Goal: Task Accomplishment & Management: Complete application form

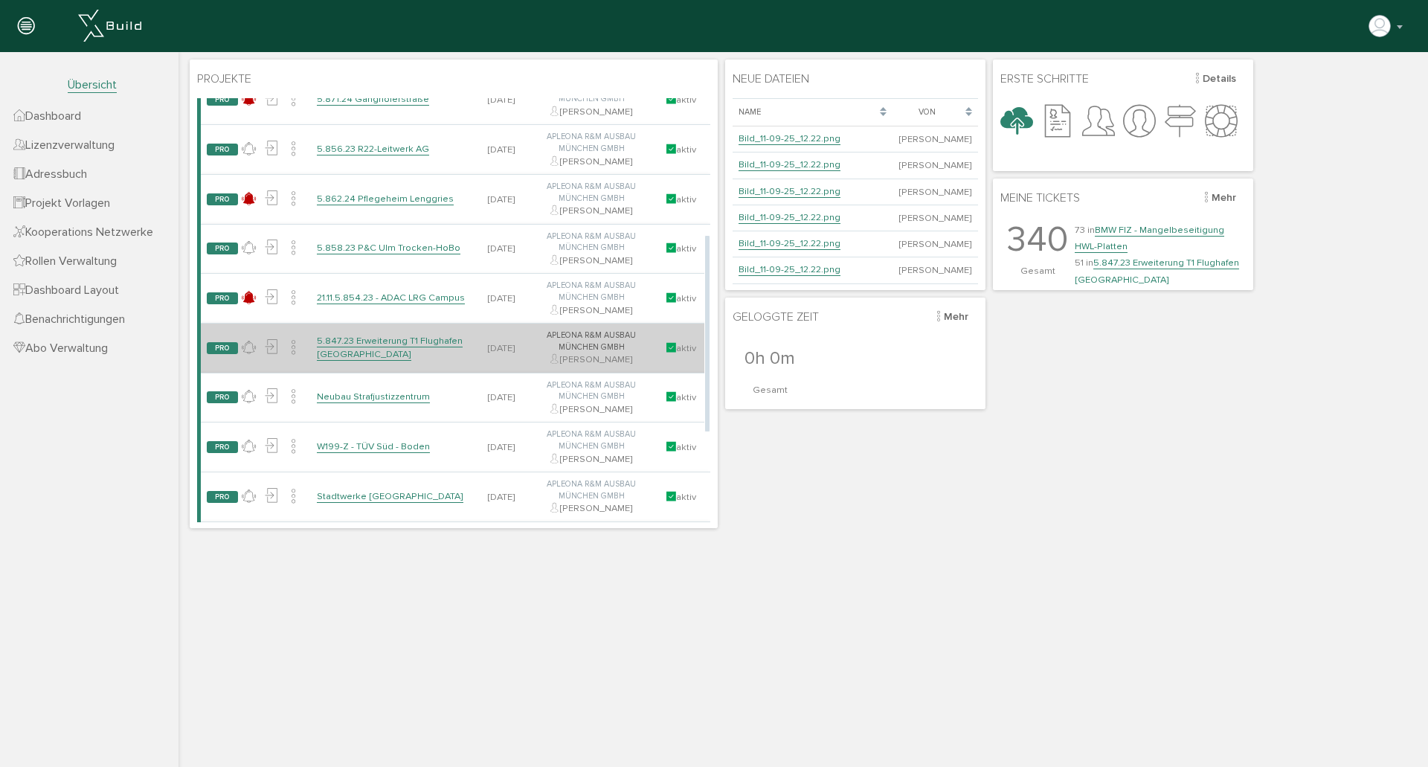
click at [406, 341] on link "5.847.23 Erweiterung T1 Flughafen [GEOGRAPHIC_DATA]" at bounding box center [390, 348] width 146 height 26
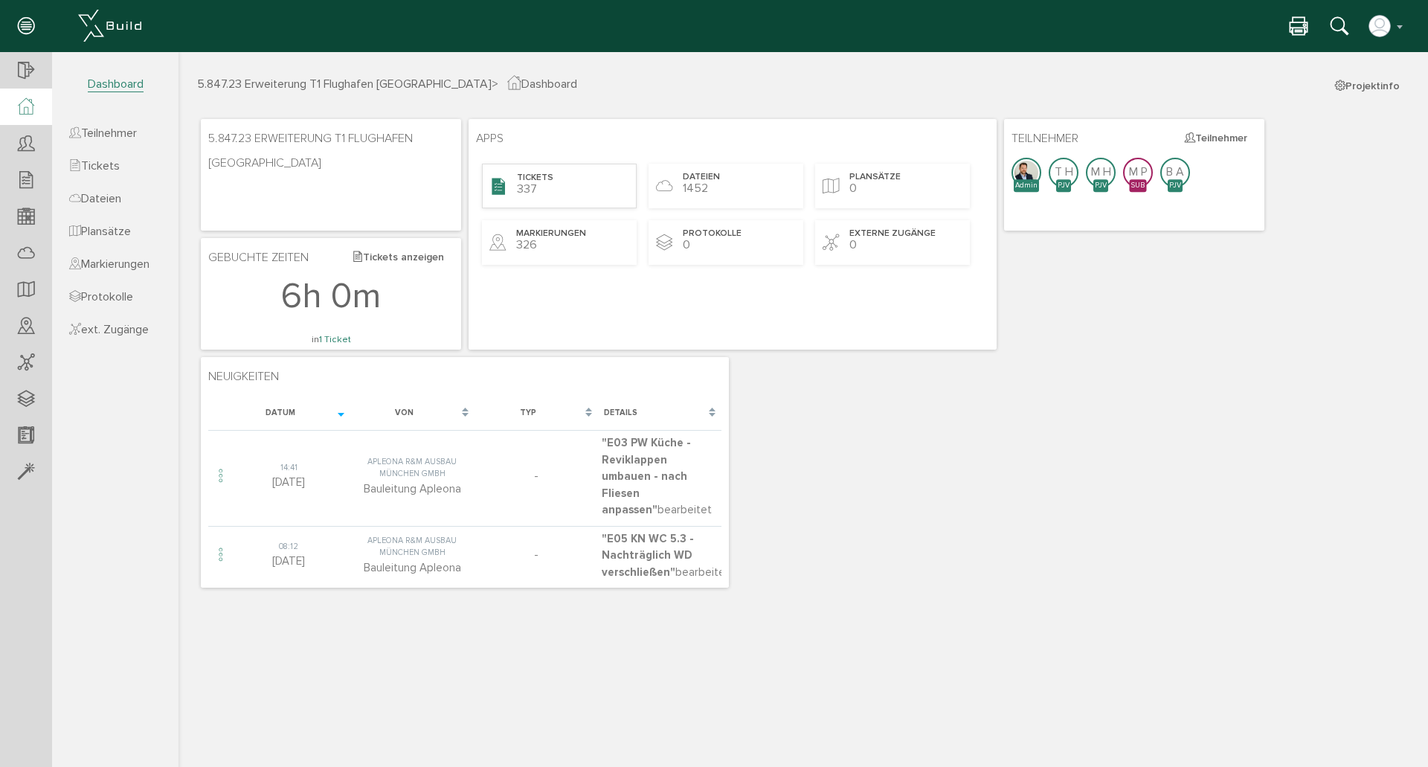
click at [575, 187] on div "Tickets 337" at bounding box center [559, 186] width 155 height 45
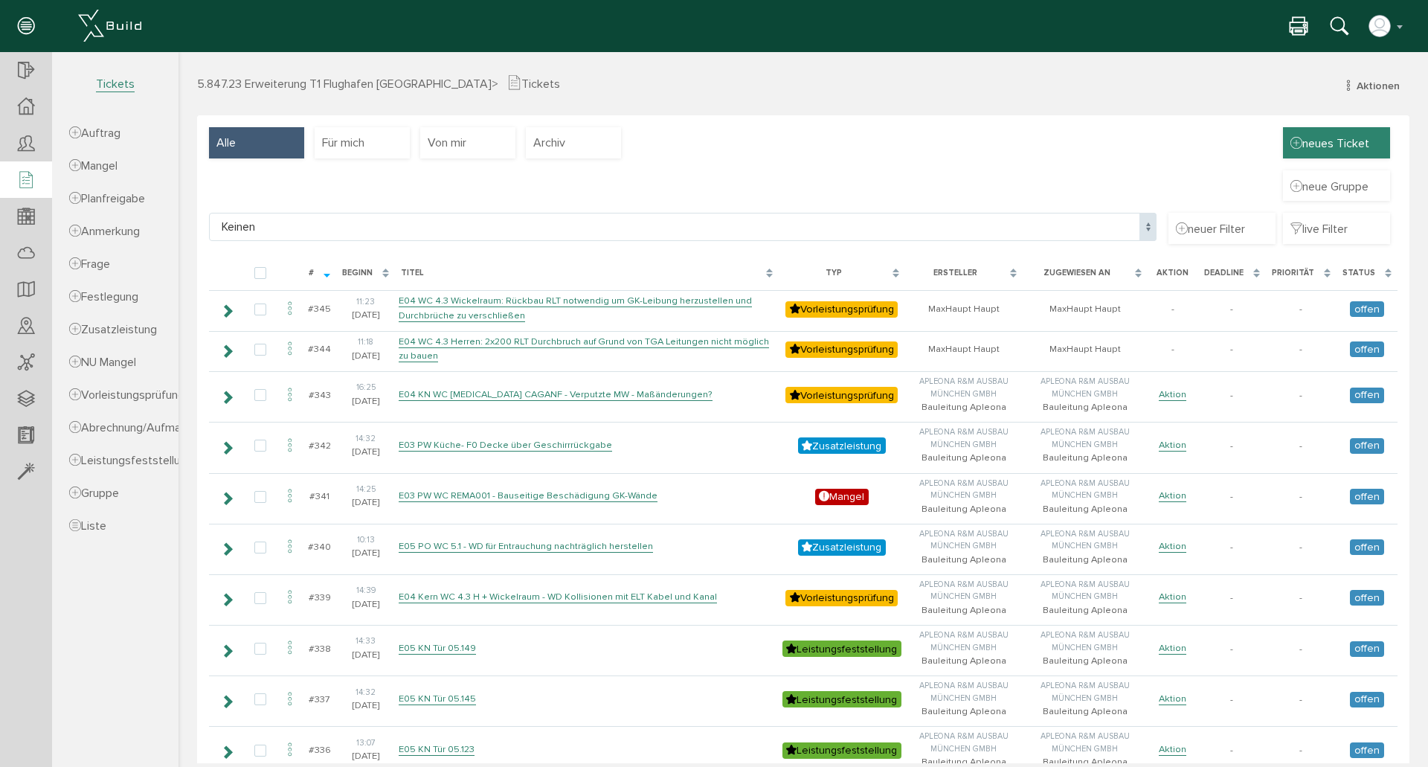
click at [1350, 143] on span "neues Ticket" at bounding box center [1329, 143] width 79 height 16
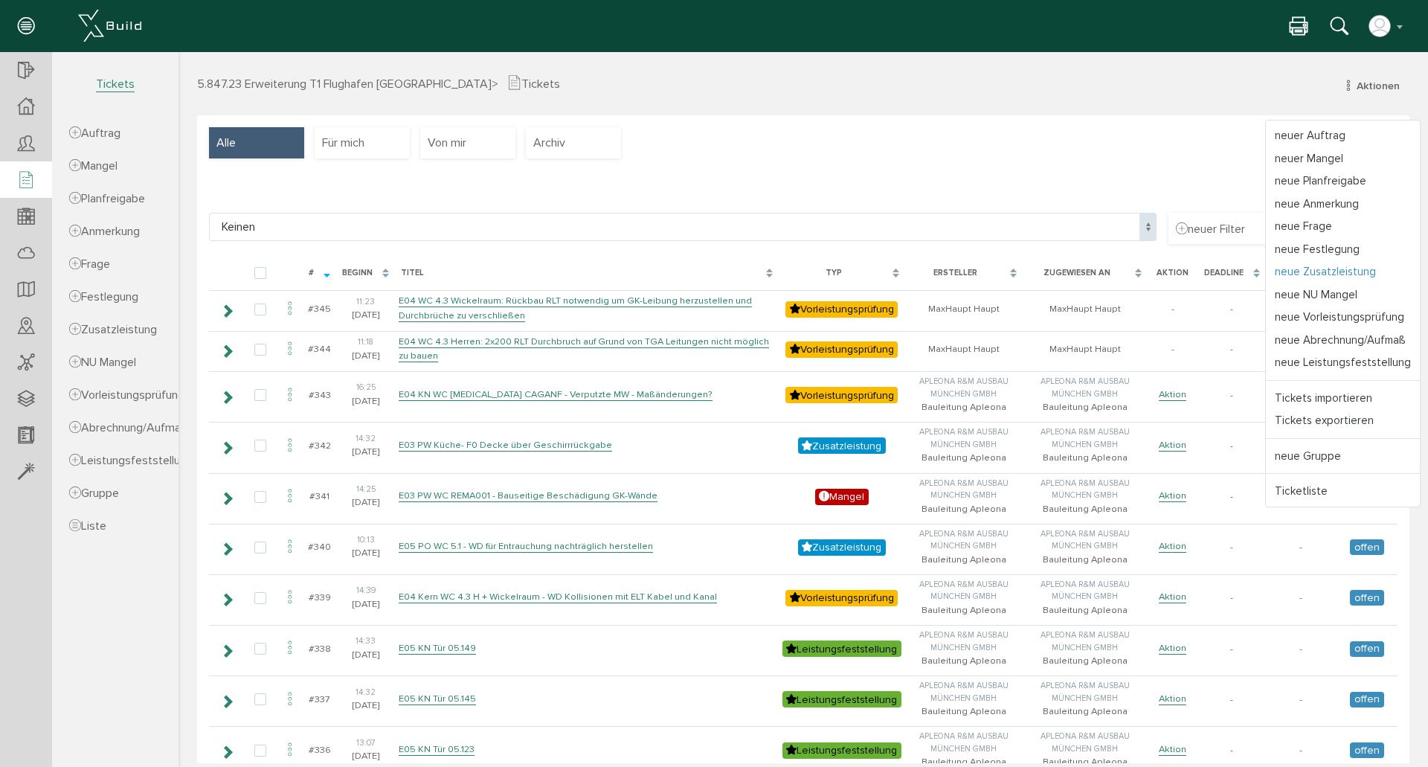
click at [1348, 268] on link "neue Zusatzleistung" at bounding box center [1343, 271] width 154 height 23
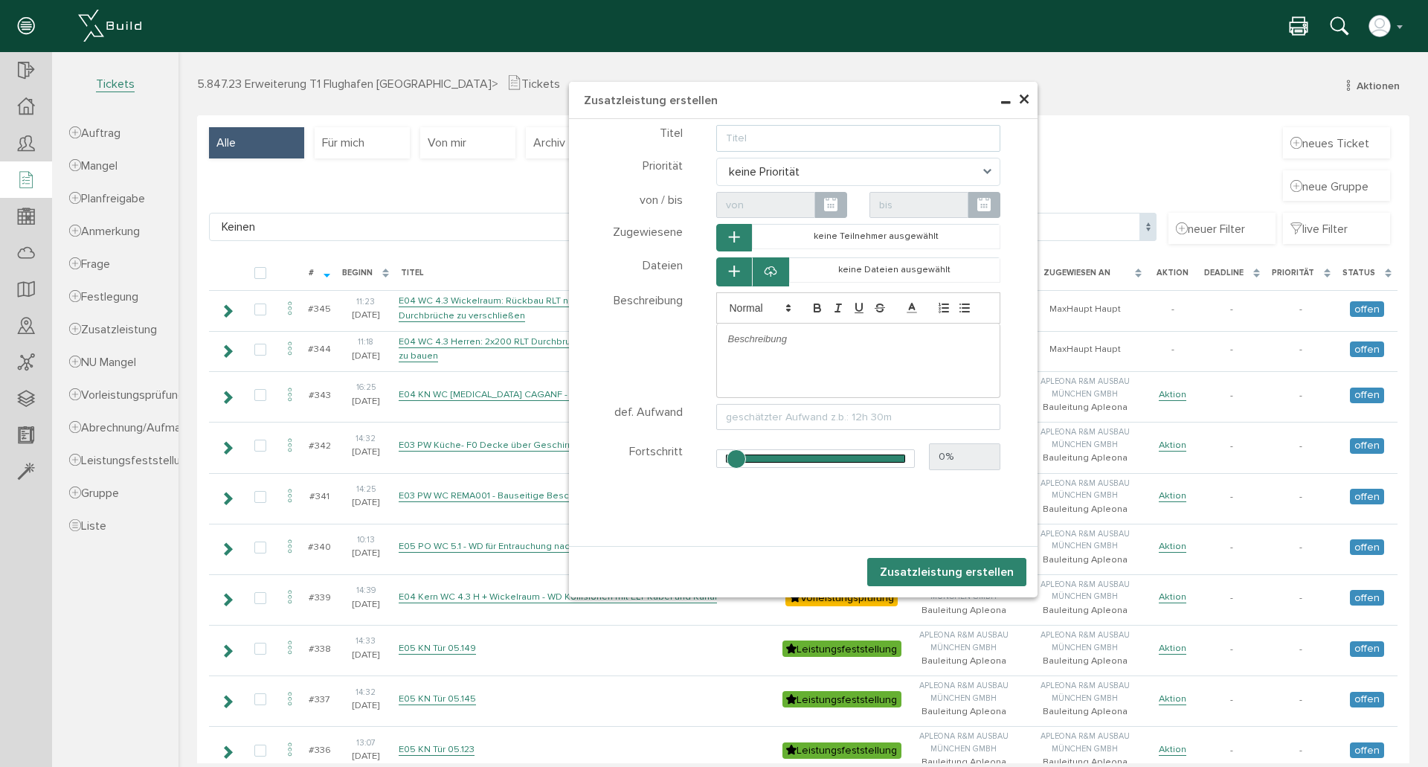
click at [766, 134] on input "text" at bounding box center [858, 138] width 285 height 27
click at [913, 138] on input "E03-E05 Schiebetüren - Alu-Profile rückbauen" at bounding box center [858, 138] width 285 height 27
paste input "rückbauen"
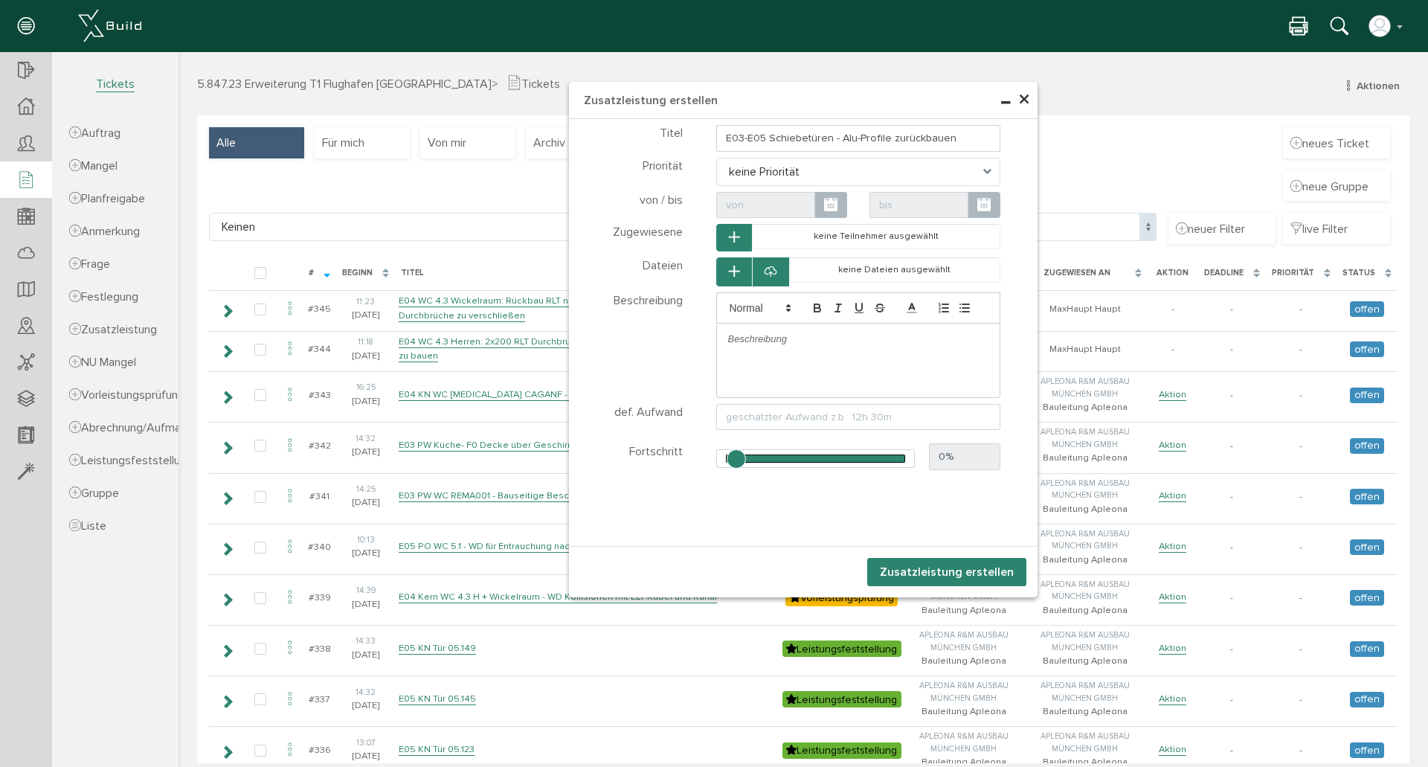
click at [967, 135] on input "E03-E05 Schiebetüren - Alu-Profile zurückbauen" at bounding box center [858, 138] width 285 height 27
click at [967, 138] on input "E03-E05 Schiebetüren - Alu-Profile zurückbauen" at bounding box center [858, 138] width 285 height 27
click at [968, 129] on input "E03-E05 Schiebetüren - Alu-Profile zurückbauen" at bounding box center [858, 138] width 285 height 27
click at [889, 140] on input "E03-E05 Schiebetüren - Alu-Profile zurückbauen" at bounding box center [858, 138] width 285 height 27
click at [912, 139] on input "E03-E05 Schiebetüren - Alu-Profile bauen" at bounding box center [858, 138] width 285 height 27
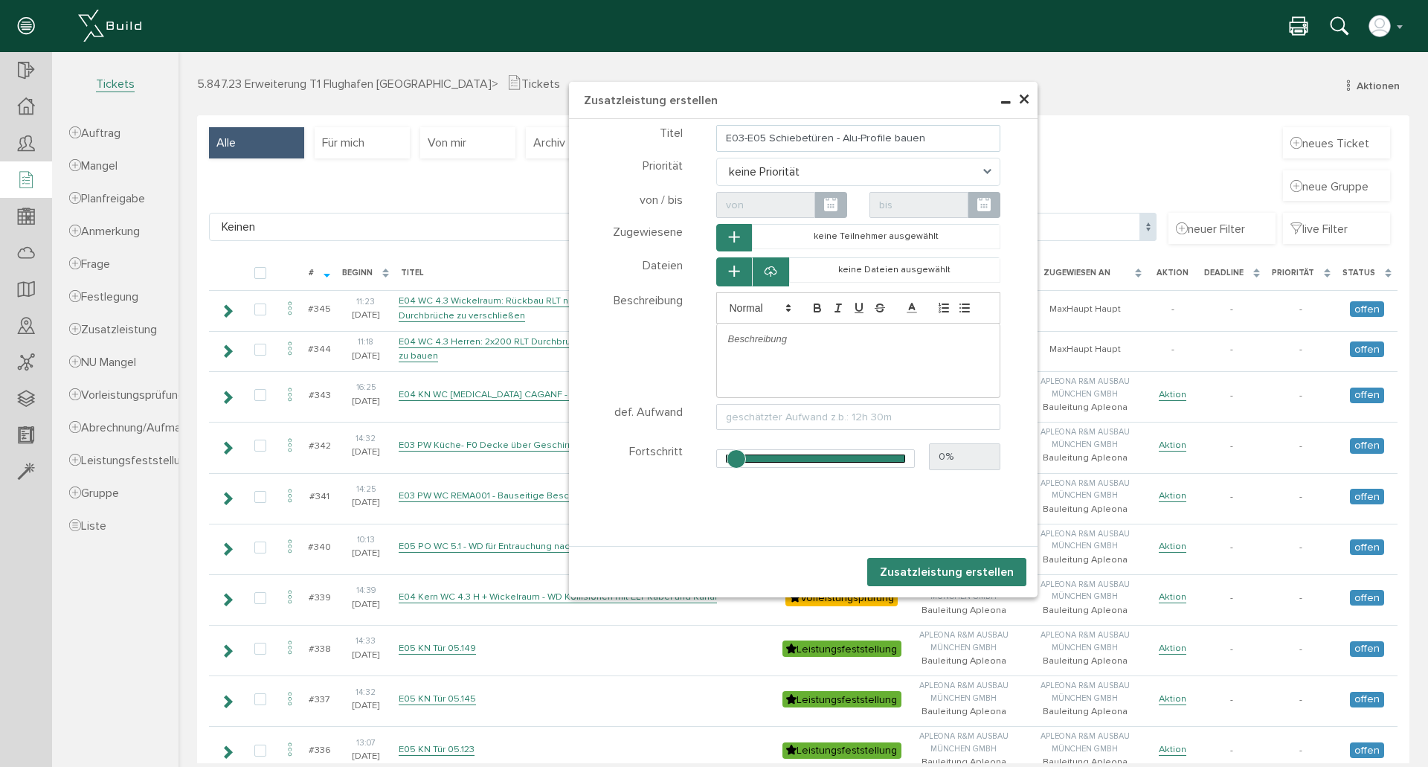
click at [942, 140] on input "E03-E05 Schiebetüren - Alu-Profile bauen" at bounding box center [858, 138] width 285 height 27
drag, startPoint x: 717, startPoint y: 134, endPoint x: 613, endPoint y: 129, distance: 104.2
click at [613, 129] on div "Titel E03-E05 Schiebetüren - Alu-Profile demontieren für Bodenleger/Fliesenleger" at bounding box center [803, 137] width 468 height 29
type input "E03-E05 Schiebetüren - Alu-Profile demontieren für Bodenleger/Fliesenleger"
click at [754, 337] on p at bounding box center [858, 338] width 261 height 13
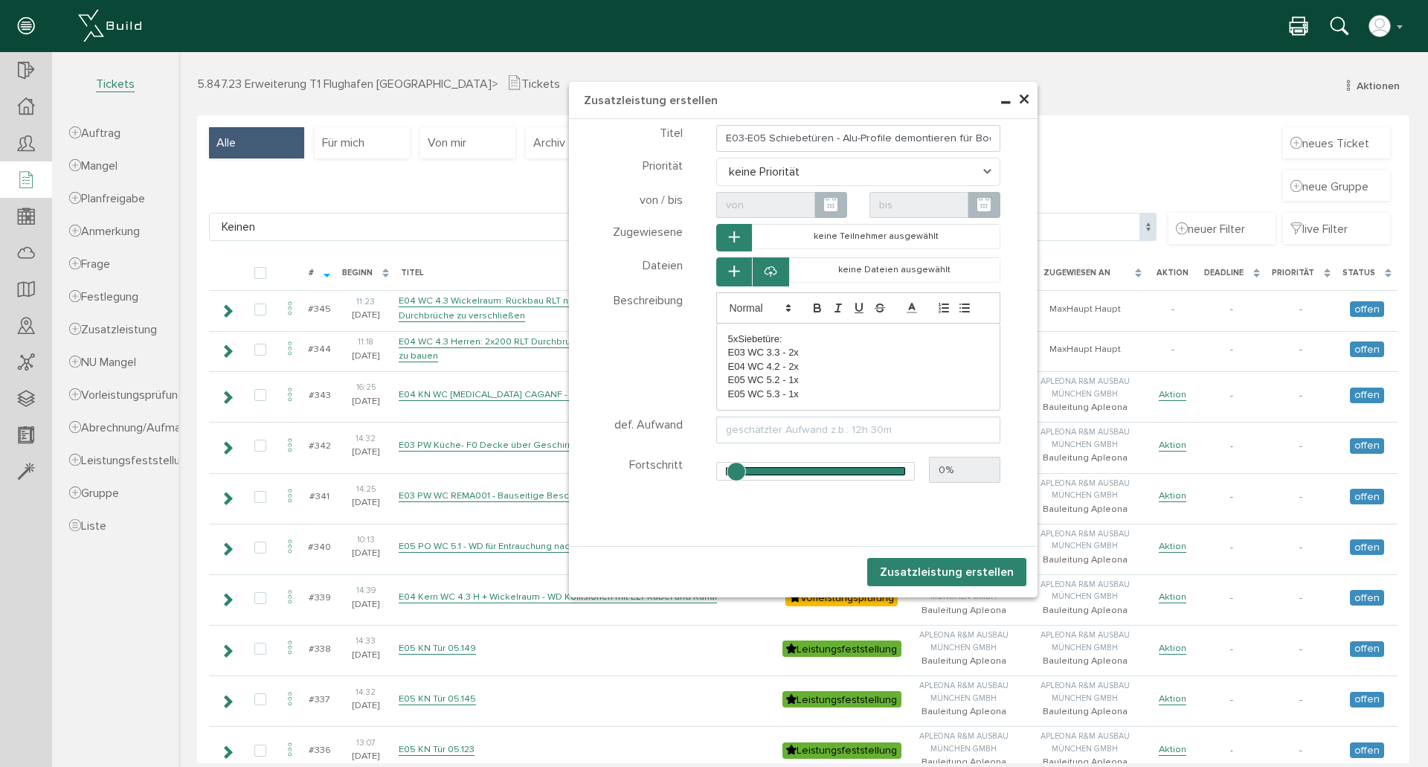
click at [728, 338] on p "5xSiebetüre:" at bounding box center [858, 338] width 261 height 13
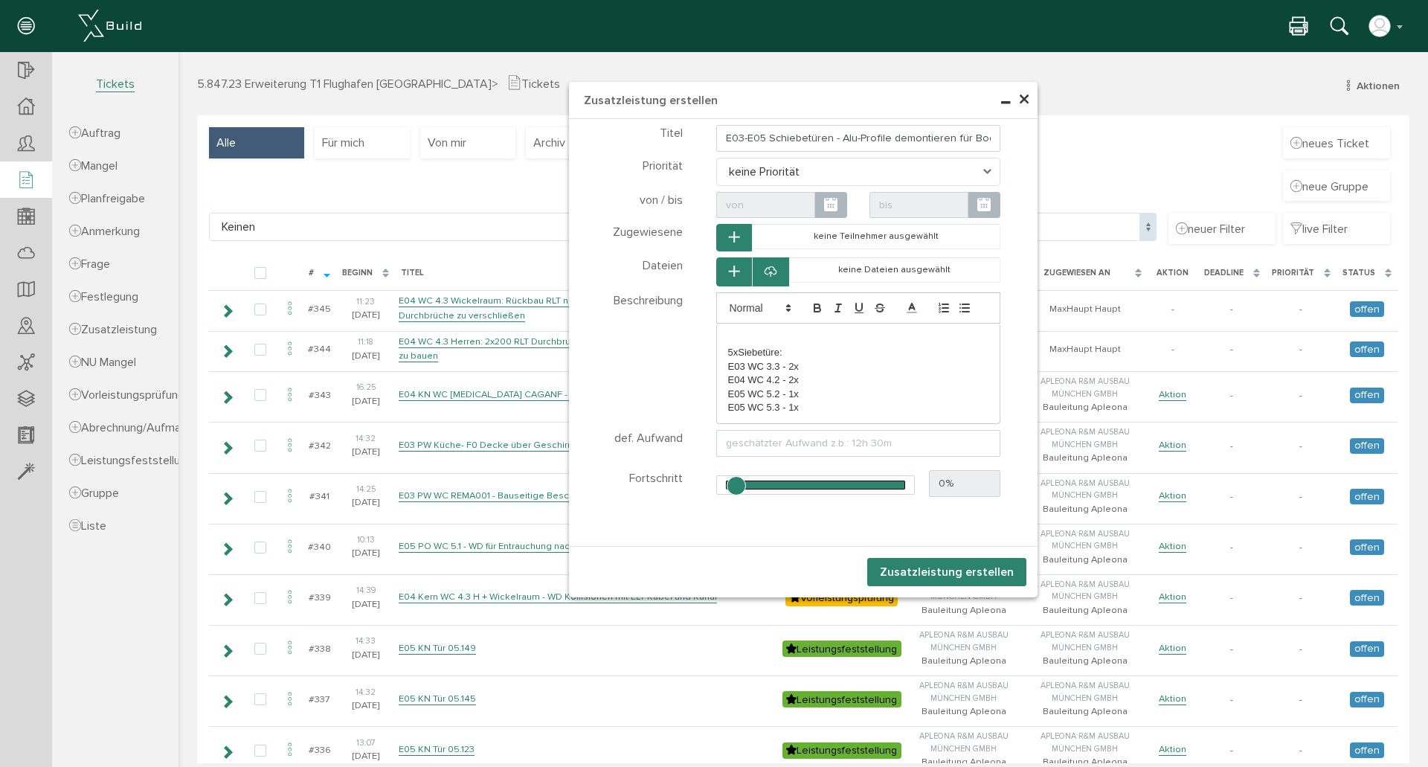
click at [742, 338] on p at bounding box center [858, 338] width 261 height 13
click at [833, 335] on p "Aluabschluß-Profile züruckbauen" at bounding box center [858, 338] width 261 height 13
click at [872, 341] on p "Aluabschluß-Profile züruc kbauen" at bounding box center [858, 338] width 261 height 13
click at [837, 335] on p "Aluabschluß-Profile züruc kbauen" at bounding box center [858, 338] width 261 height 13
click at [834, 335] on p "Aluabschluß-Profile züruc kbauen" at bounding box center [858, 338] width 261 height 13
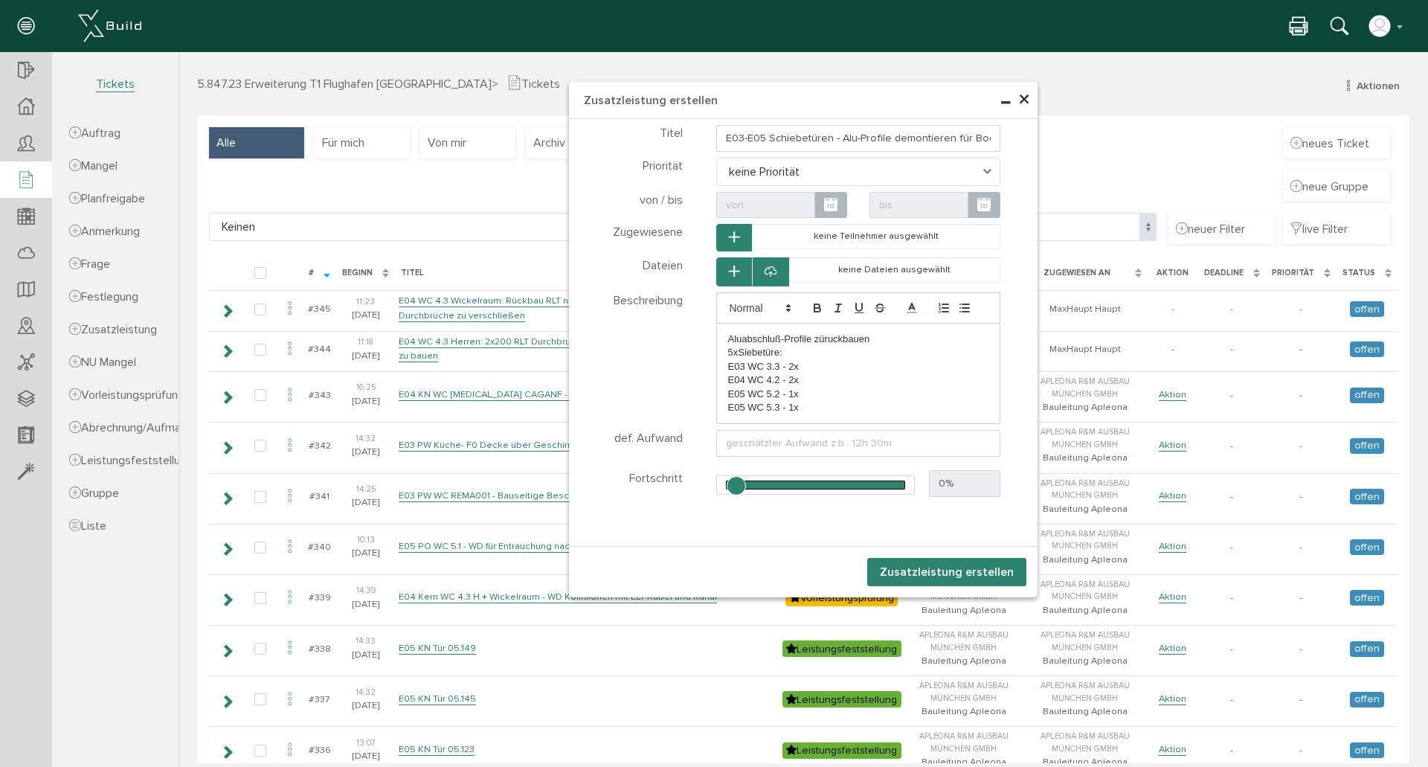
click at [836, 335] on p "Aluabschluß-Profile züruckbauen" at bounding box center [858, 338] width 261 height 13
click at [905, 340] on p "Aluabschluß-Profile züruck bauen" at bounding box center [858, 338] width 261 height 13
click at [735, 340] on p "Aluabschluß-Profile züruck bauen" at bounding box center [858, 338] width 261 height 13
click at [903, 342] on p "Alu-abschluß-Profile züruck bauen" at bounding box center [858, 338] width 261 height 13
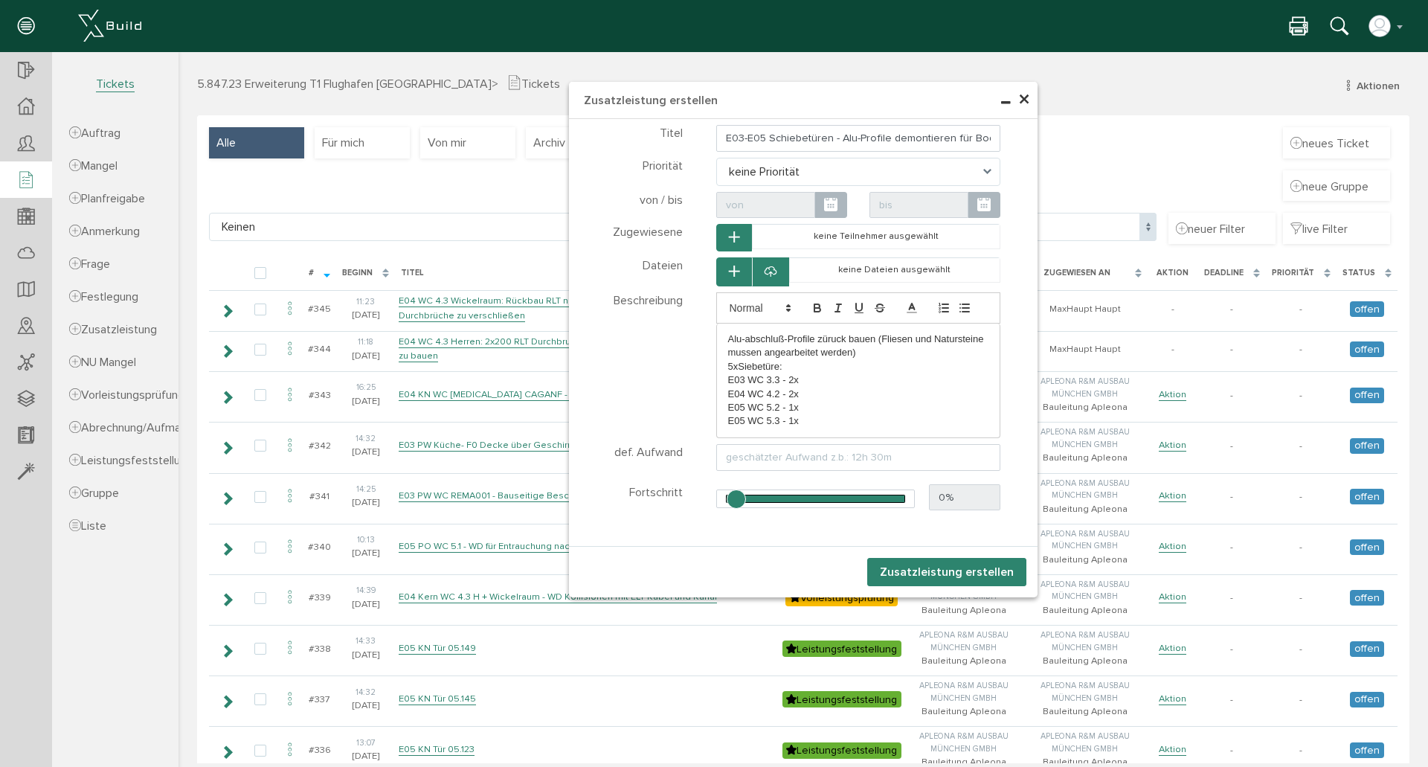
click at [852, 422] on p "E05 WC 5.3 - 1x" at bounding box center [858, 420] width 261 height 13
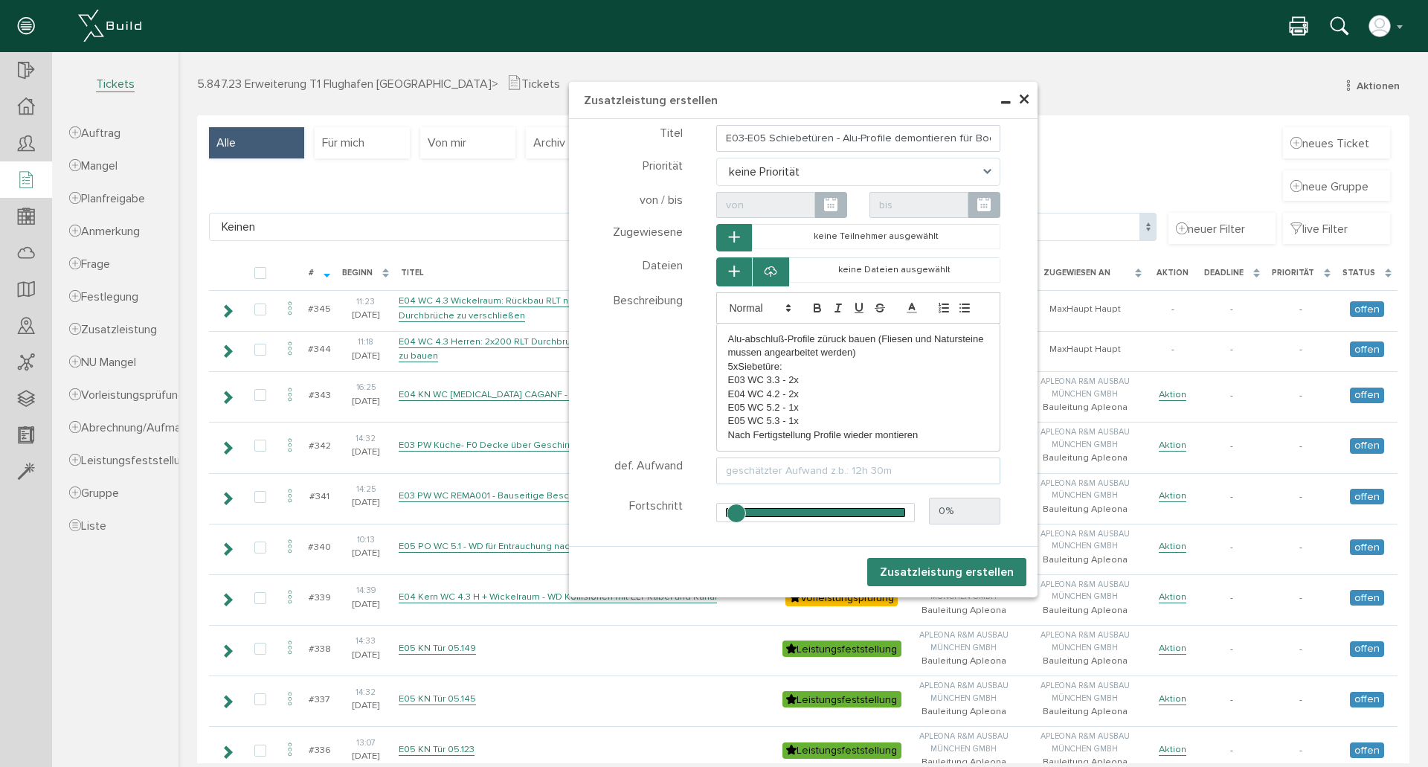
click at [938, 477] on input "text" at bounding box center [858, 470] width 285 height 27
click at [784, 466] on input "Aufwand ca. 1 Std pro Tür - 6 Std +" at bounding box center [858, 470] width 285 height 27
click at [915, 469] on input "Aufwand ca. 1,5 Std pro Tür - 6 Std +" at bounding box center [858, 470] width 285 height 27
type input "Aufwand ca. 1,5 Std pro Tür - 6 Std = 9 Std"
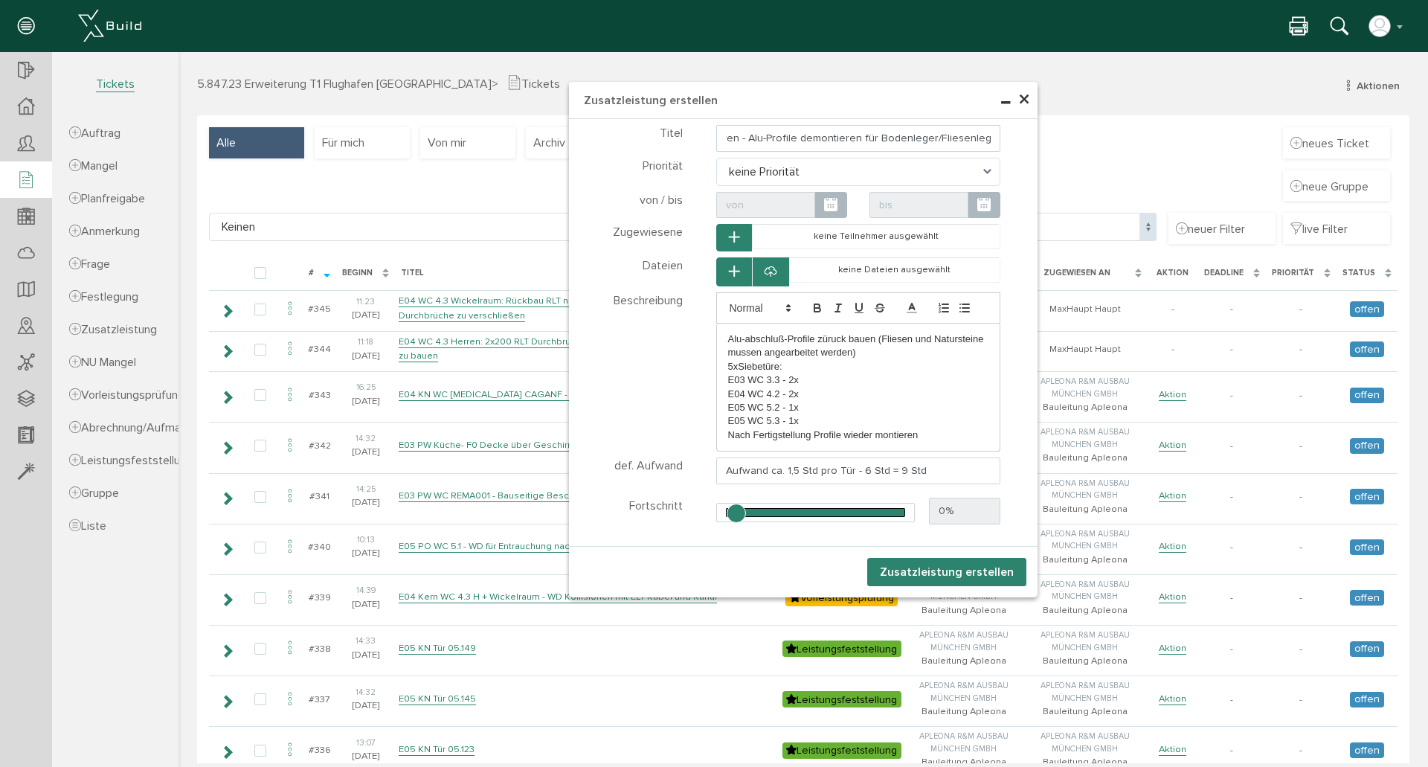
drag, startPoint x: 857, startPoint y: 139, endPoint x: 1072, endPoint y: 133, distance: 215.0
click at [1072, 133] on div "× Zusatzleistung erstellen Teilnehmer wählen Teilnehmer" at bounding box center [802, 407] width 1249 height 711
click at [837, 392] on p "E04 WC 4.2 - 2x" at bounding box center [858, 393] width 261 height 13
click at [728, 370] on p "5xSiebetüre:" at bounding box center [858, 366] width 261 height 13
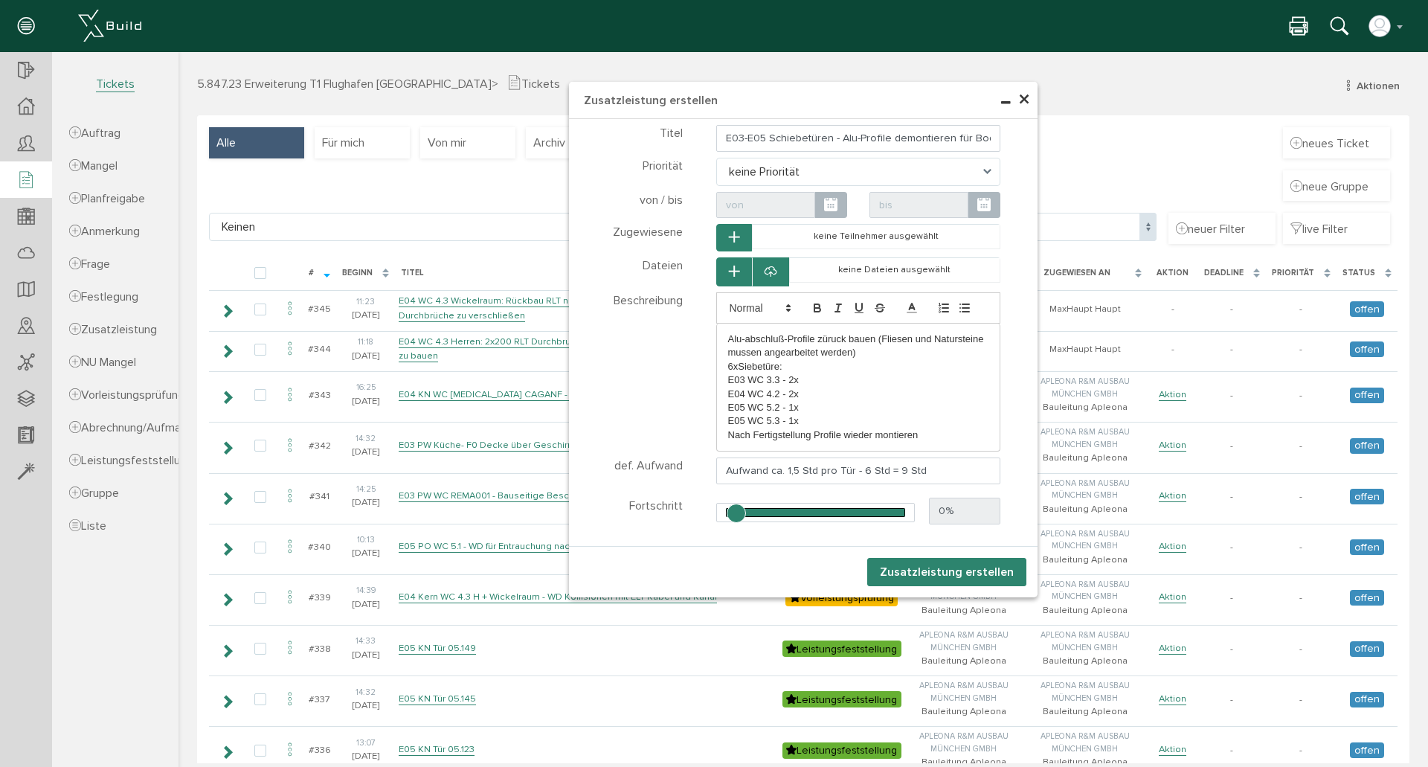
click at [875, 353] on p "Alu-abschluß-Profile züruck bauen (Fliesen und Natursteine mussen angearbeitet …" at bounding box center [858, 346] width 261 height 28
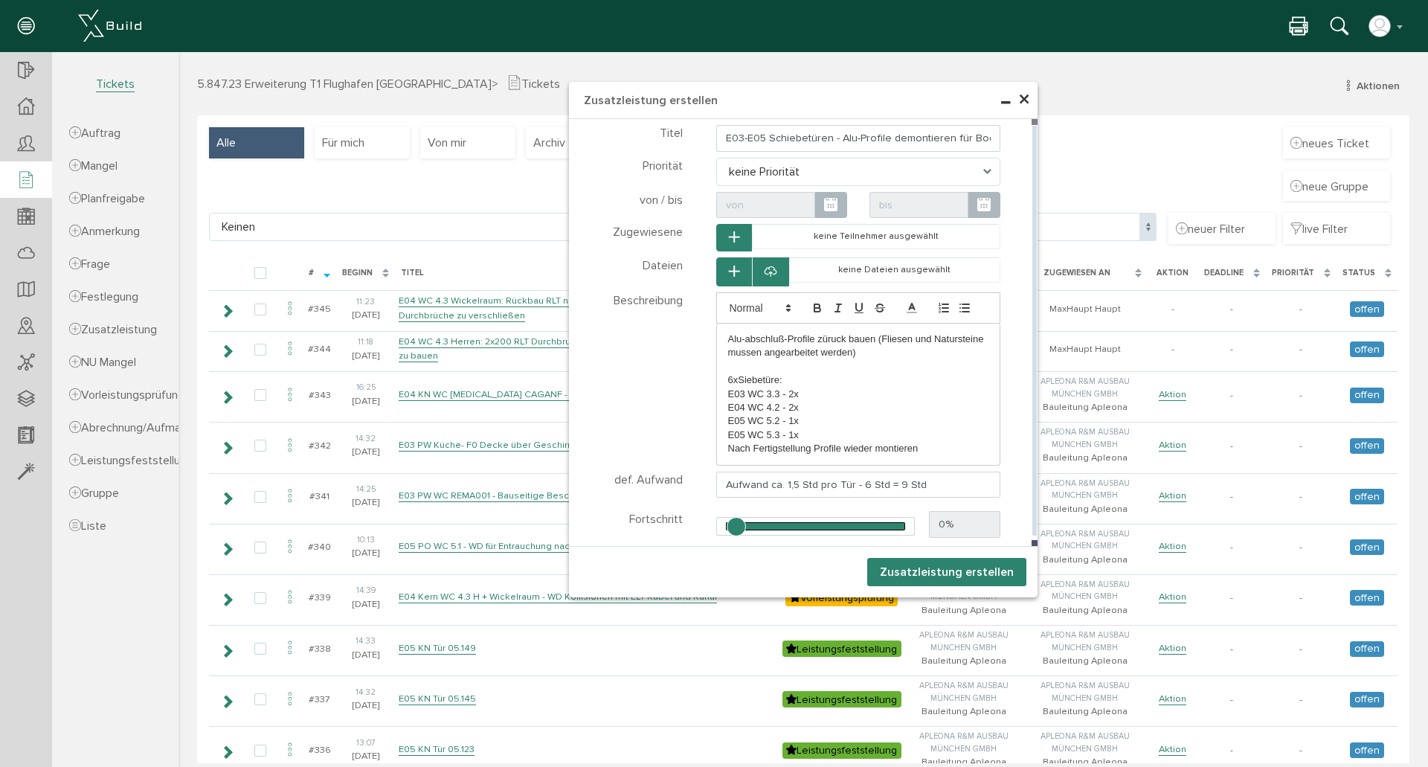
click at [857, 440] on p "E05 WC 5.3 - 1x" at bounding box center [858, 434] width 261 height 13
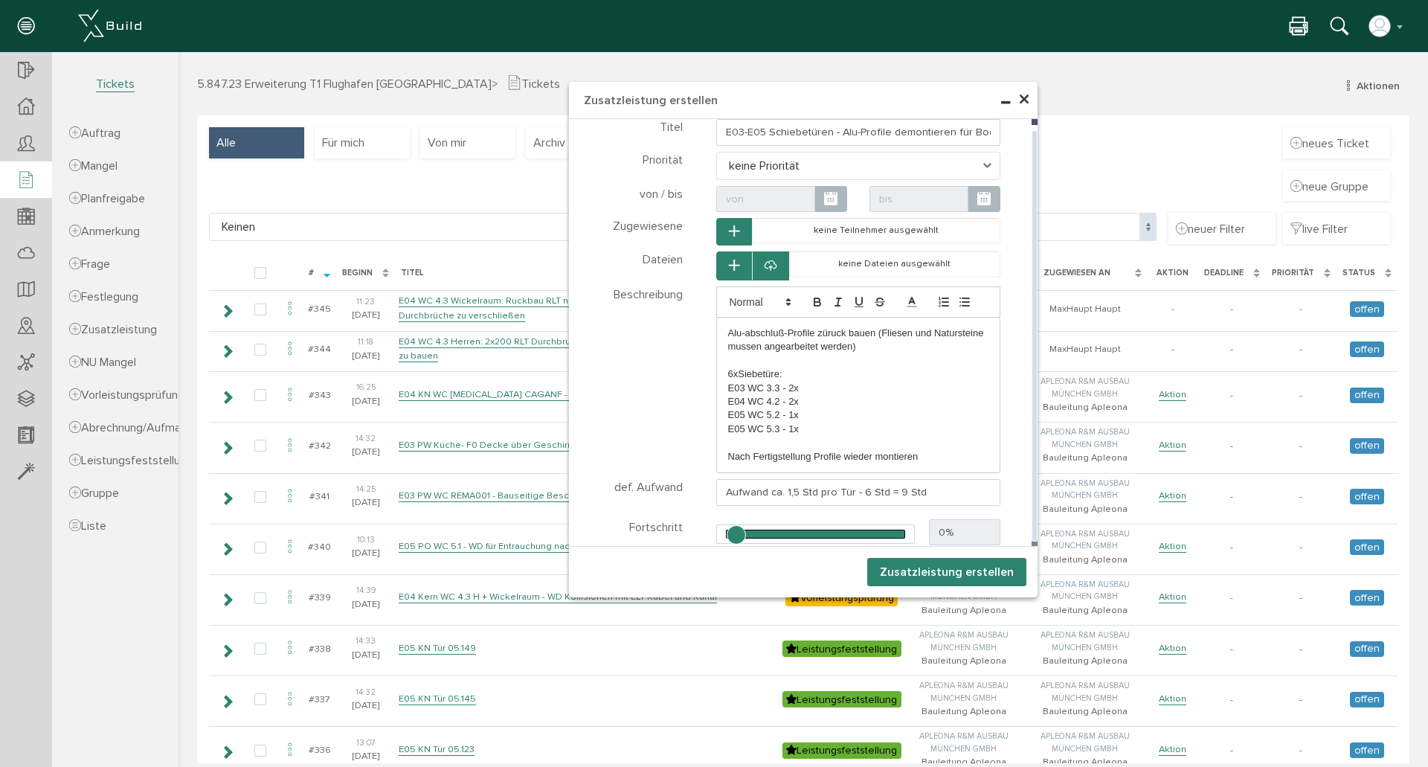
scroll to position [99, 0]
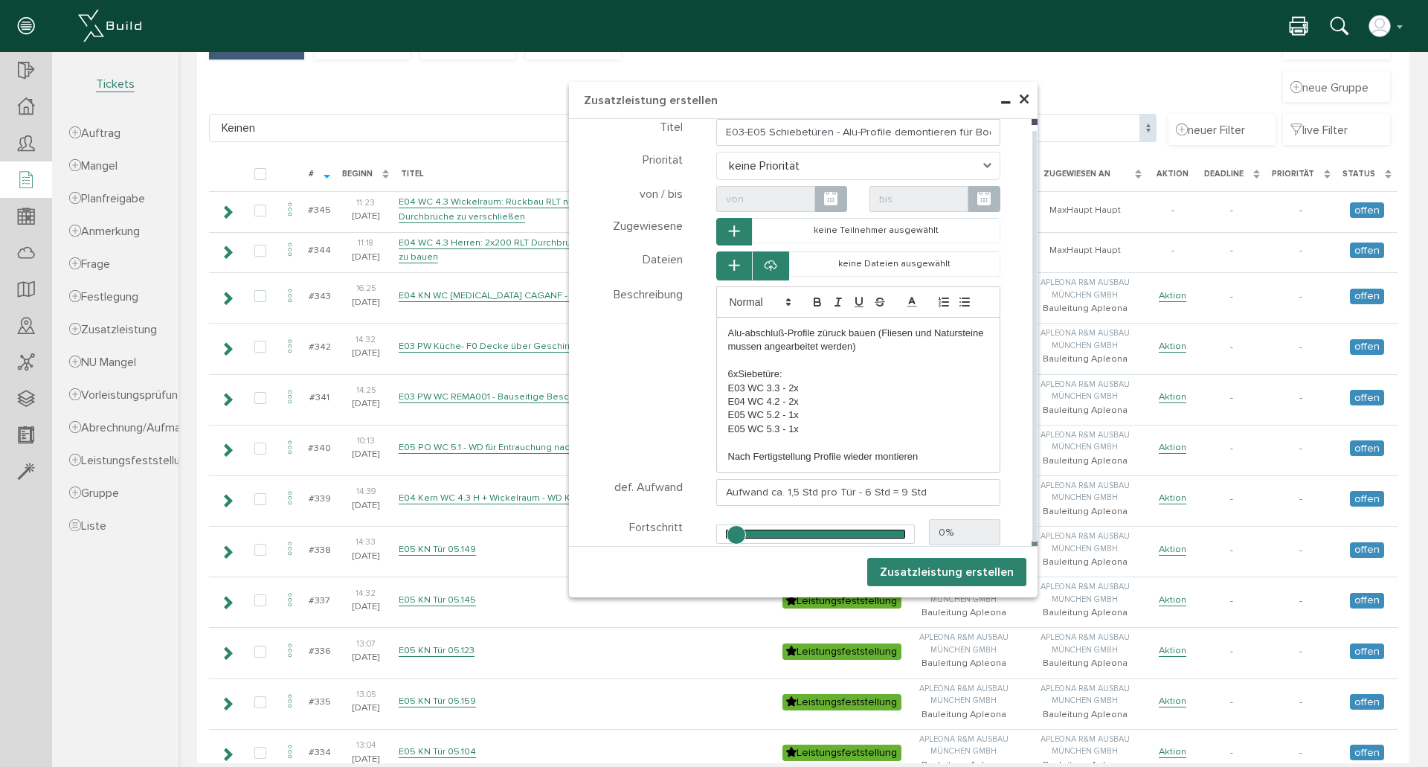
click at [929, 453] on p "Nach Fertigstellung Profile wieder montieren" at bounding box center [858, 456] width 261 height 13
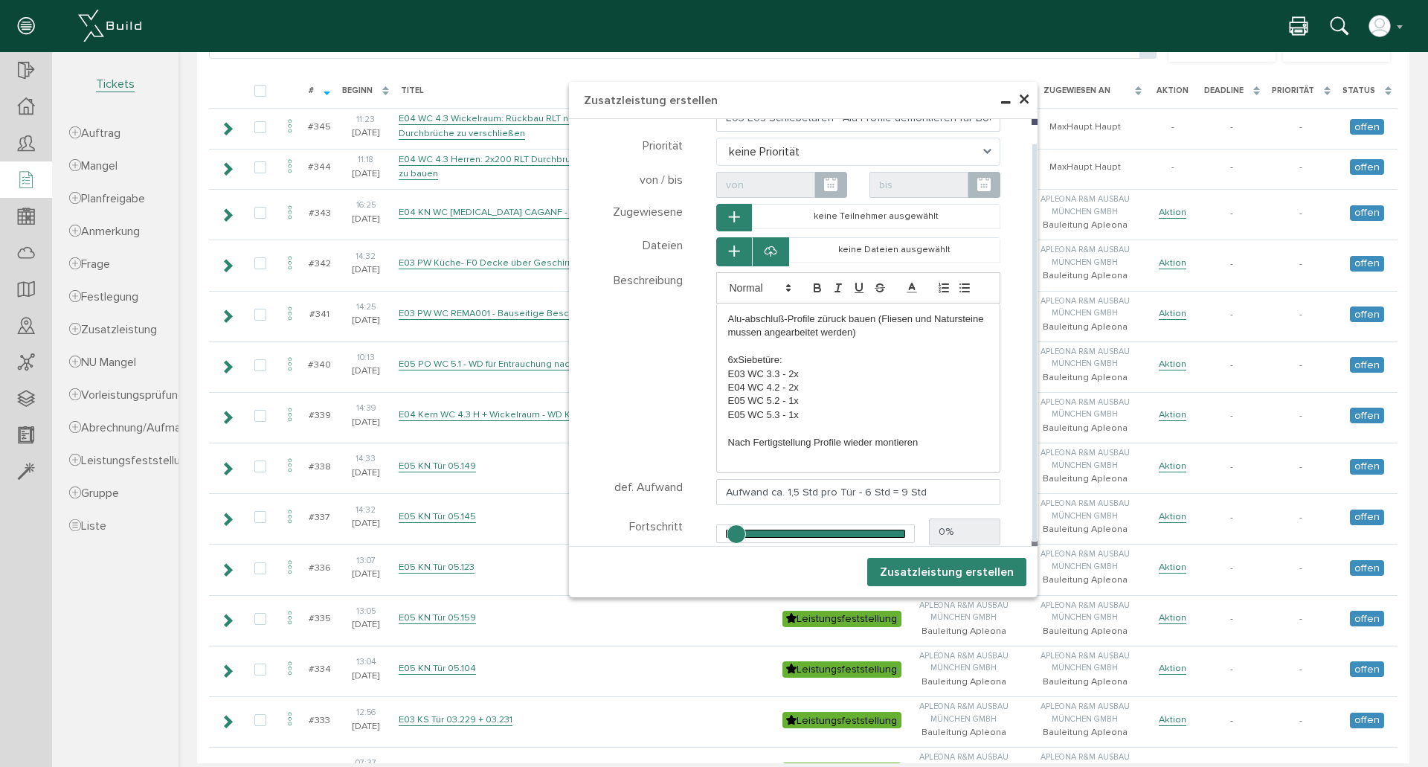
scroll to position [199, 0]
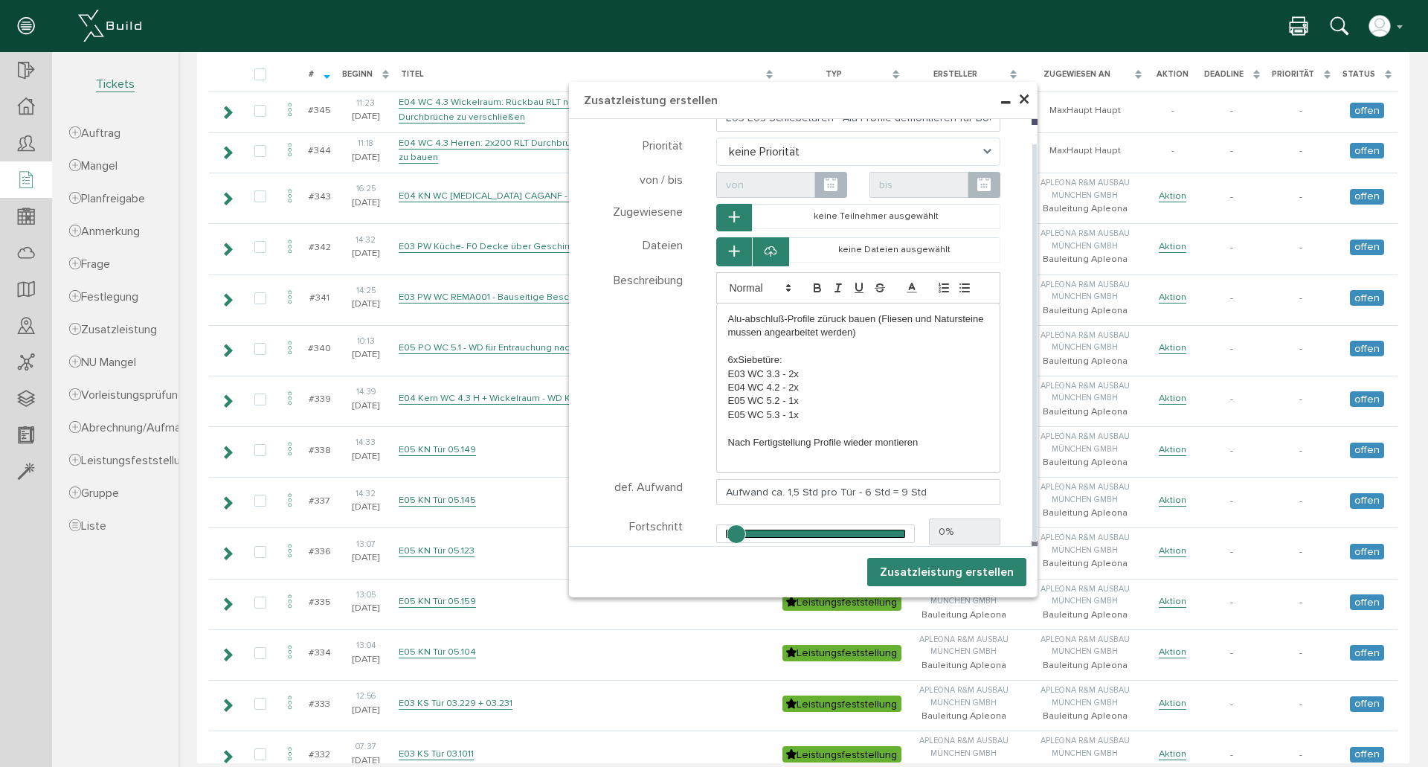
click at [765, 254] on icon at bounding box center [770, 252] width 12 height 15
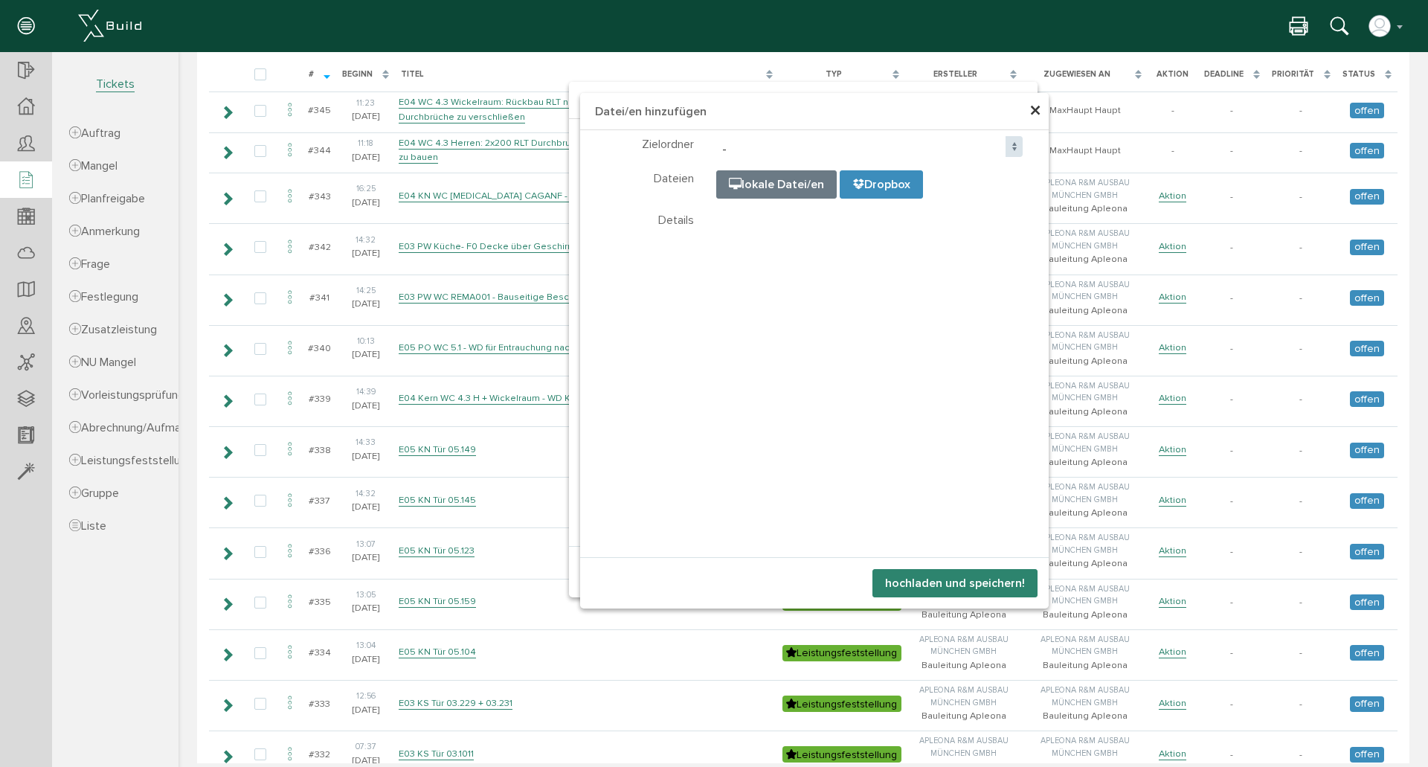
scroll to position [0, 0]
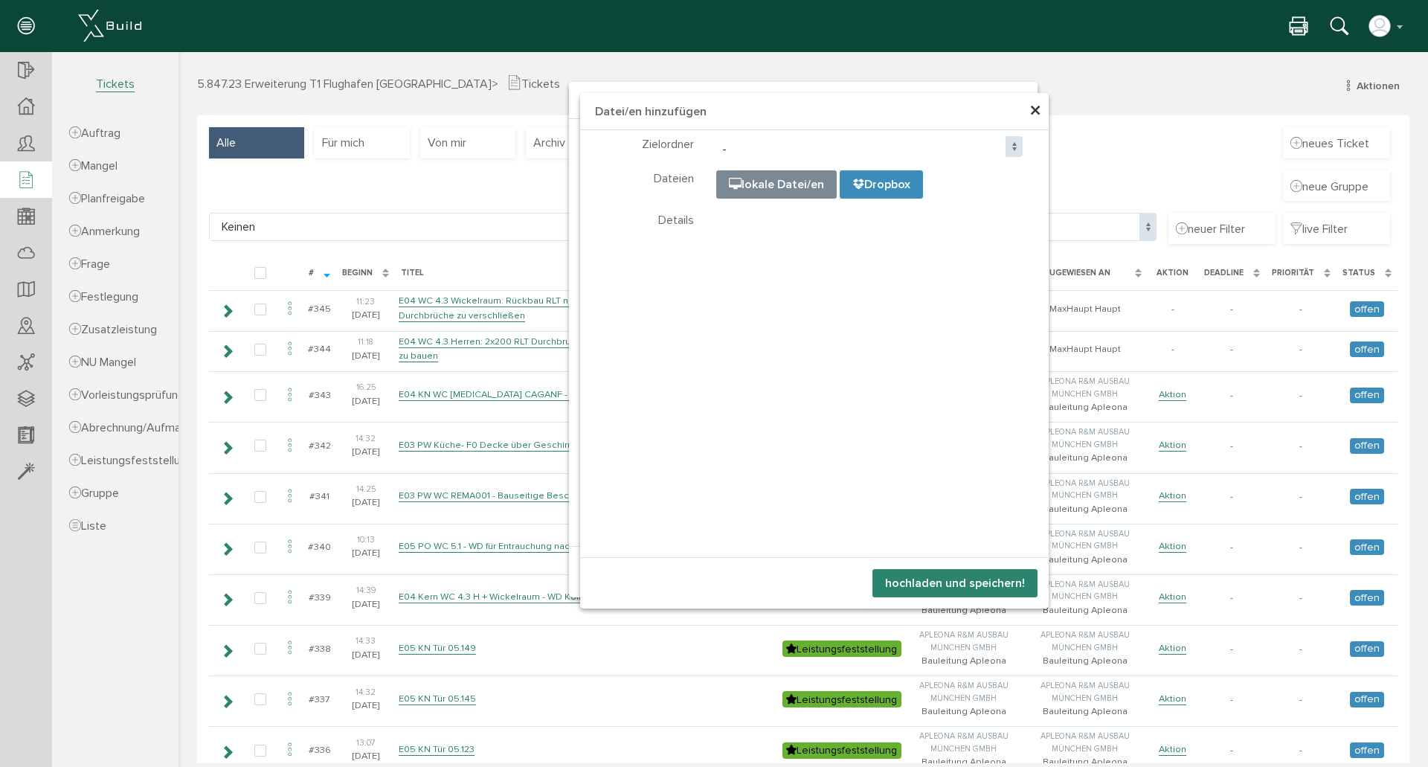
click at [730, 189] on input "file" at bounding box center [1089, 245] width 744 height 149
type input "C:\fakepath\IMG_2821.JPEG"
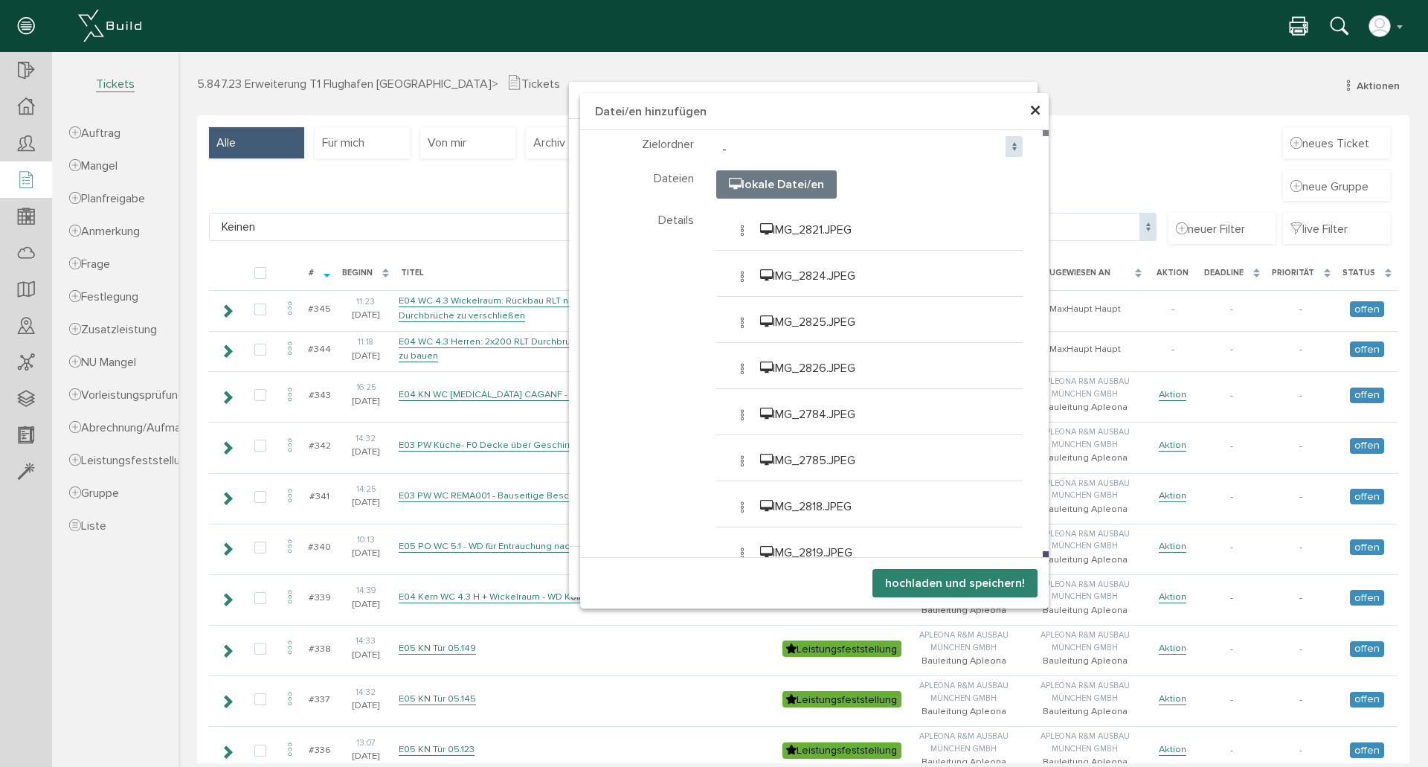
click at [903, 581] on button "hochladen und speichern!" at bounding box center [954, 583] width 165 height 28
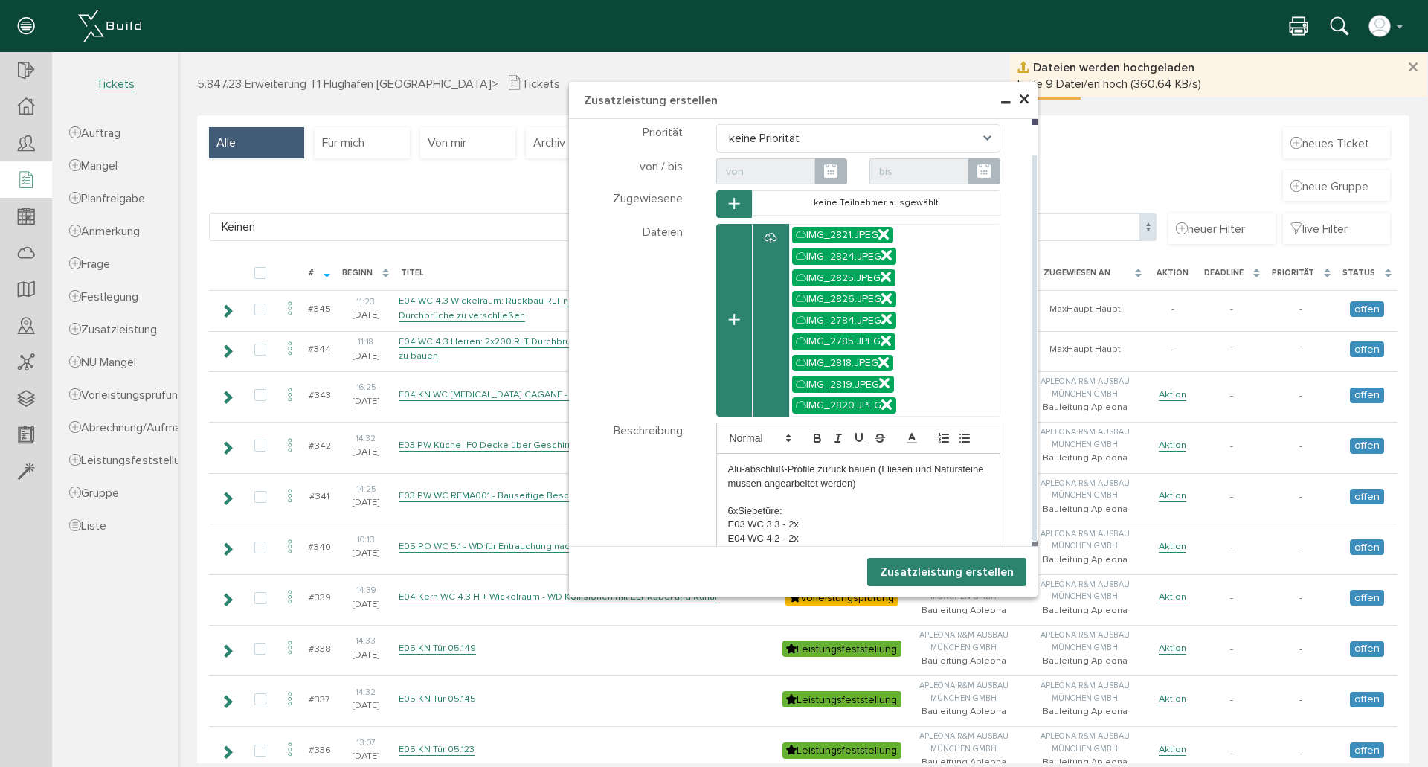
scroll to position [396, 0]
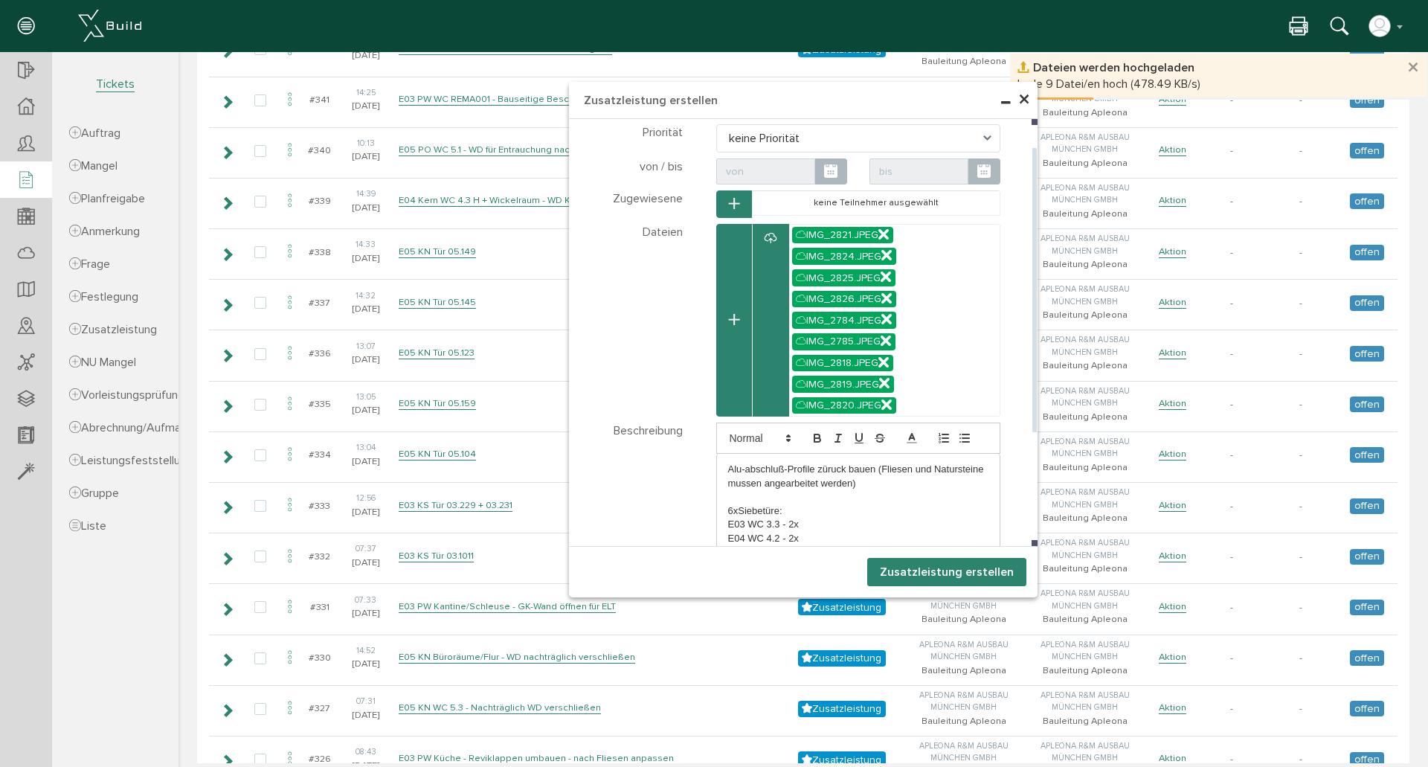
click at [811, 512] on p "6xSiebetüre:" at bounding box center [858, 510] width 261 height 13
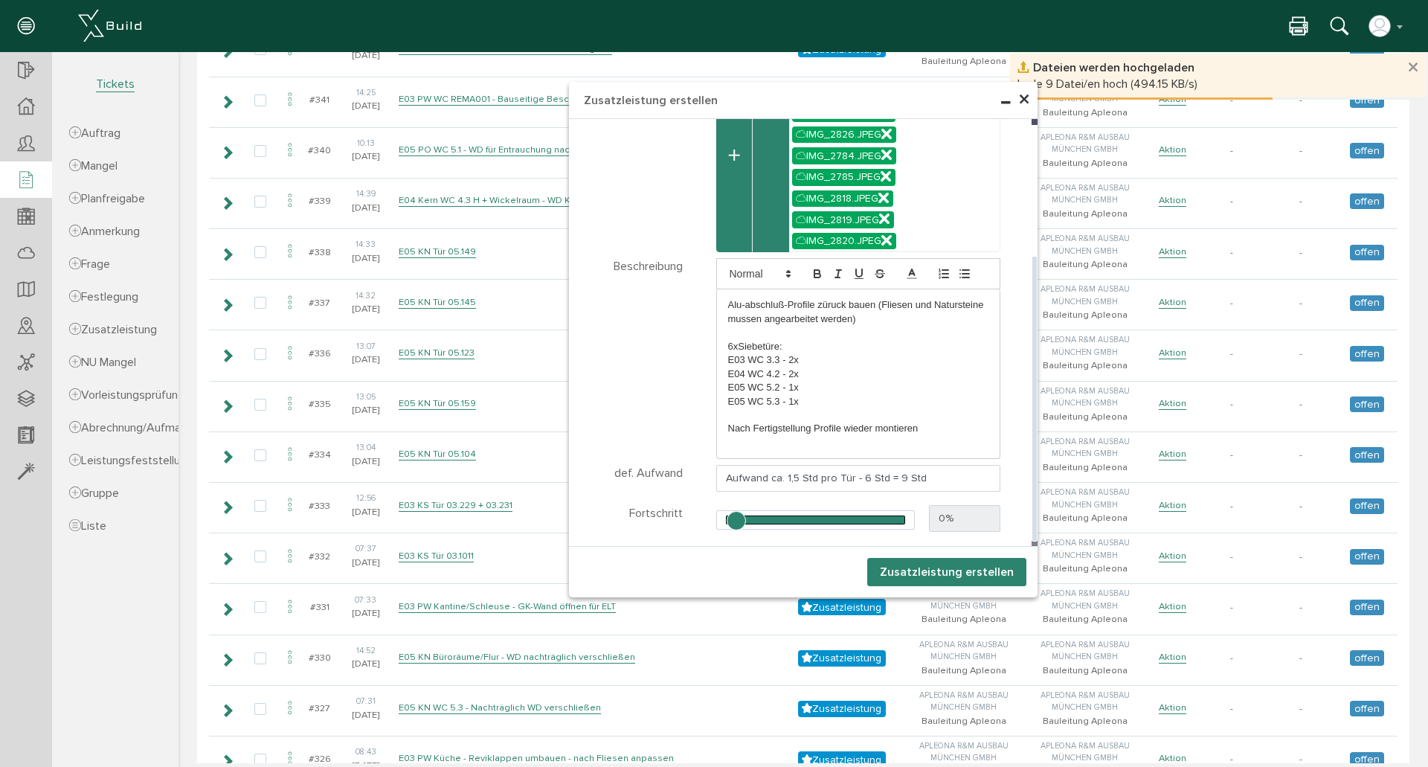
click at [802, 361] on p "E03 WC 3.3 - 2x" at bounding box center [858, 359] width 261 height 13
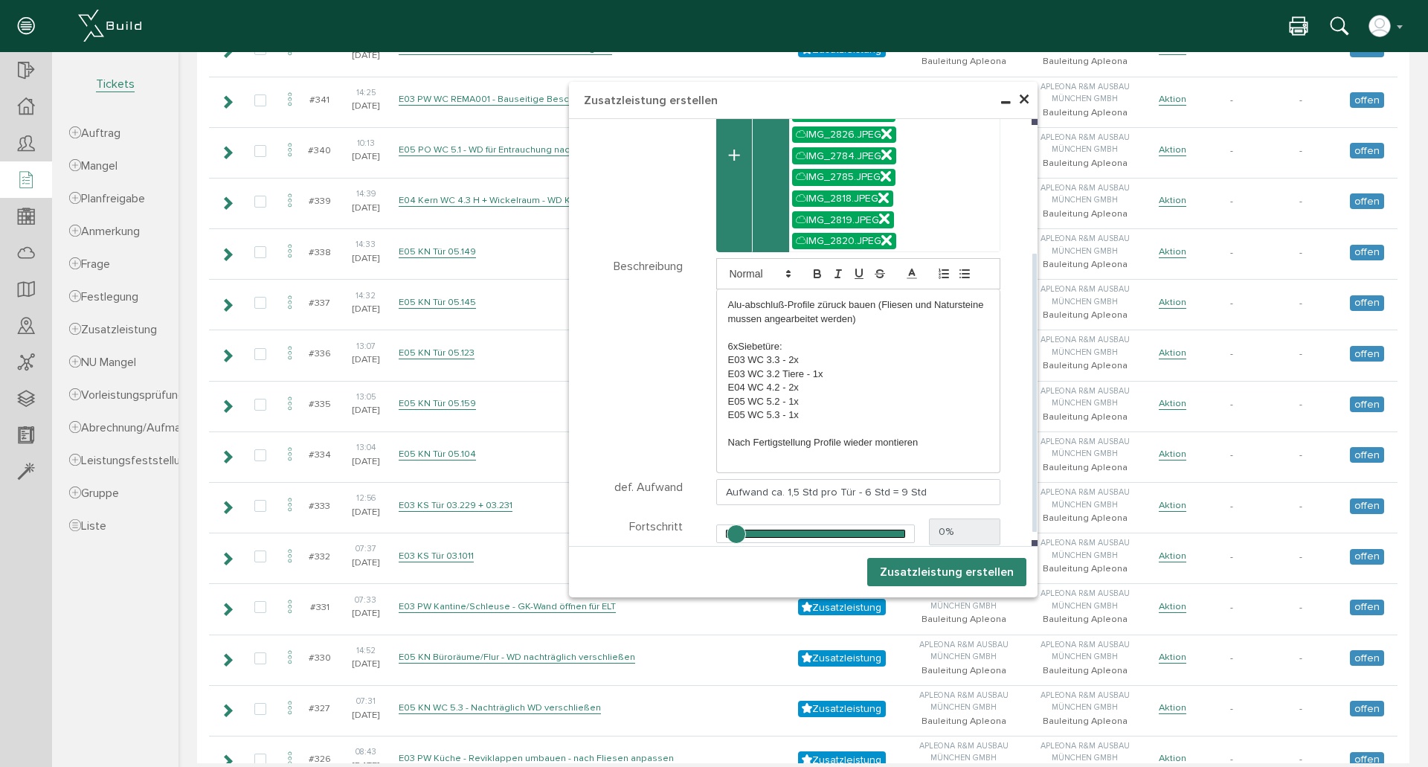
click at [728, 346] on p "6xSiebetüre:" at bounding box center [858, 346] width 261 height 13
click at [791, 349] on p "7xSiebetüre:" at bounding box center [858, 346] width 261 height 13
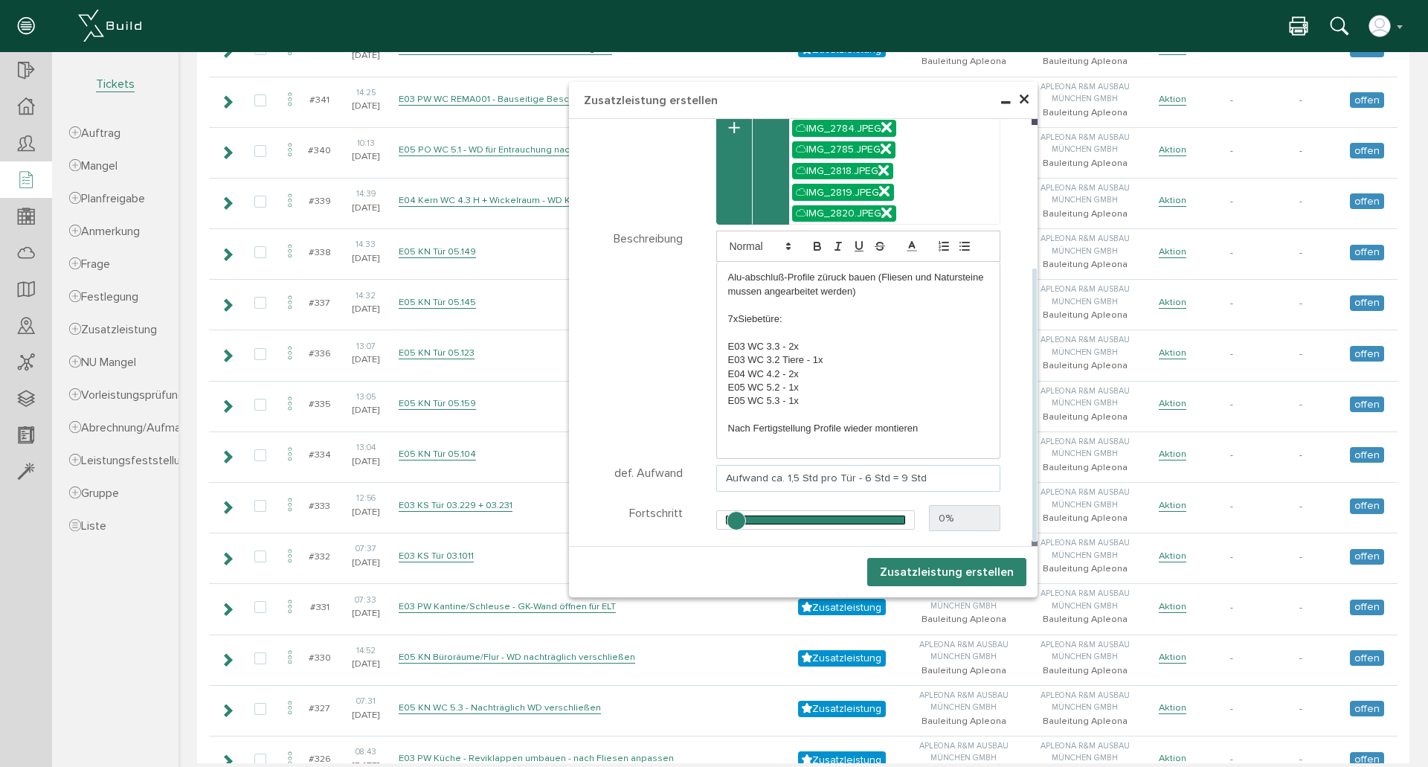
click at [895, 480] on input "Aufwand ca. 1,5 Std pro Tür - 6 Std = 9 Std" at bounding box center [858, 478] width 285 height 27
type input "Aufwand ca. 1,5 Std pro Tür - 6 Std = 10,5 Std"
click at [927, 428] on p "Nach Fertigstellung Profile wieder montieren" at bounding box center [858, 428] width 261 height 13
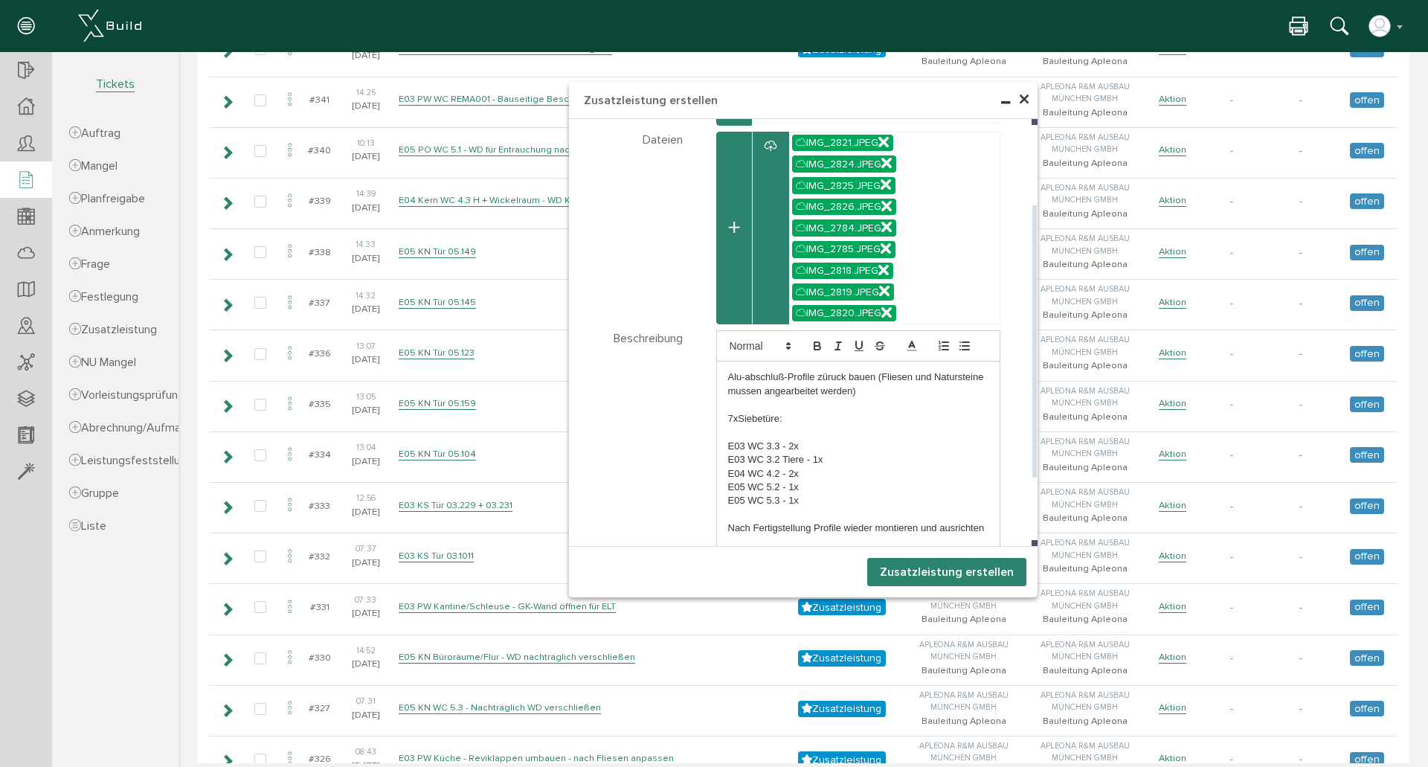
click at [731, 390] on p "Alu-abschluß-Profile züruck bauen (Fliesen und Natursteine mussen angearbeitet …" at bounding box center [858, 384] width 261 height 28
click at [871, 420] on p "7xSiebetüre:" at bounding box center [858, 418] width 261 height 13
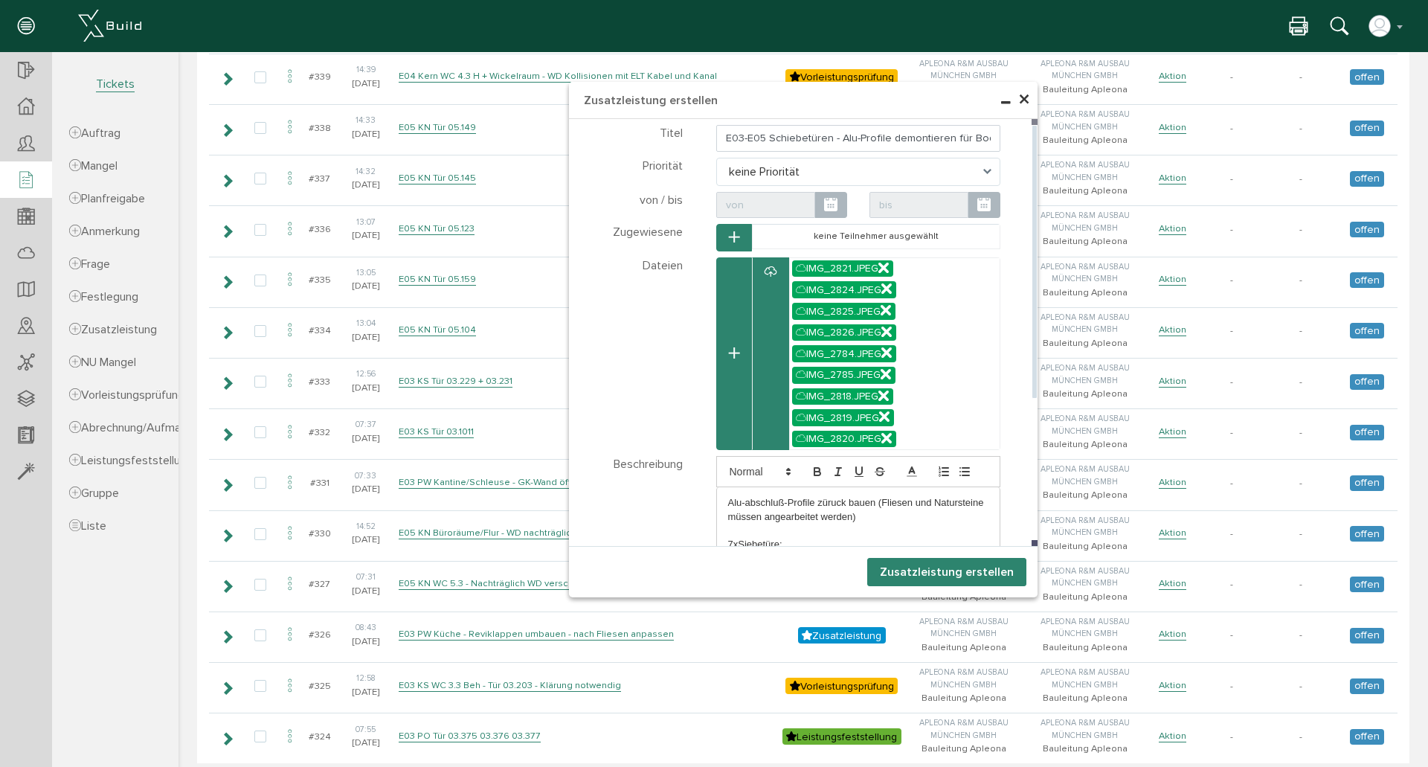
scroll to position [495, 0]
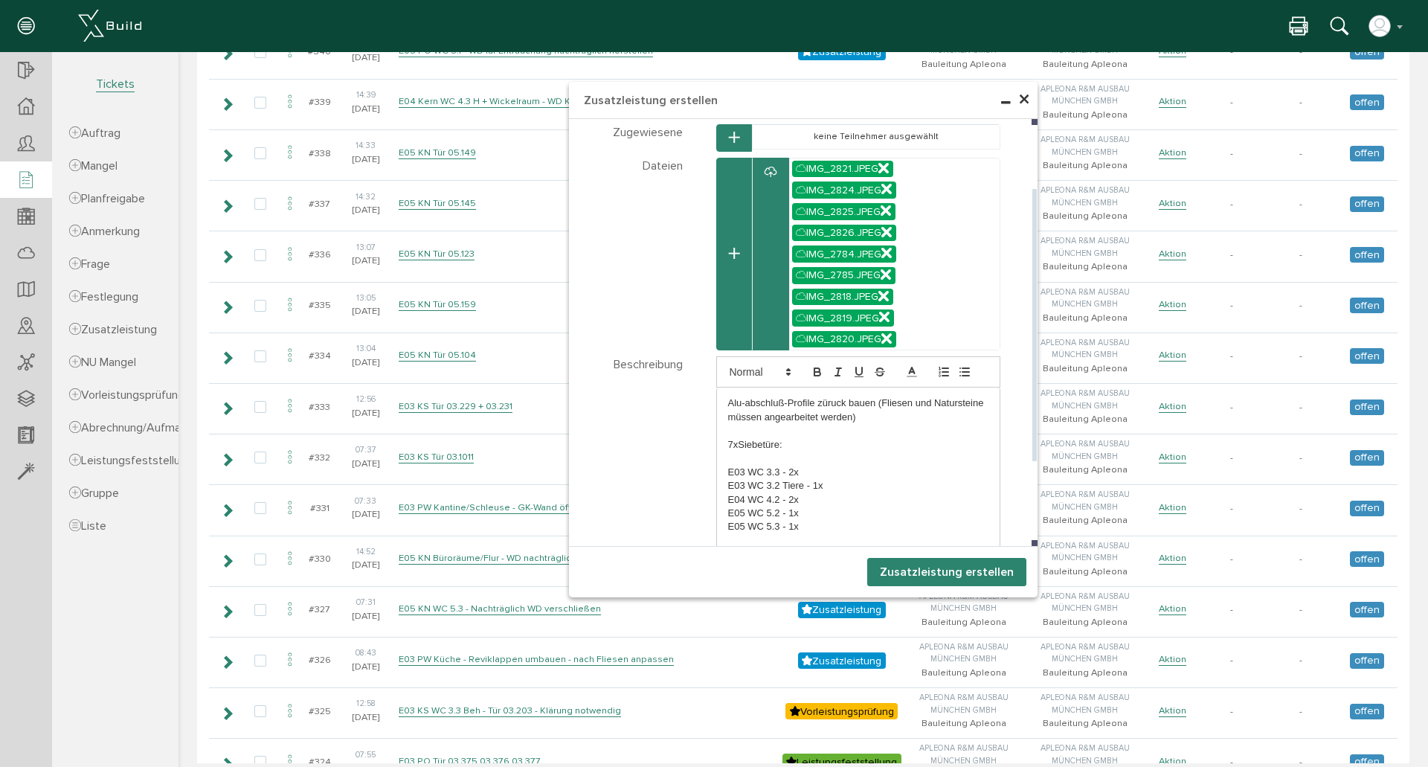
click at [886, 419] on p "Alu-abschluß-Profile züruck bauen (Fliesen und Natursteine müssen angearbeitet …" at bounding box center [858, 410] width 261 height 28
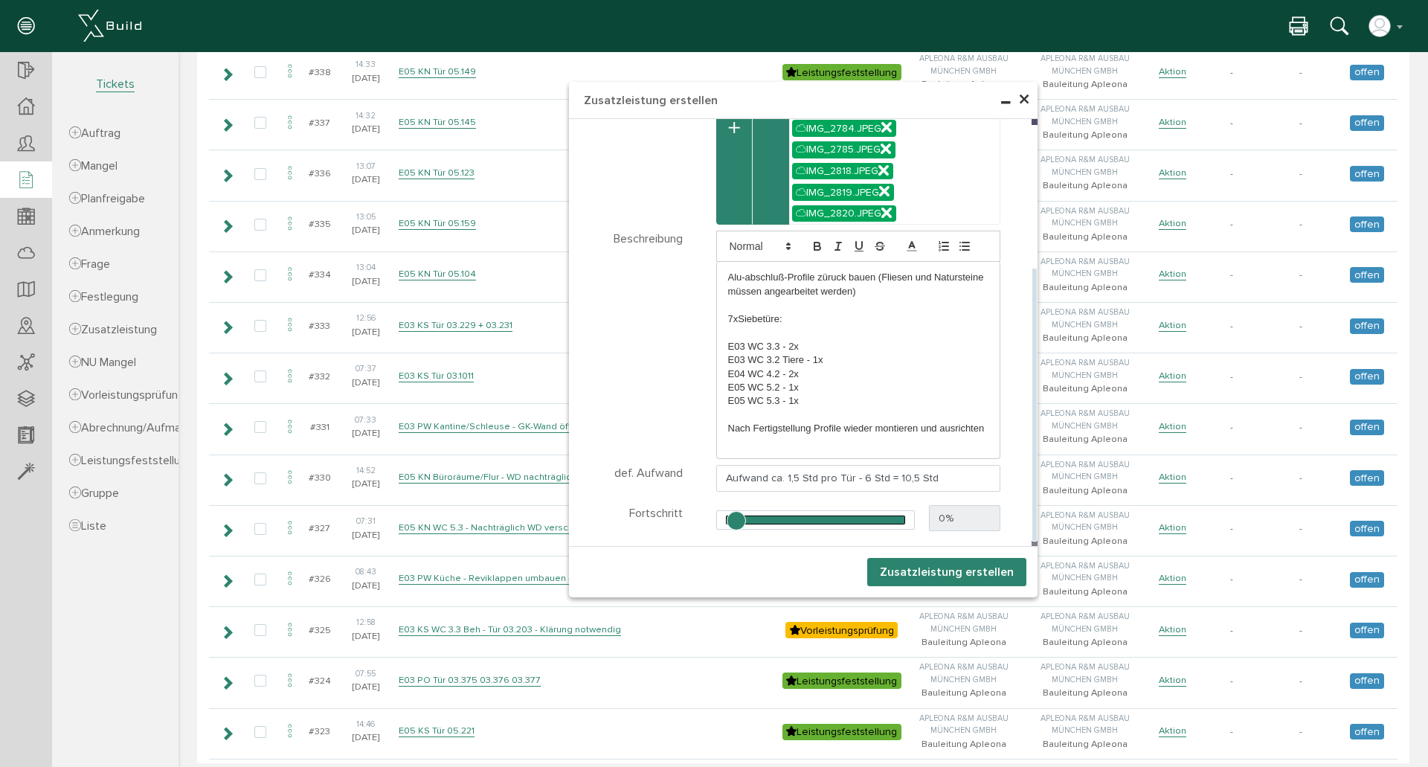
scroll to position [595, 0]
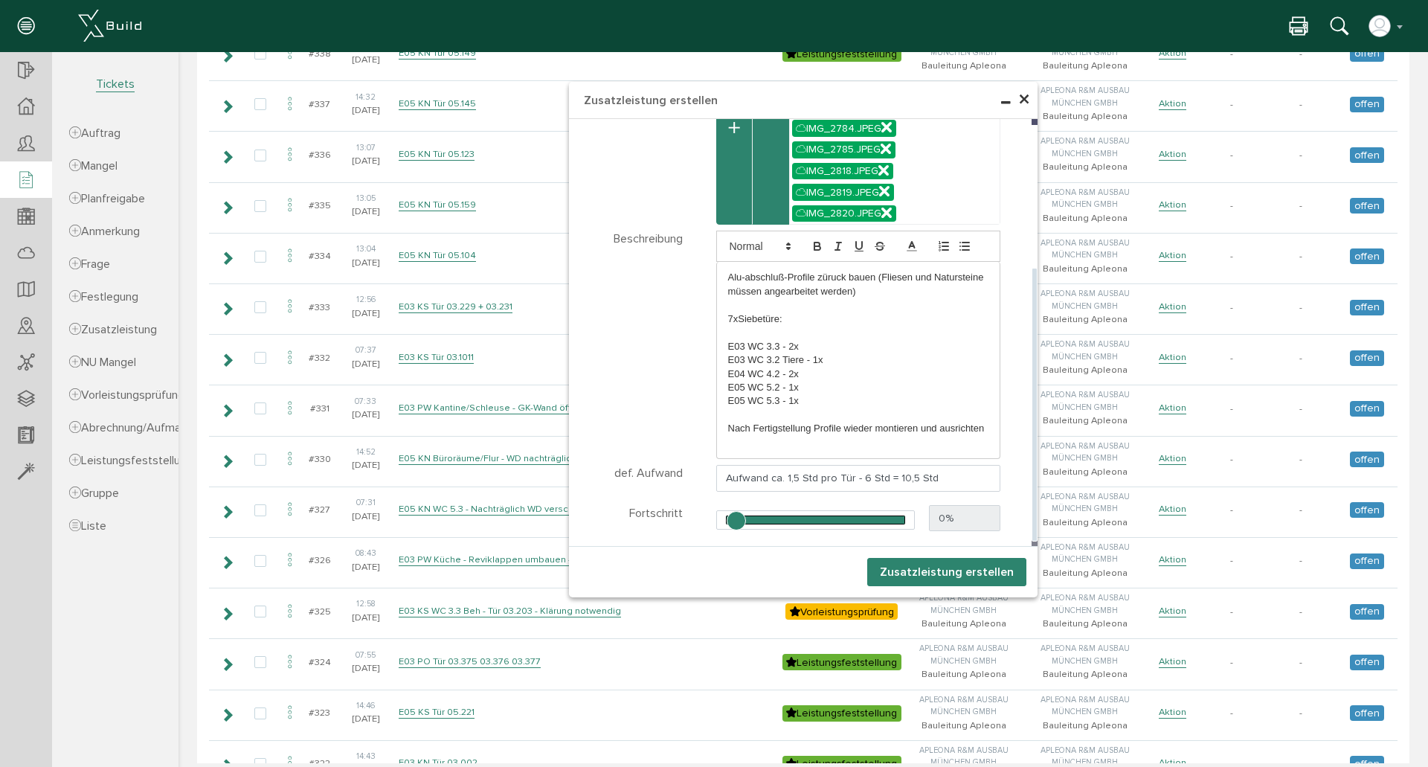
click at [721, 428] on div "Alu-abschluß-Profile züruck bauen (Fliesen und Natursteine müssen angearbeitet …" at bounding box center [858, 360] width 283 height 196
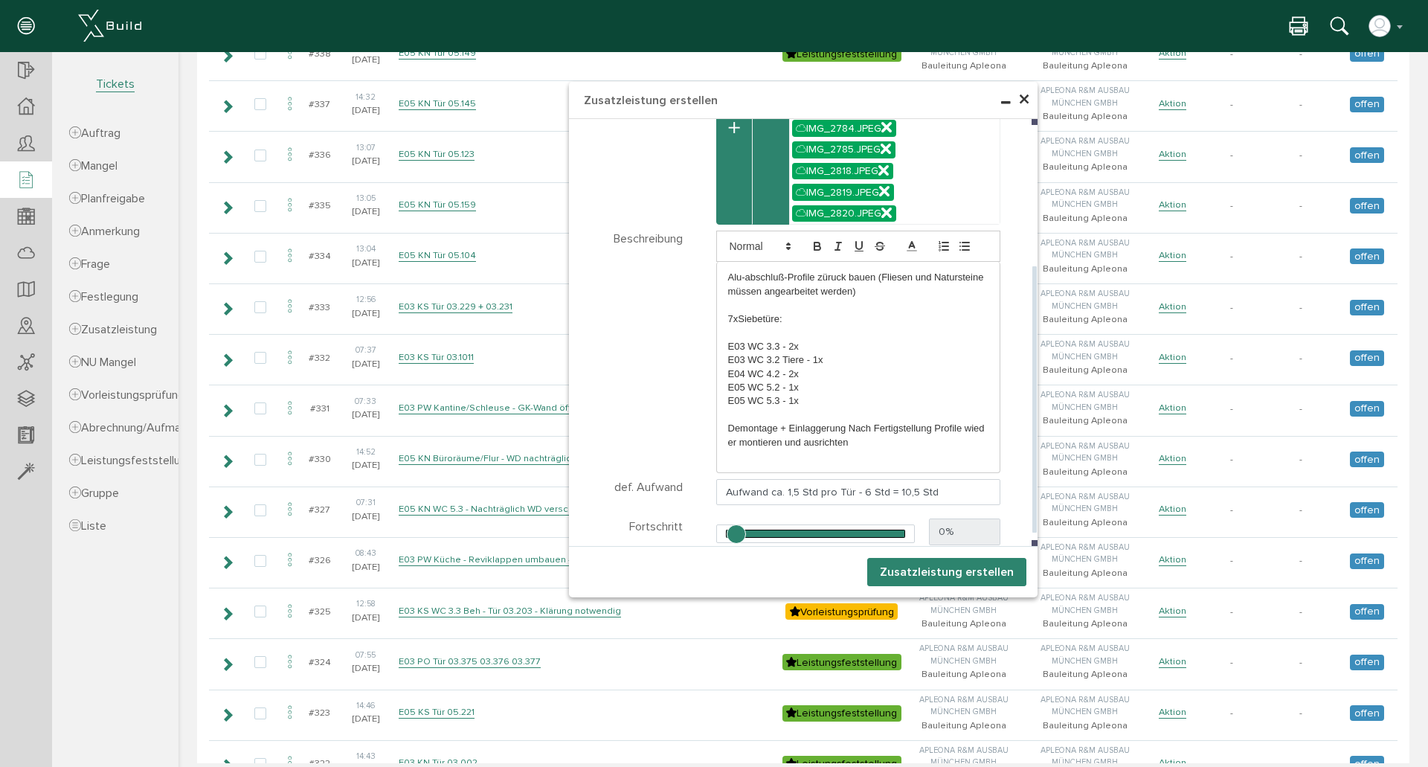
click at [809, 425] on p "Demontage + Einlaggerung Nach Fertigstellung Profile wieder montieren und ausri…" at bounding box center [858, 436] width 261 height 28
drag, startPoint x: 831, startPoint y: 426, endPoint x: 838, endPoint y: 431, distance: 9.1
click at [831, 427] on p "Demontage + Einlagerung Nach Fertigstellung Profile wieder montieren und ausric…" at bounding box center [858, 436] width 261 height 28
click at [834, 431] on p "Demontage + Einlagerung Nach Fertigstellung Profile wieder montieren und ausric…" at bounding box center [858, 436] width 261 height 28
click at [928, 572] on button "Zusatzleistung erstellen" at bounding box center [946, 572] width 159 height 28
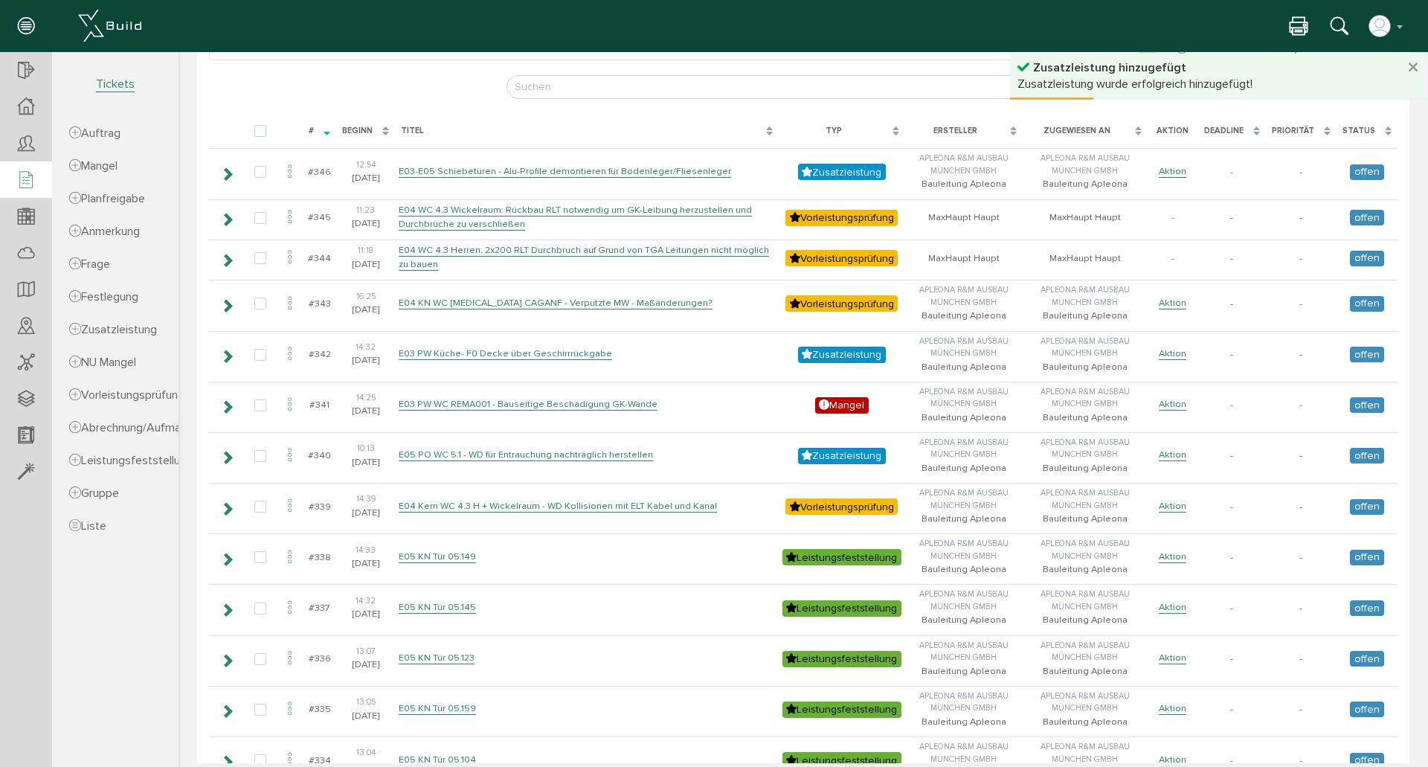
scroll to position [0, 0]
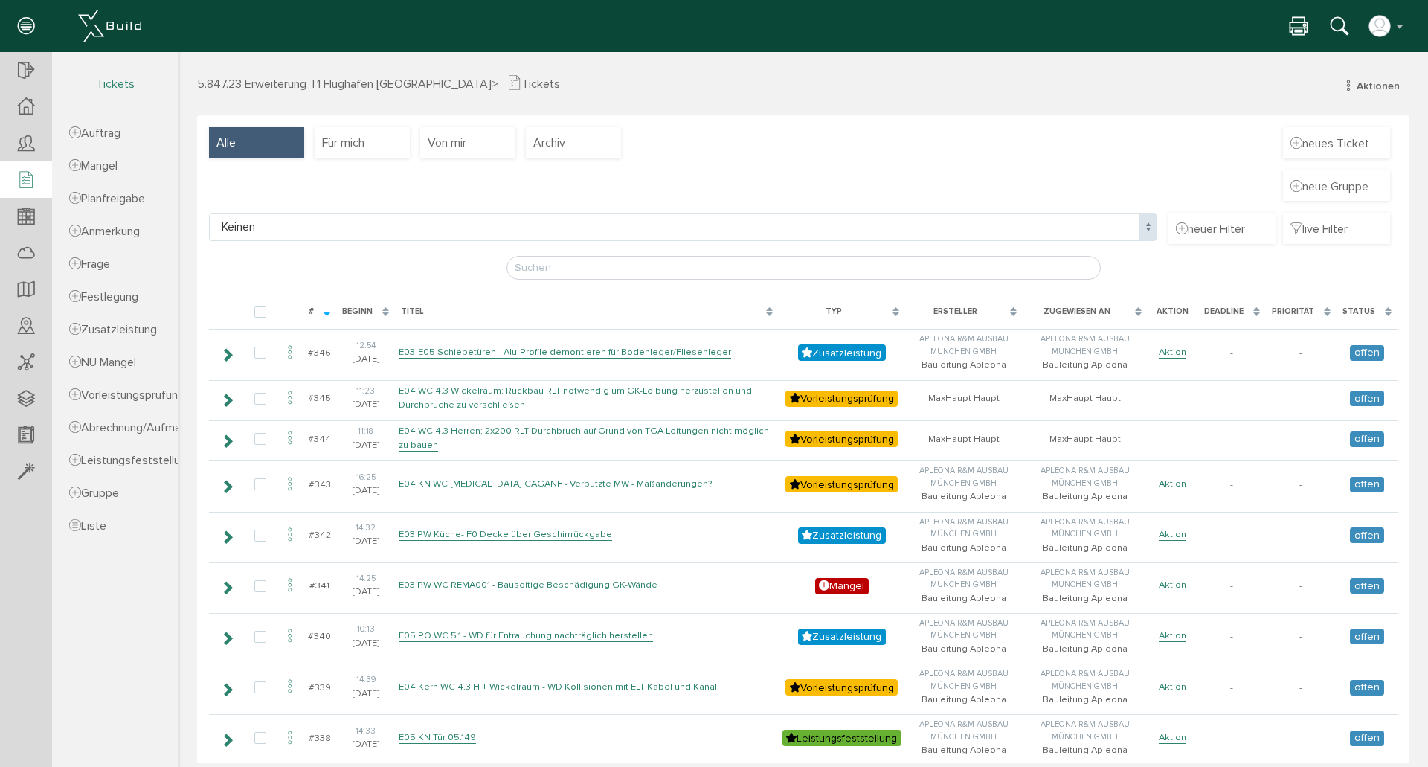
click at [1343, 138] on span "neues Ticket" at bounding box center [1329, 143] width 79 height 16
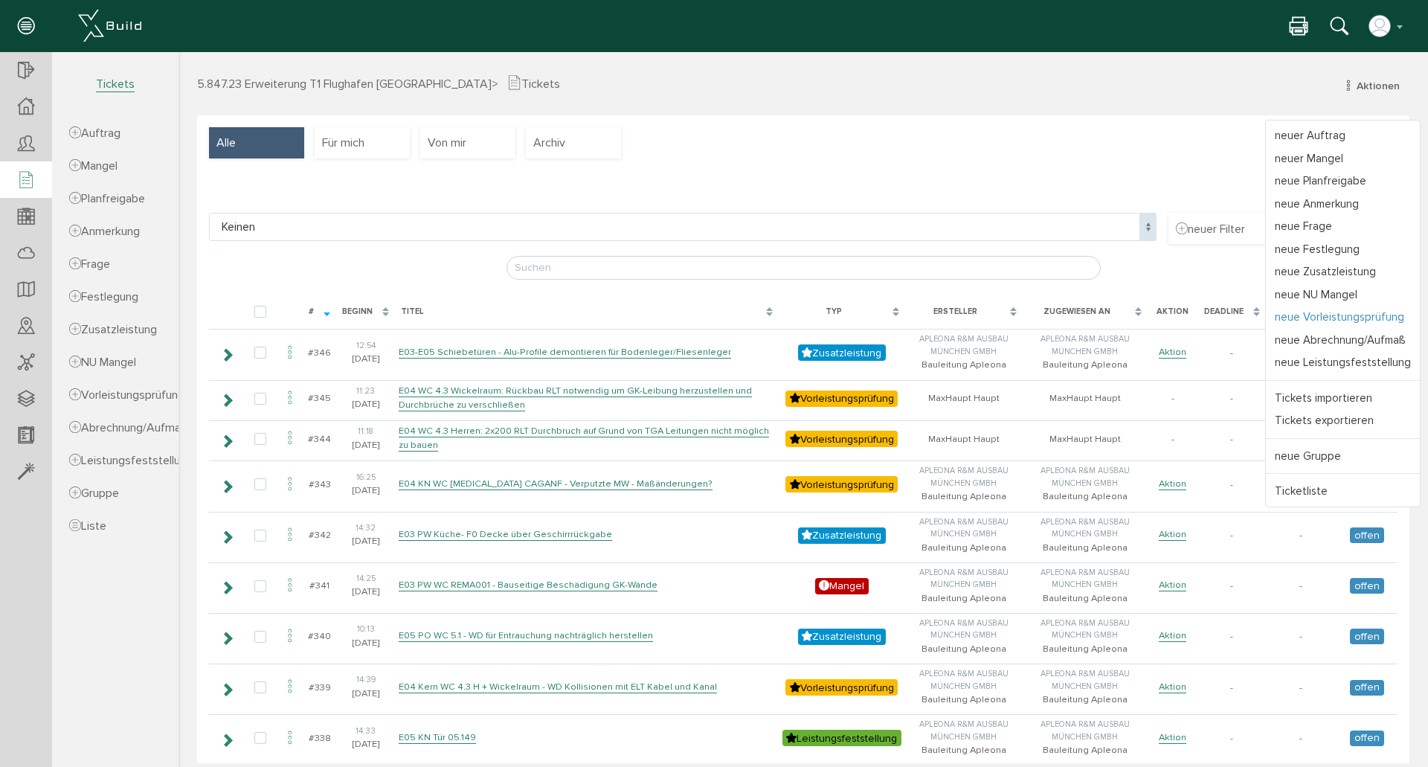
click at [1362, 318] on link "neue Vorleistungsprüfung" at bounding box center [1343, 317] width 154 height 23
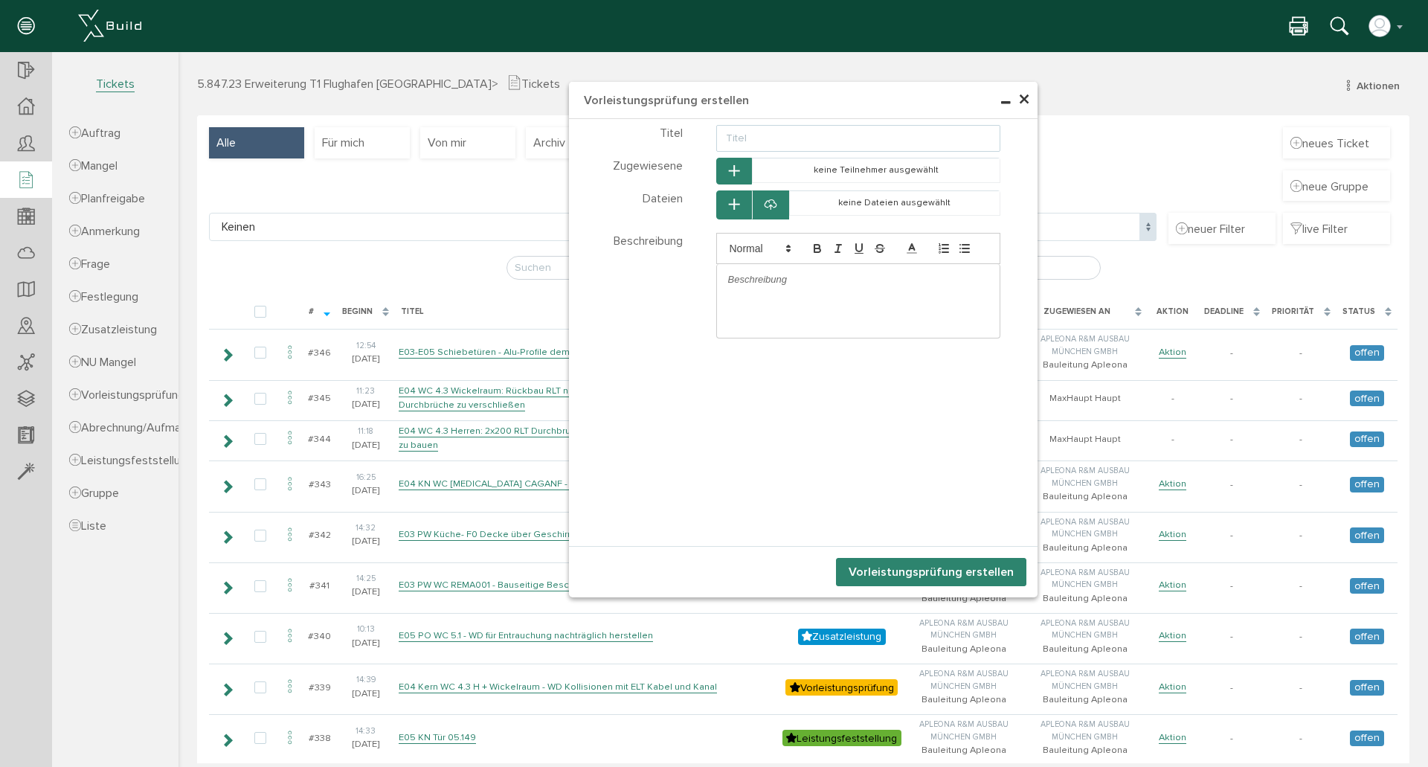
click at [797, 143] on input "text" at bounding box center [858, 138] width 285 height 27
type input "E05 KN - F90 Decke - Vorleistungsprüfung"
click at [830, 269] on div at bounding box center [858, 279] width 283 height 31
click at [822, 280] on p "Alle WD sind verschloßen" at bounding box center [858, 279] width 261 height 13
drag, startPoint x: 837, startPoint y: 289, endPoint x: 1072, endPoint y: 358, distance: 245.2
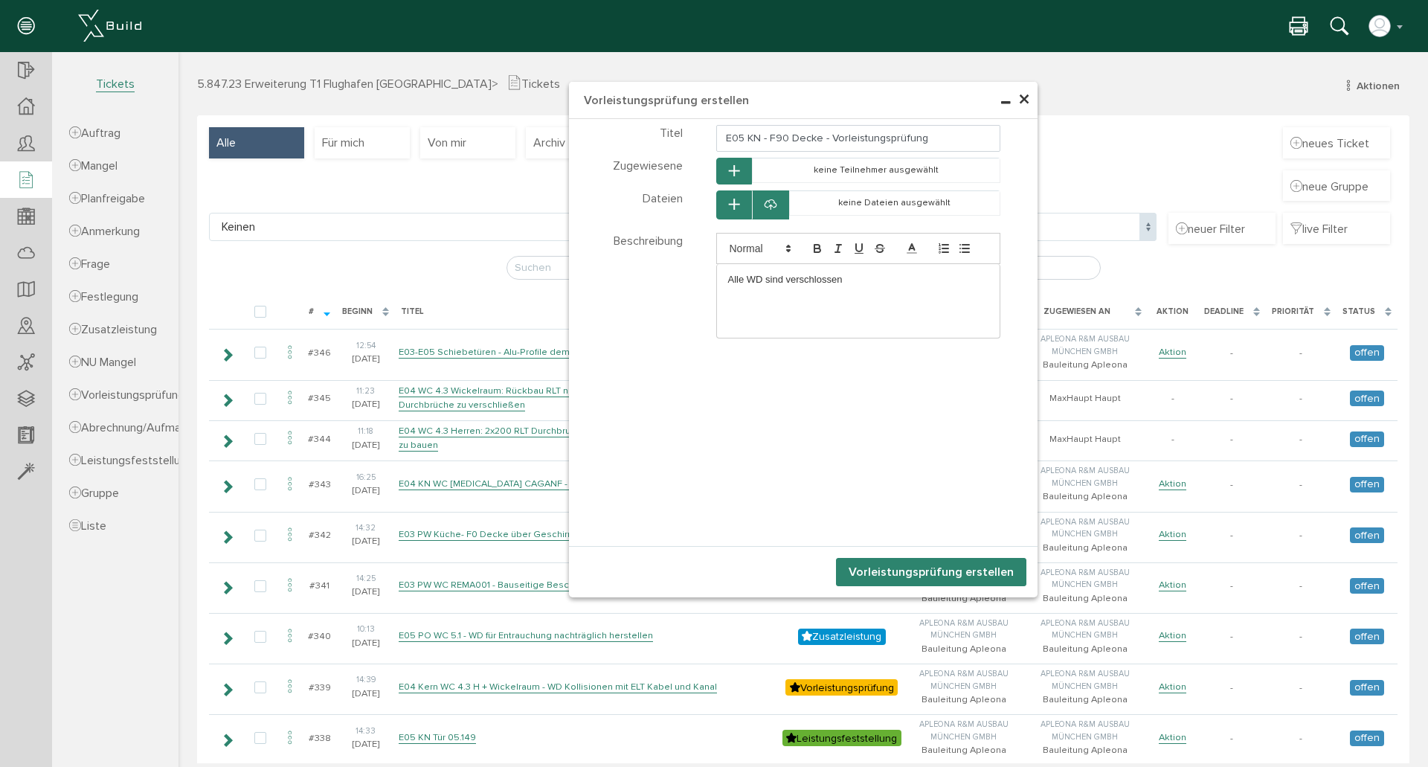
click at [854, 296] on p at bounding box center [858, 293] width 261 height 13
click at [765, 206] on icon at bounding box center [770, 205] width 12 height 15
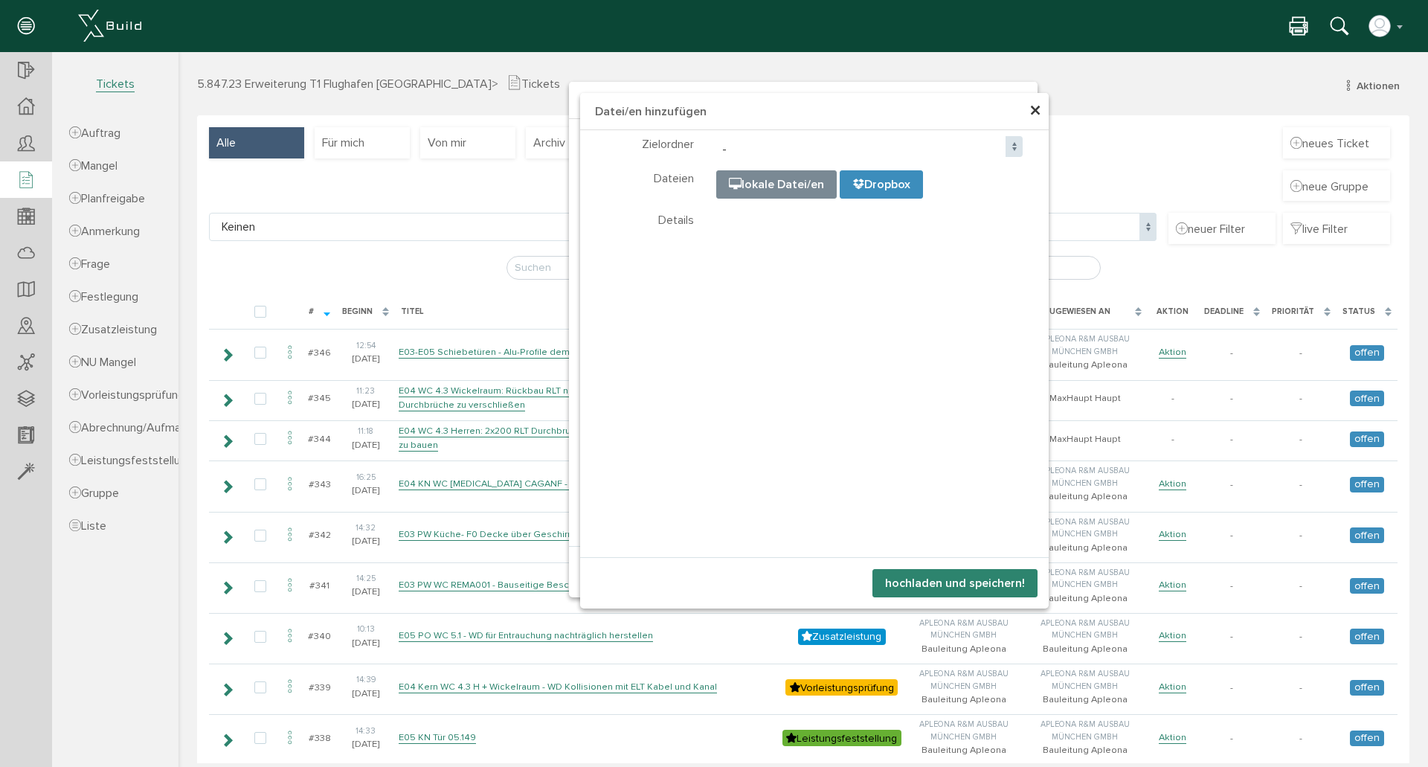
click at [805, 185] on input "file" at bounding box center [1089, 245] width 744 height 149
type input "C:\fakepath\IMG_2827.JPEG"
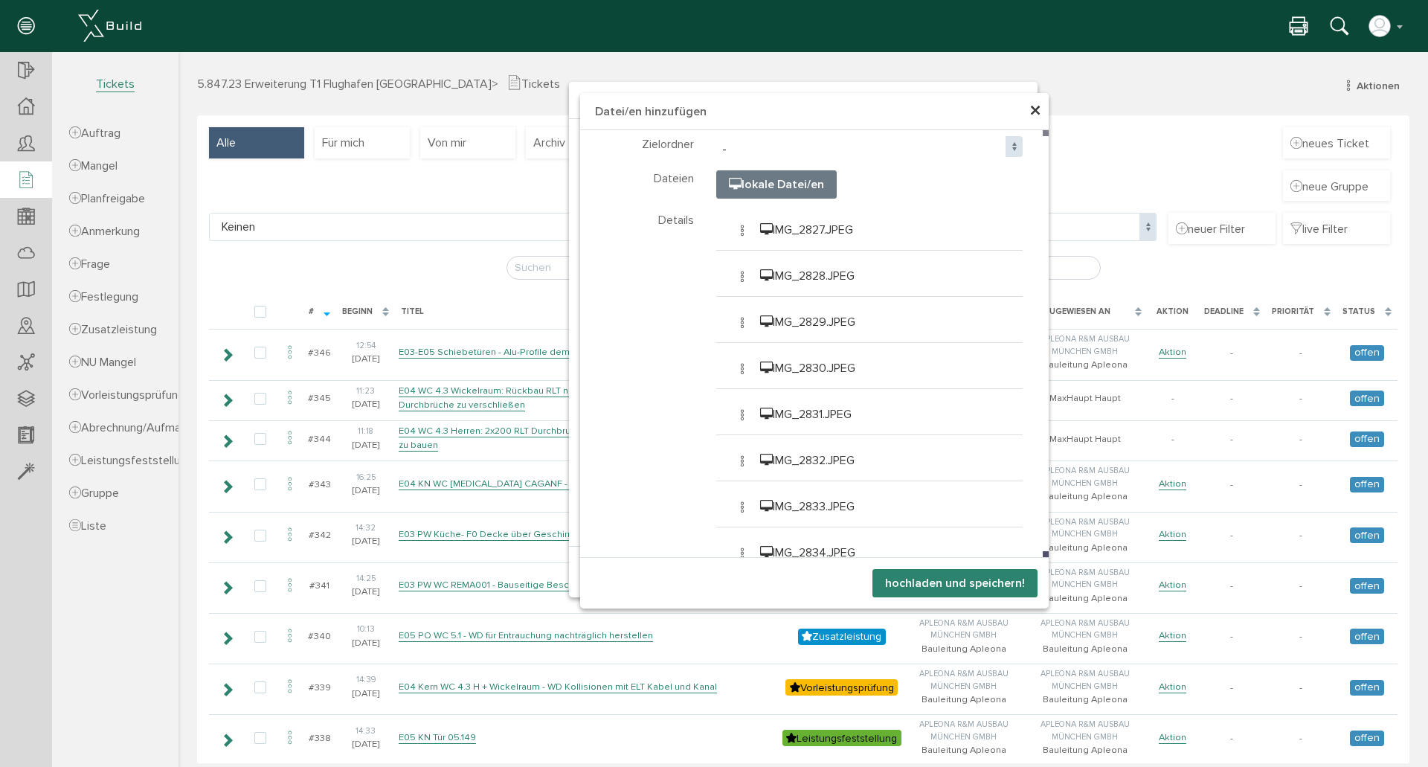
click at [941, 582] on button "hochladen und speichern!" at bounding box center [954, 583] width 165 height 28
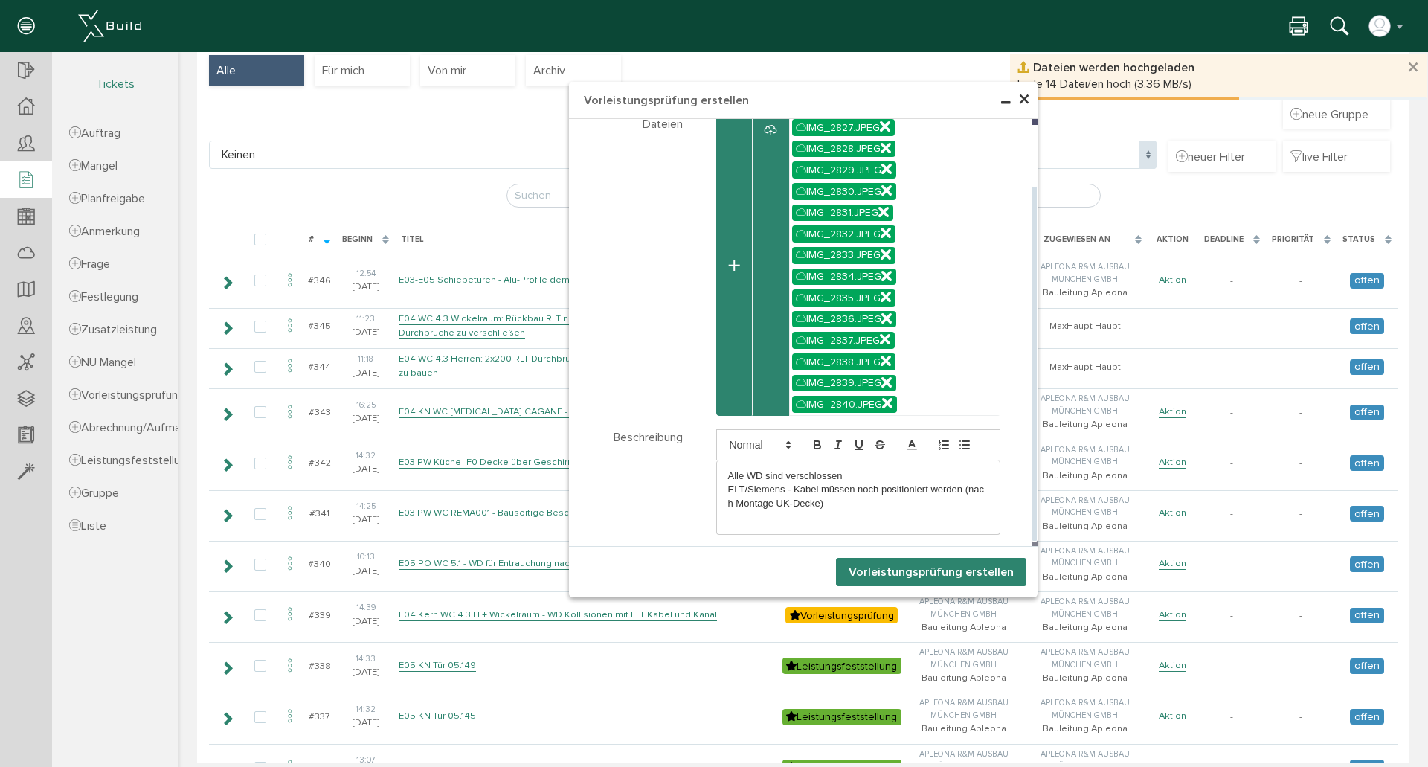
scroll to position [99, 0]
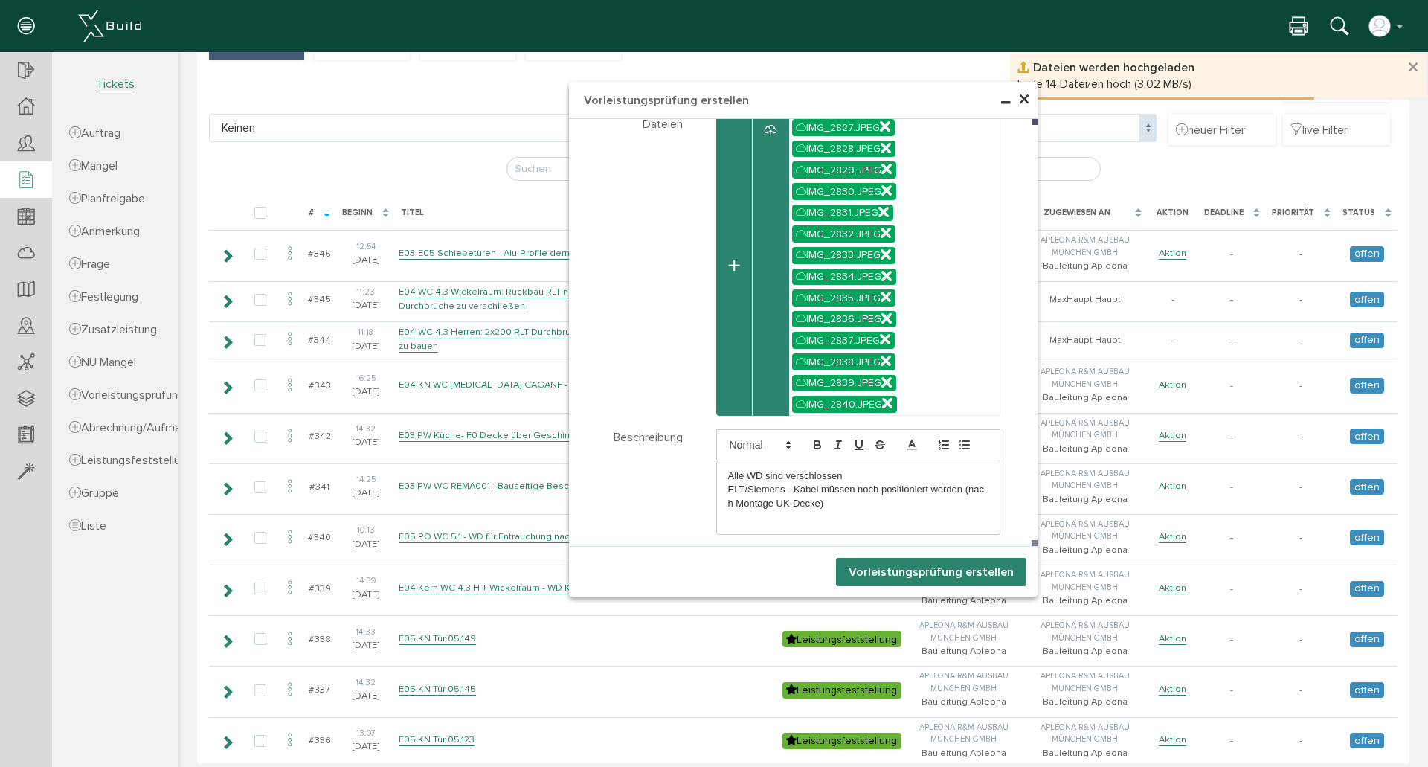
click at [932, 572] on button "Vorleistungsprüfung erstellen" at bounding box center [931, 572] width 190 height 28
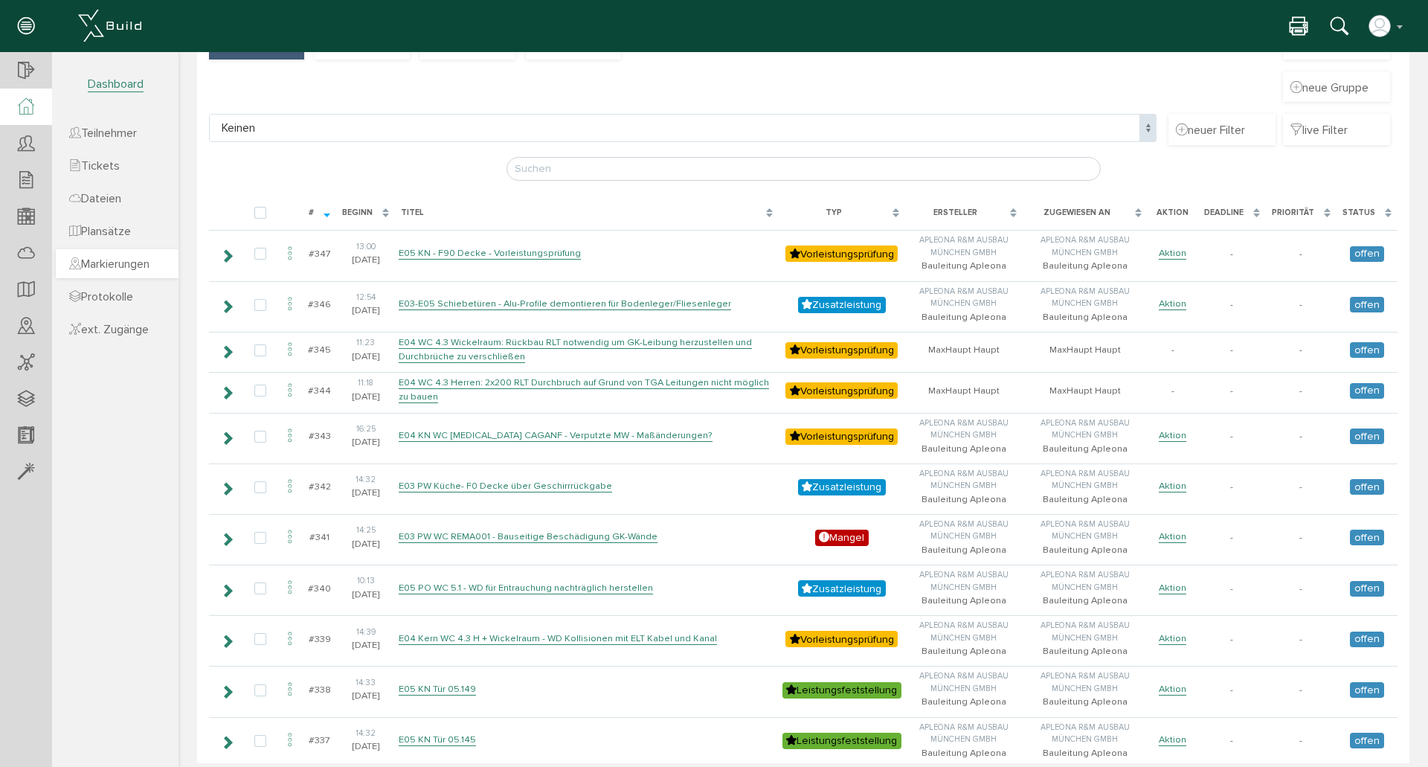
click at [149, 261] on span "Markierungen" at bounding box center [109, 264] width 80 height 15
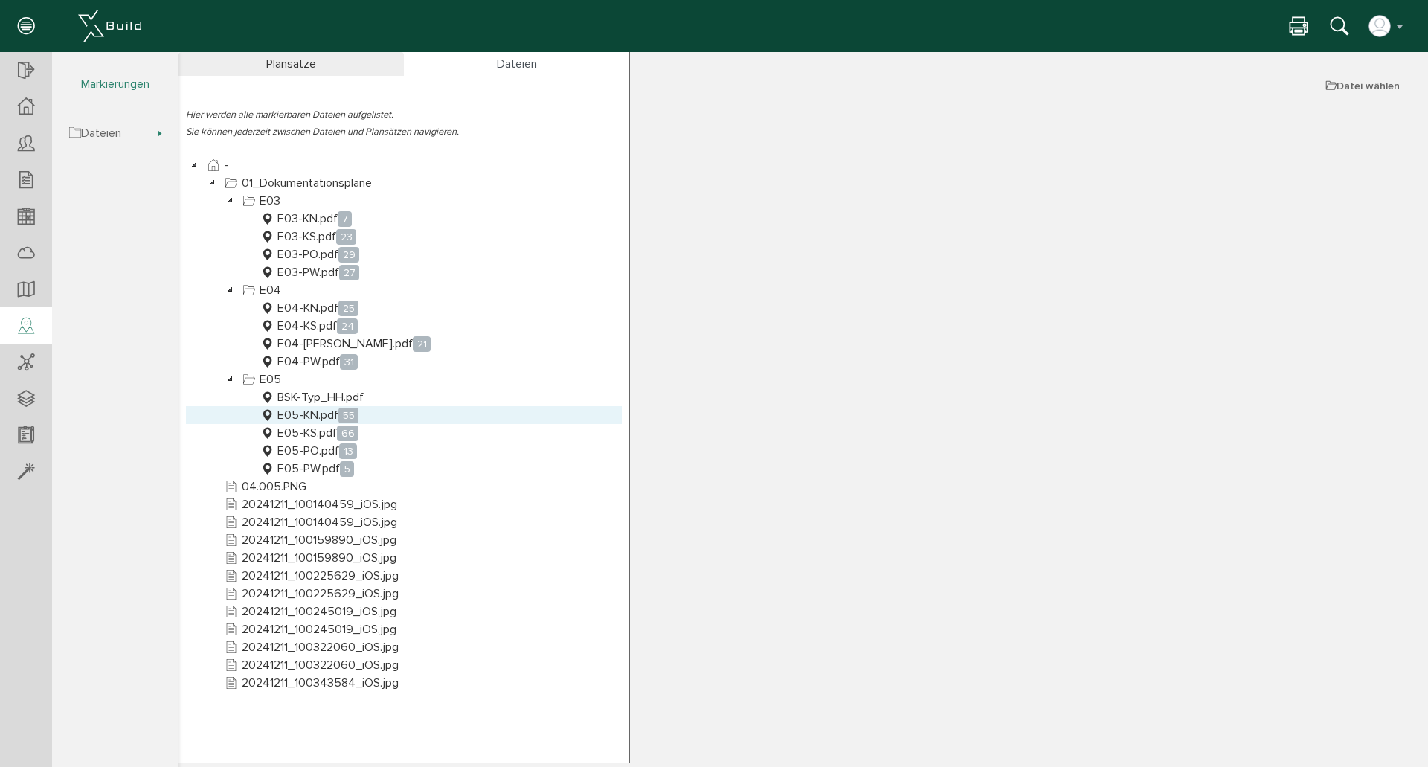
click at [321, 414] on link "E05-KN.pdf 55" at bounding box center [309, 415] width 104 height 18
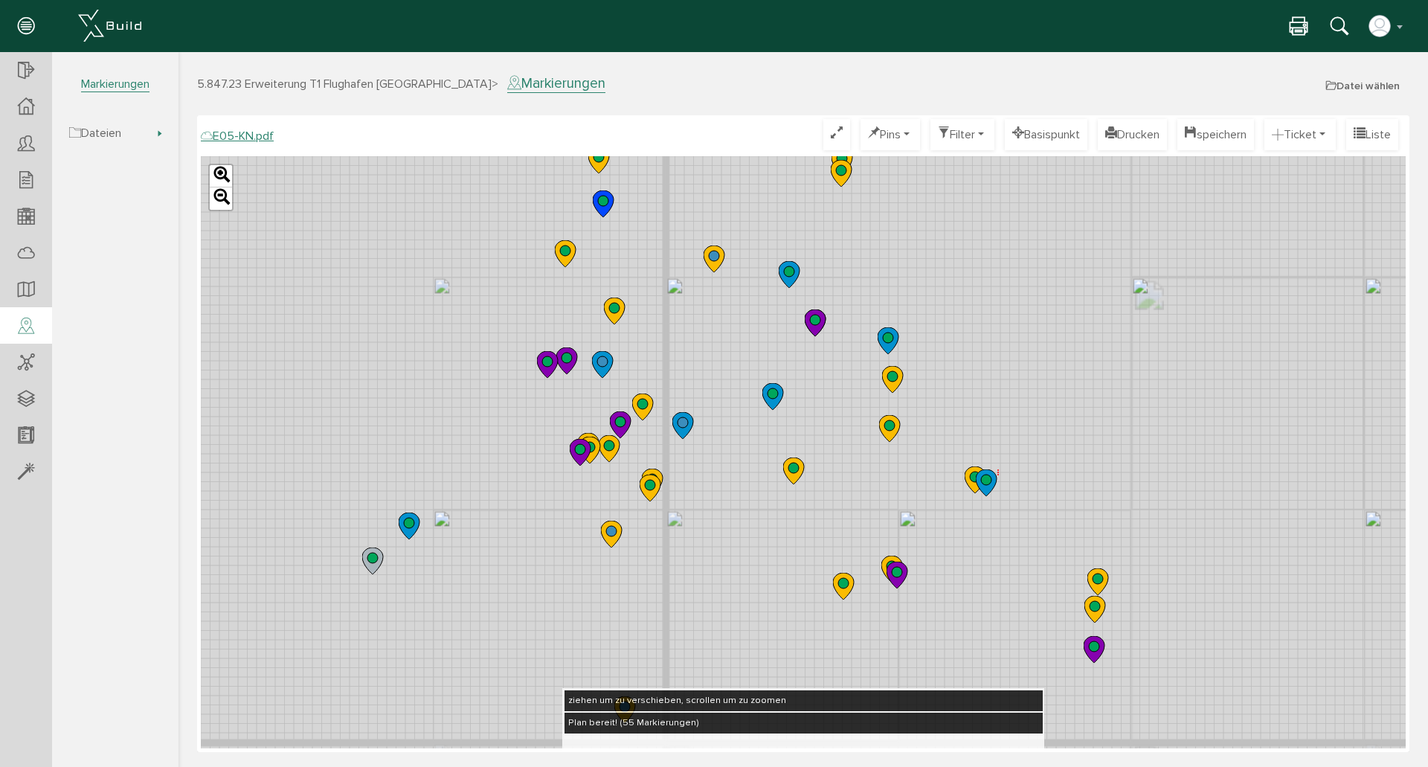
drag, startPoint x: 754, startPoint y: 250, endPoint x: 816, endPoint y: 373, distance: 137.3
click at [816, 373] on div "Leaflet" at bounding box center [803, 452] width 1205 height 592
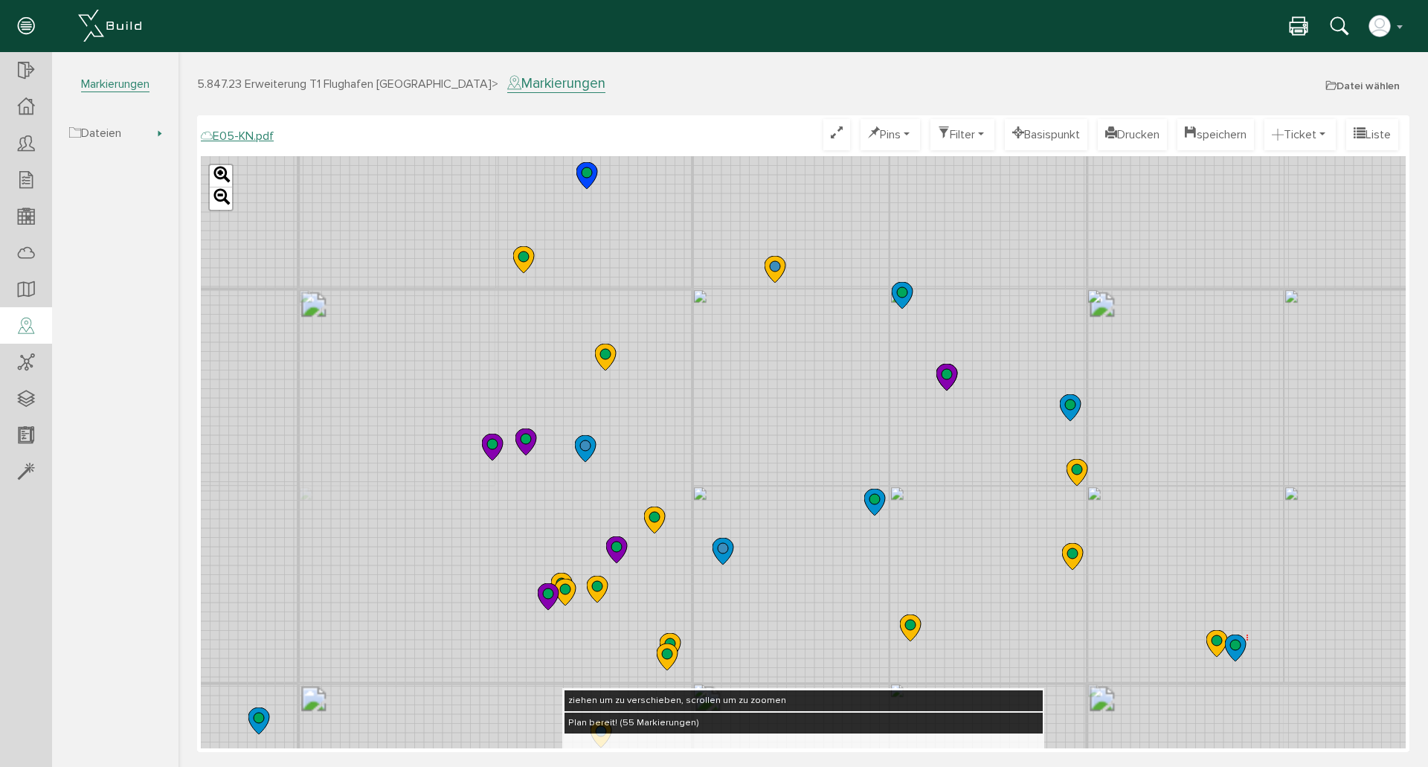
drag, startPoint x: 685, startPoint y: 268, endPoint x: 927, endPoint y: 225, distance: 245.6
click at [738, 323] on div "Leaflet" at bounding box center [803, 452] width 1205 height 592
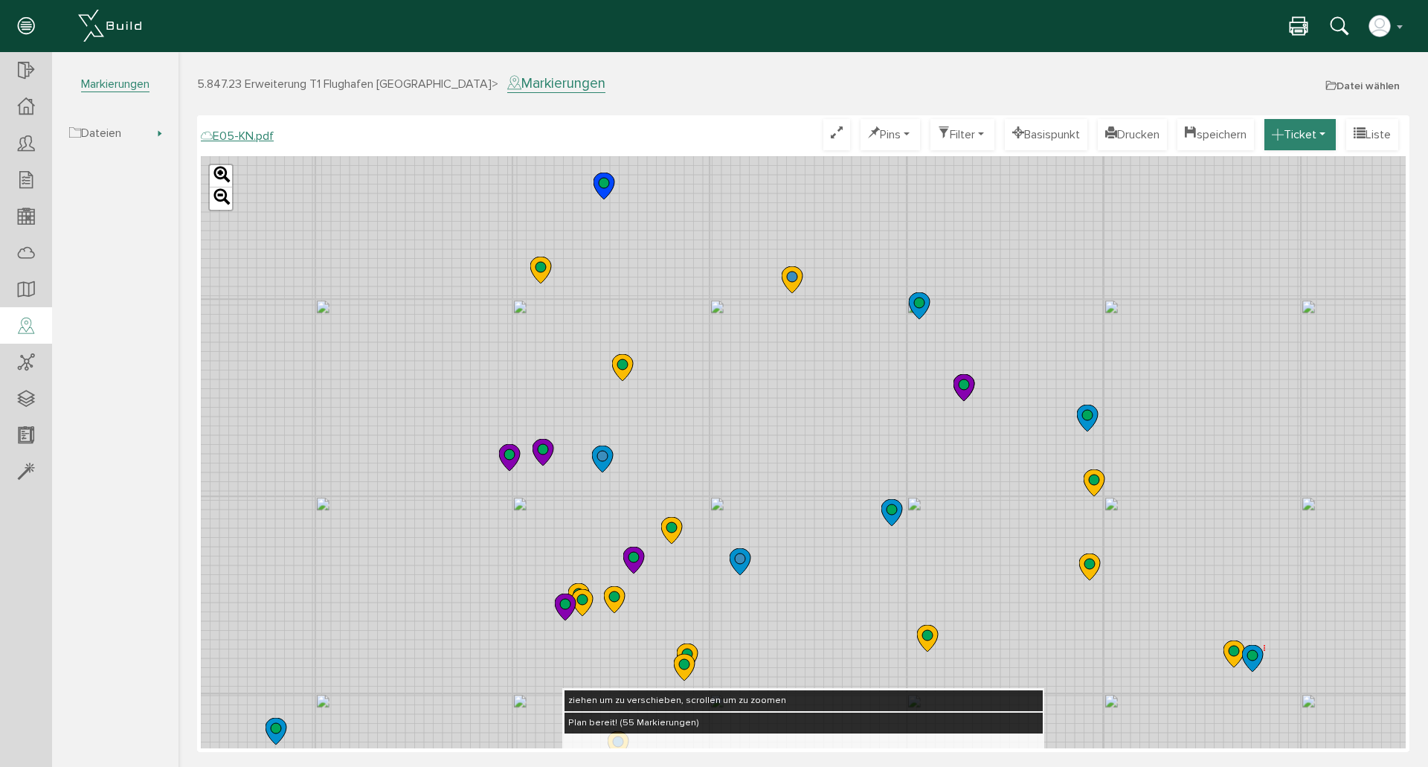
click at [1299, 52] on body "erweiterte Suche Datum durchsuchen Deadline durchsuchen Vorgängerversionen durc…" at bounding box center [802, 52] width 1249 height 0
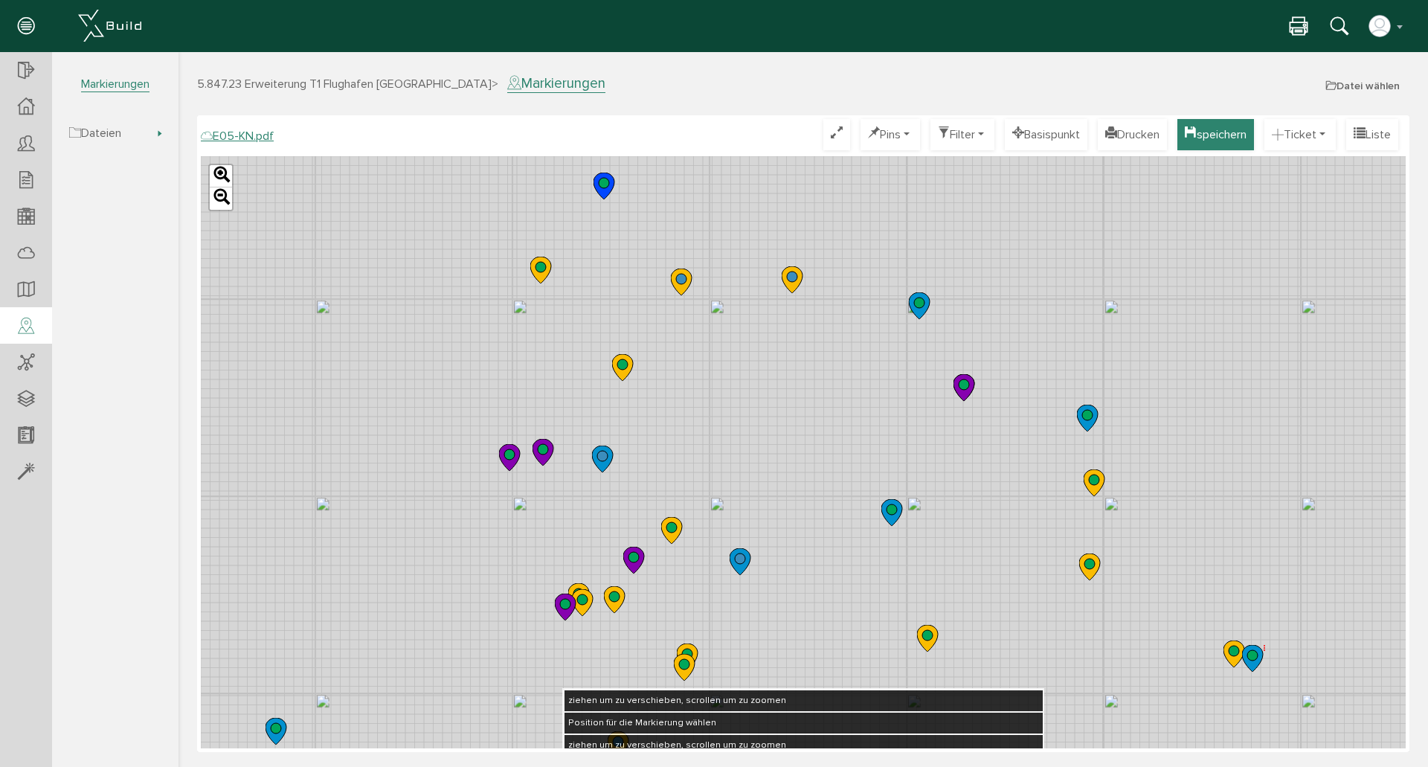
click at [1225, 136] on button "speichern" at bounding box center [1215, 134] width 77 height 31
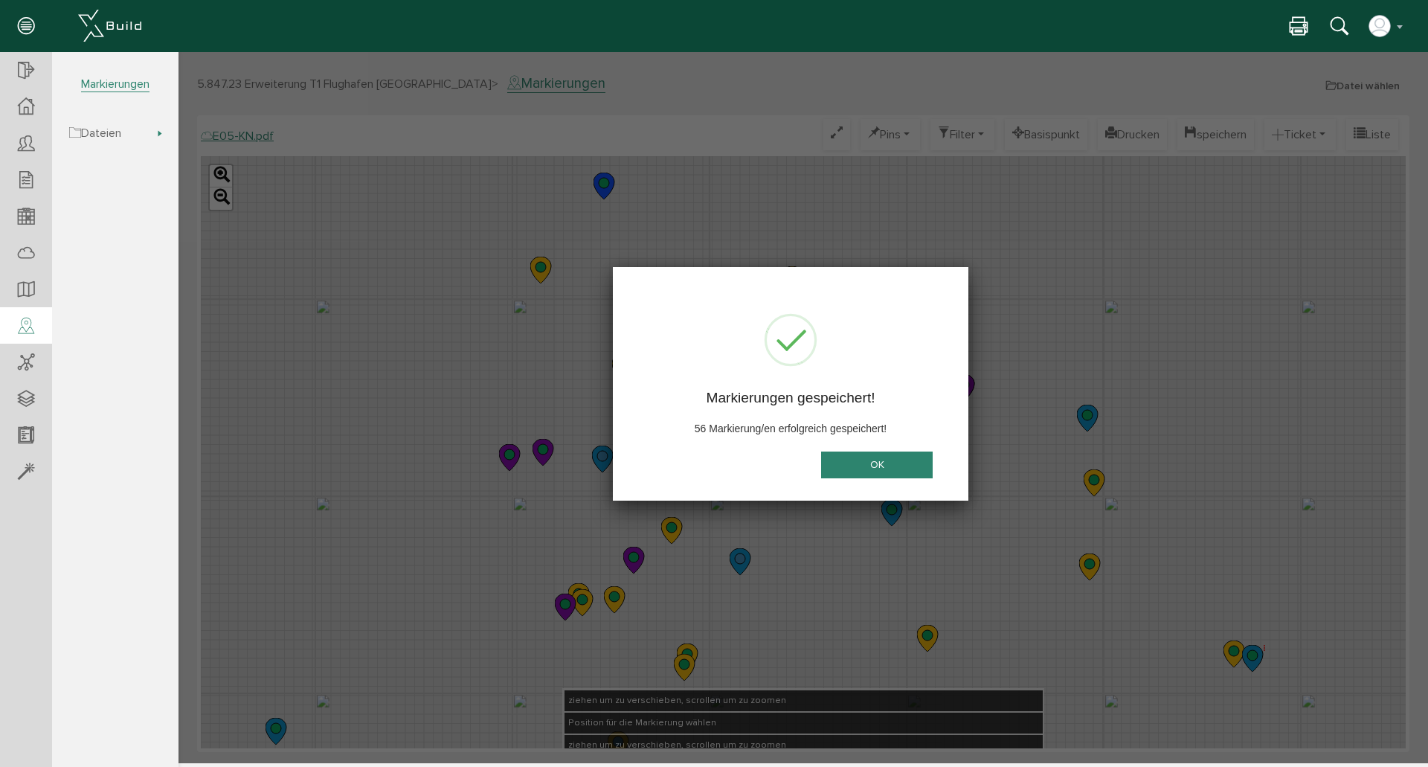
click at [874, 460] on button "OK" at bounding box center [877, 465] width 112 height 28
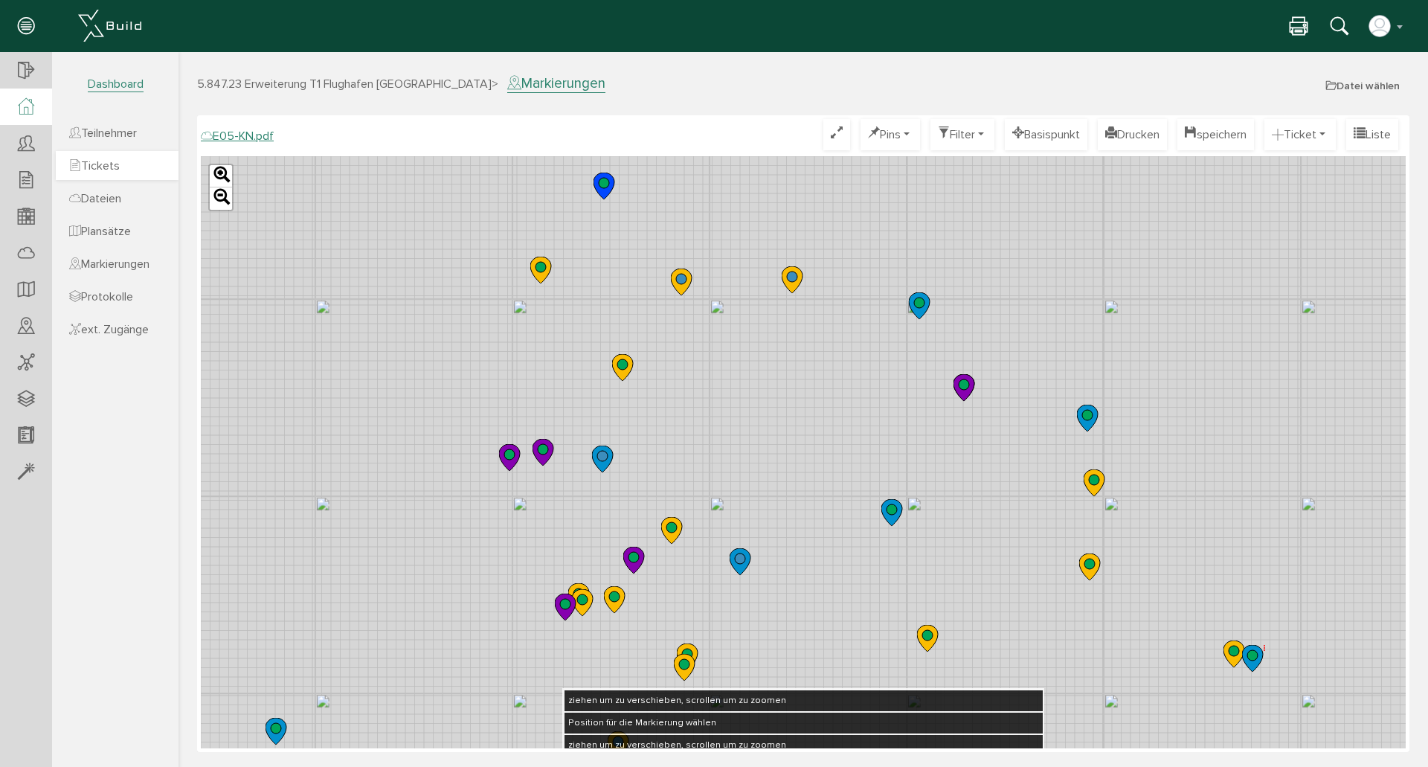
click at [114, 170] on span "Tickets" at bounding box center [94, 165] width 51 height 15
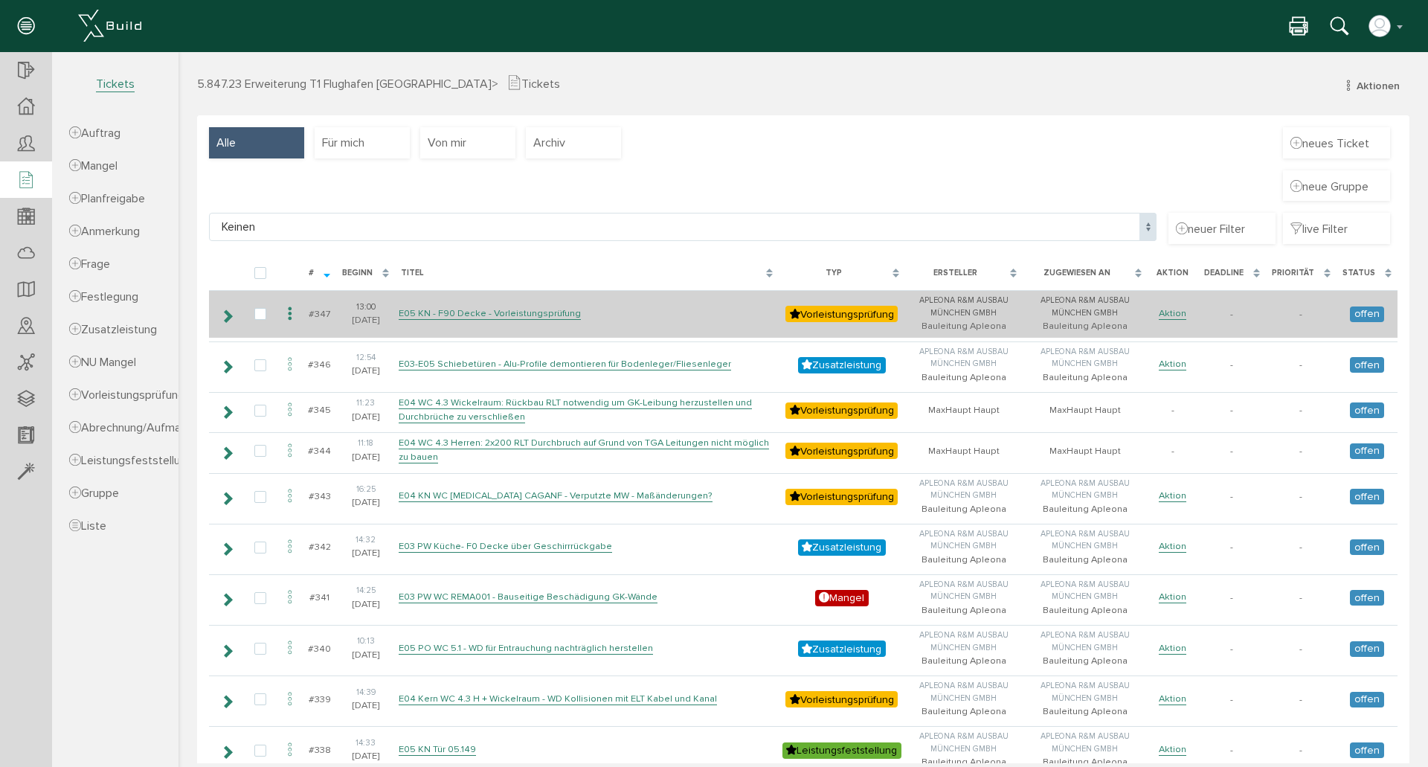
click at [291, 309] on icon at bounding box center [290, 314] width 18 height 20
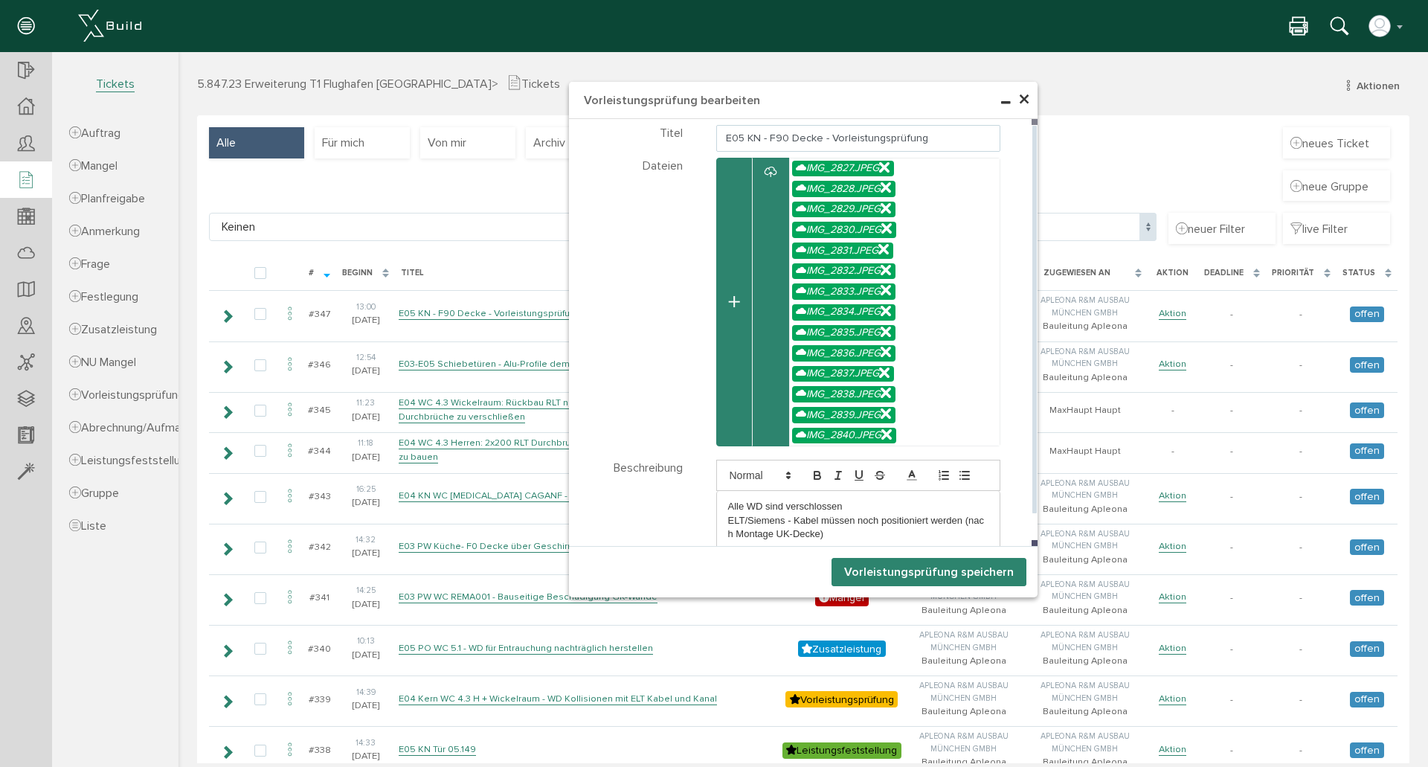
click at [756, 135] on input "E05 KN - F90 Decke - Vorleistungsprüfung" at bounding box center [858, 138] width 285 height 27
type input "E05 KN TH6 - F90 Decke - Vorleistungsprüfung"
click at [920, 575] on button "Vorleistungsprüfung speichern" at bounding box center [928, 572] width 195 height 28
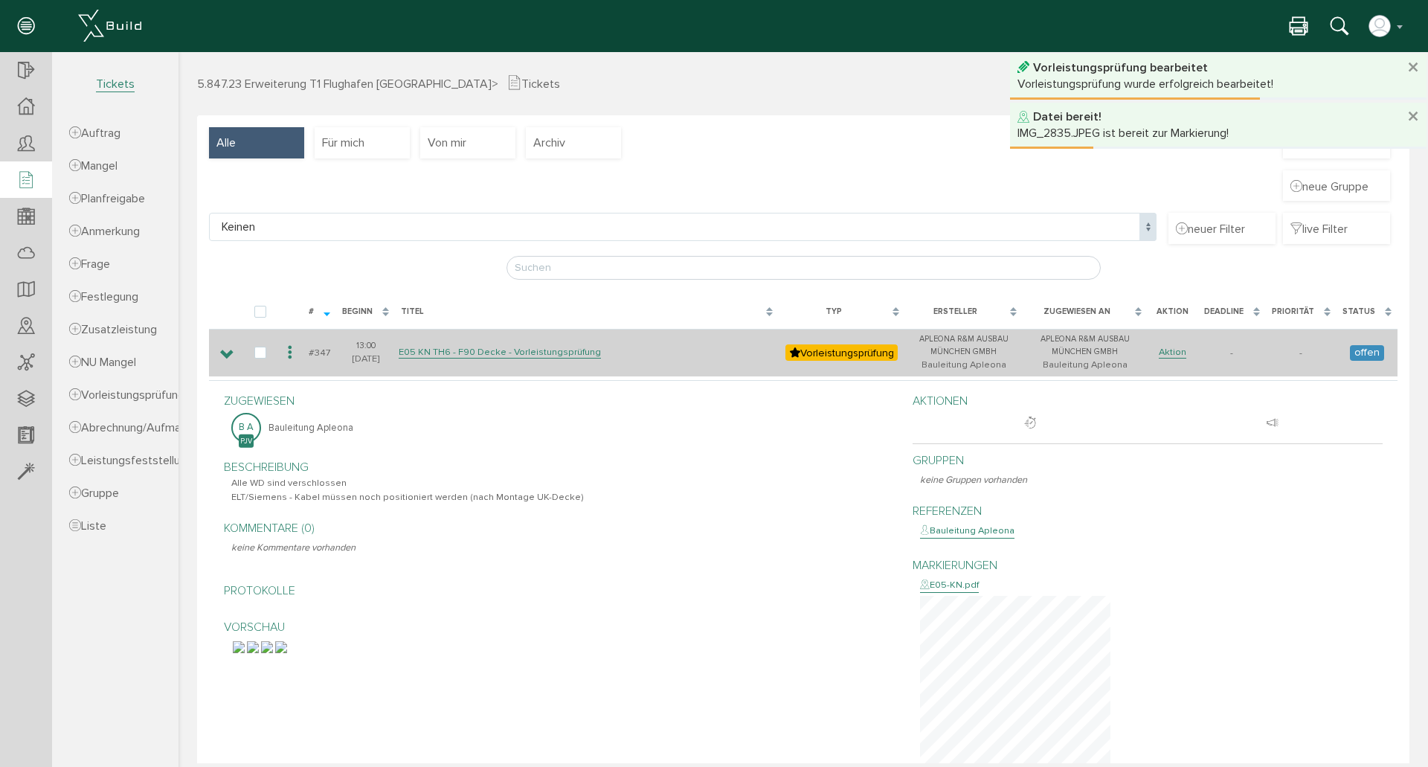
click at [225, 354] on icon at bounding box center [227, 355] width 14 height 12
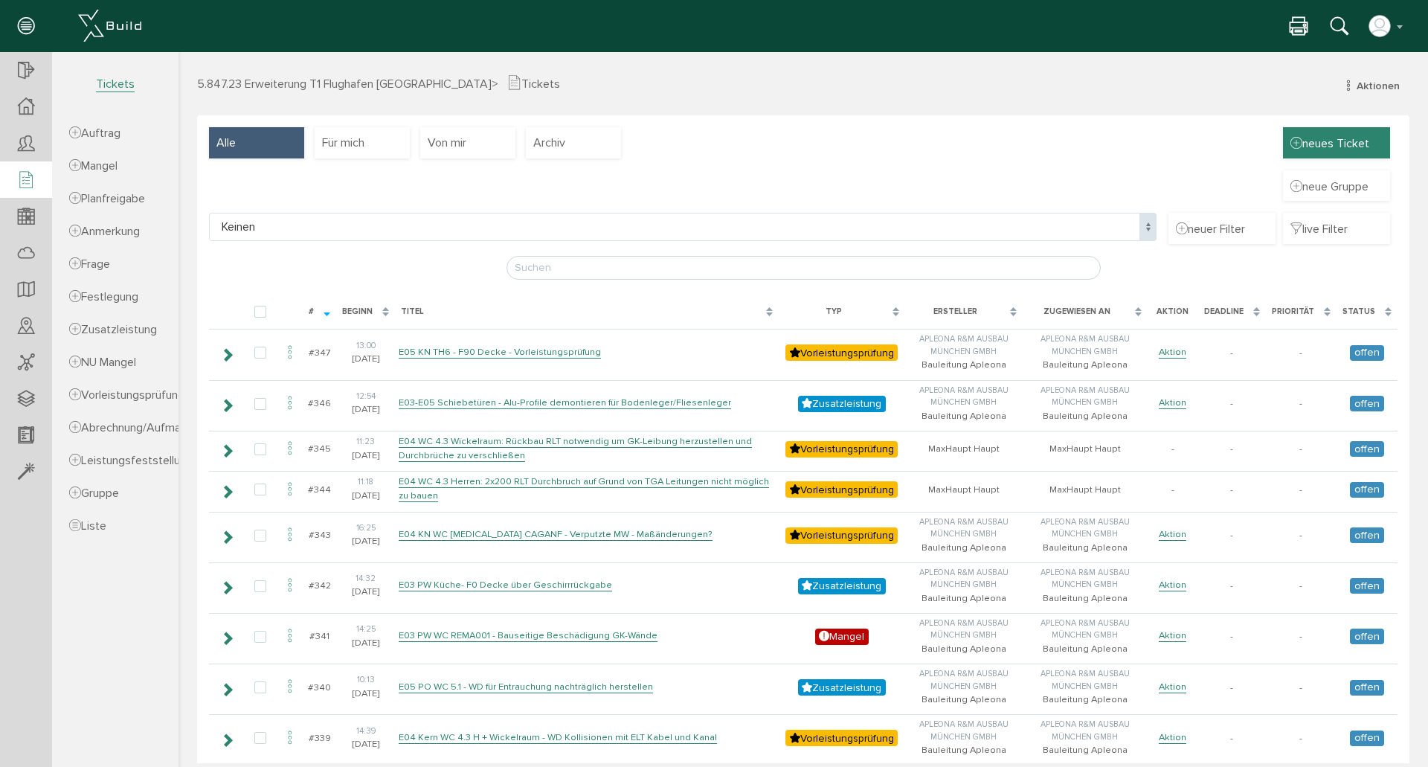
click at [1311, 143] on span "neues Ticket" at bounding box center [1329, 143] width 79 height 16
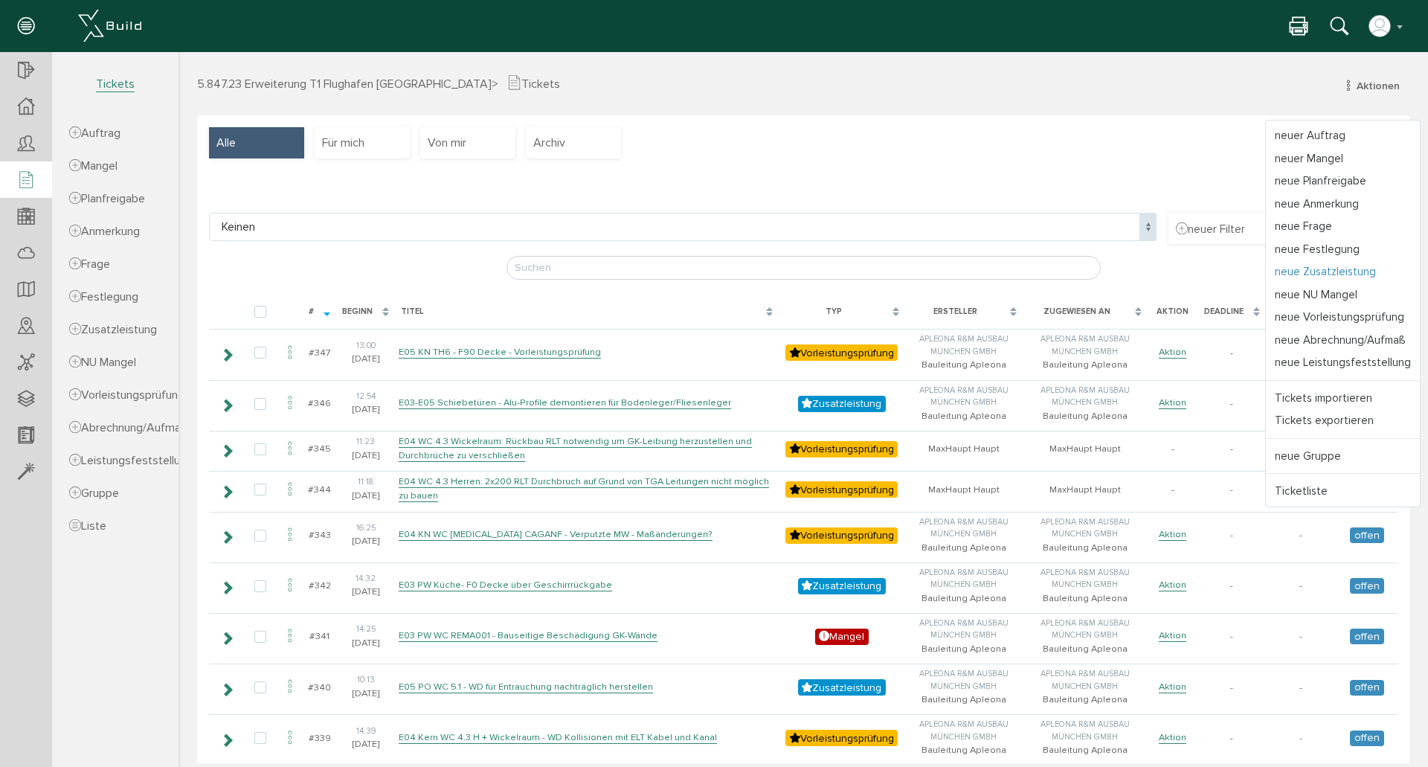
click at [1341, 267] on link "neue Zusatzleistung" at bounding box center [1343, 271] width 154 height 23
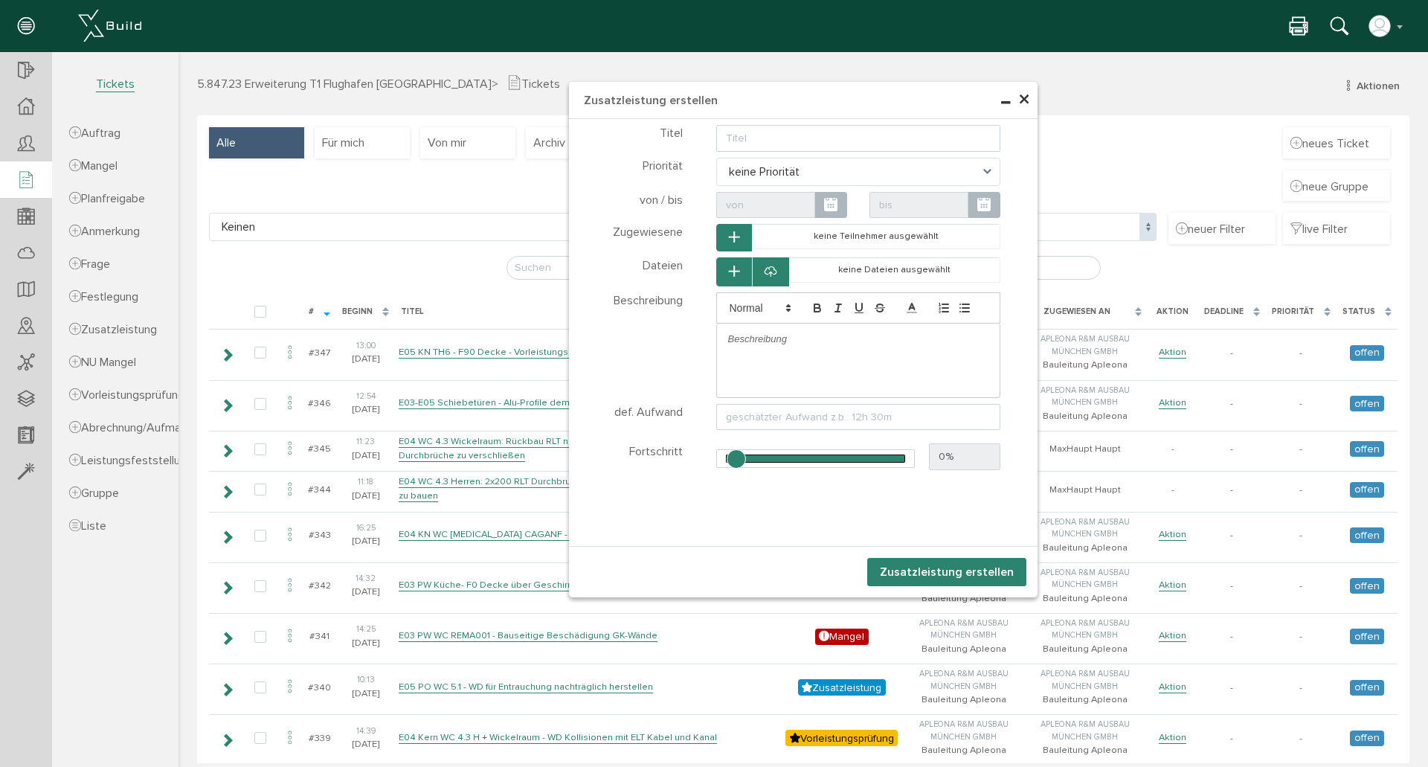
click at [851, 143] on input "text" at bounding box center [858, 138] width 285 height 27
type input "E03"
click at [788, 135] on input "E03" at bounding box center [858, 138] width 285 height 27
type input "E03 KS Schalter Gepäckermittlung - GK-Wand GKW07 verlängern"
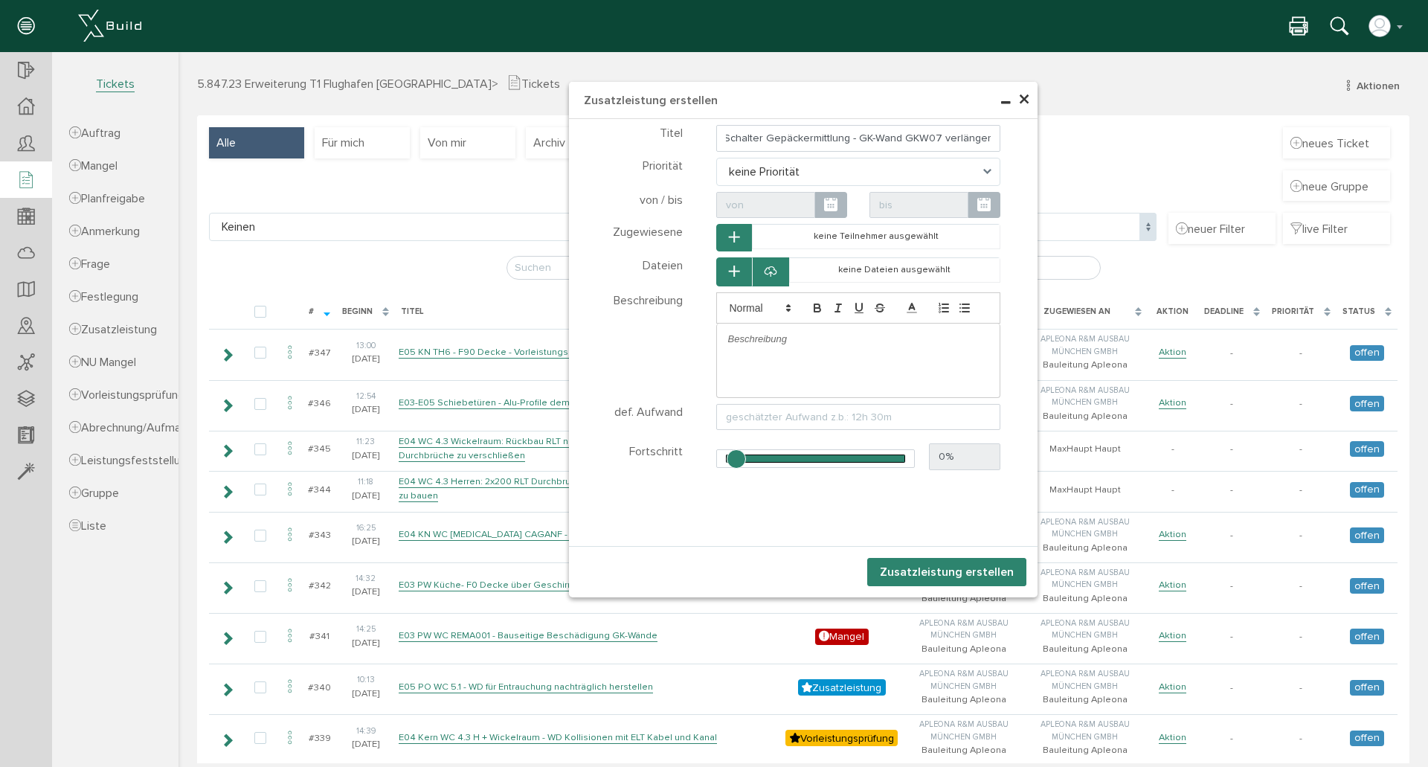
click at [782, 343] on p at bounding box center [858, 338] width 261 height 13
drag, startPoint x: 849, startPoint y: 354, endPoint x: 876, endPoint y: 370, distance: 31.4
click at [851, 354] on p "Die GKW07 Wand muss nach Oben verlängert werden - bis OK Wandverkleidung. Seitl…" at bounding box center [858, 352] width 261 height 41
click at [793, 365] on p "Die GKW07 Wand muss nach Oben verlängert werden - bis OK Wandverkleidung. Seitl…" at bounding box center [858, 352] width 261 height 41
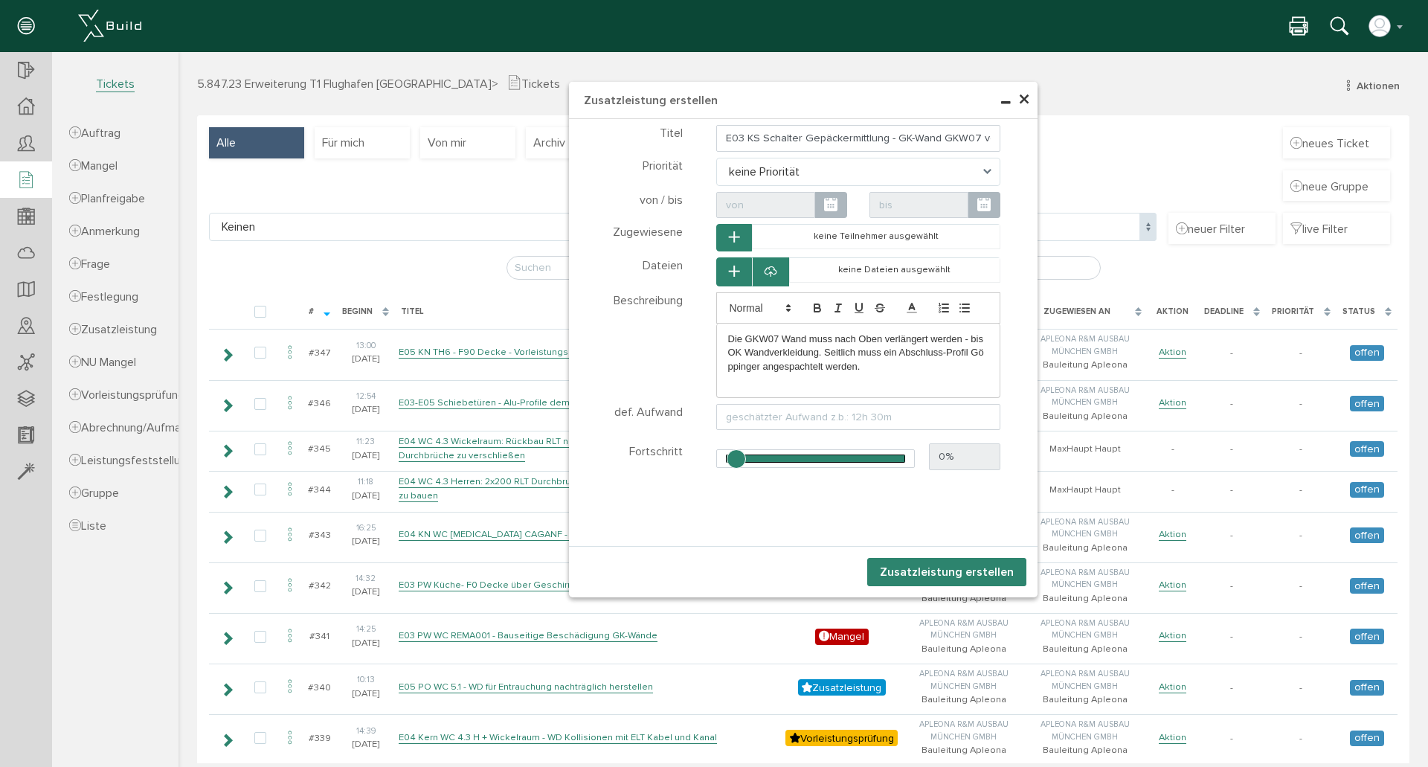
click at [784, 375] on div "Die GKW07 Wand muss nach Oben verlängert werden - bis OK Wandverkleidung. Seitl…" at bounding box center [858, 352] width 283 height 59
click at [787, 370] on p "Die GKW07 Wand muss nach Oben verlängert werden - bis OK Wandverkleidung. Seitl…" at bounding box center [858, 352] width 261 height 41
click at [900, 364] on p "Die GKW07 Wand muss nach Oben verlängert werden - bis OK Wandverkleidung. Seitl…" at bounding box center [858, 352] width 261 height 41
click at [896, 374] on p at bounding box center [858, 379] width 261 height 13
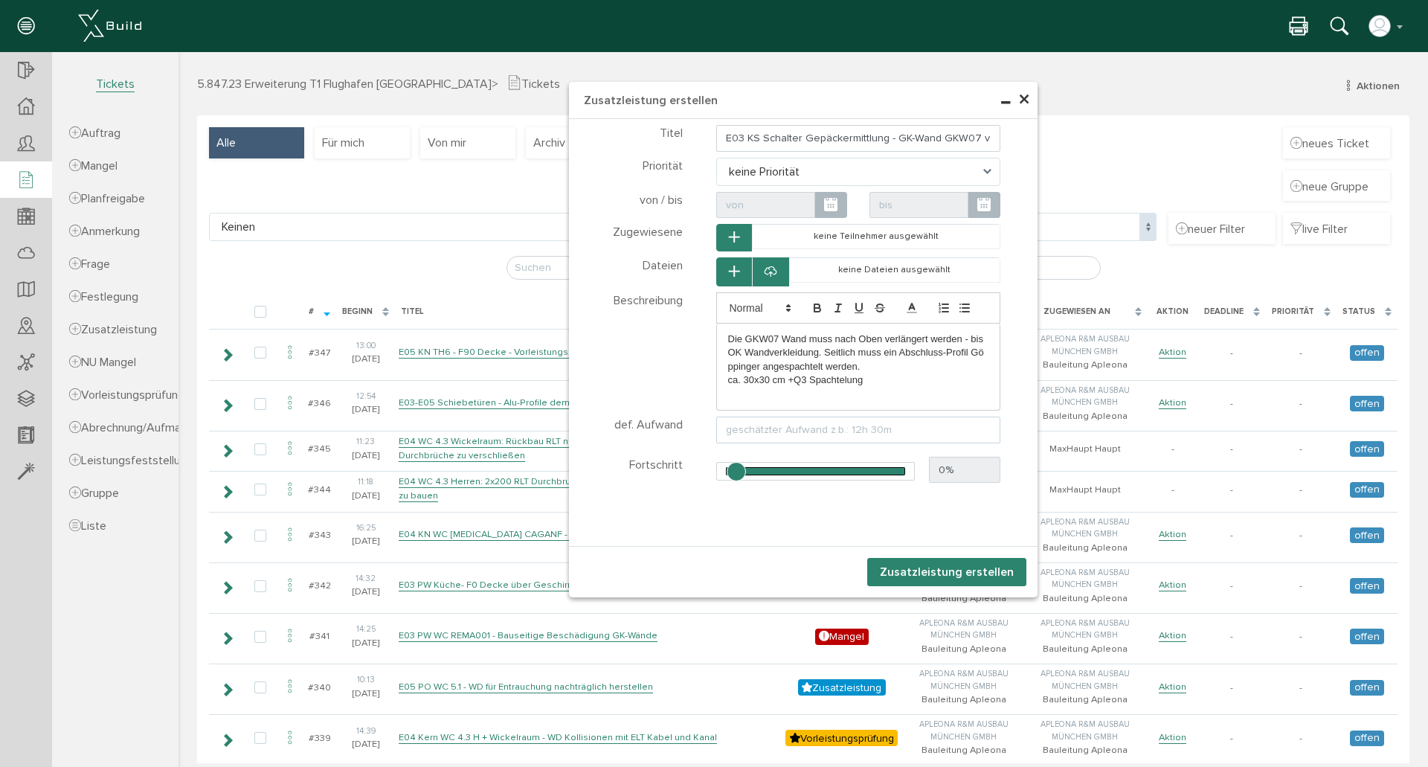
click at [860, 431] on input "text" at bounding box center [858, 429] width 285 height 27
type input "Aufwand ca. 5 Std"
click at [764, 270] on icon at bounding box center [770, 272] width 12 height 15
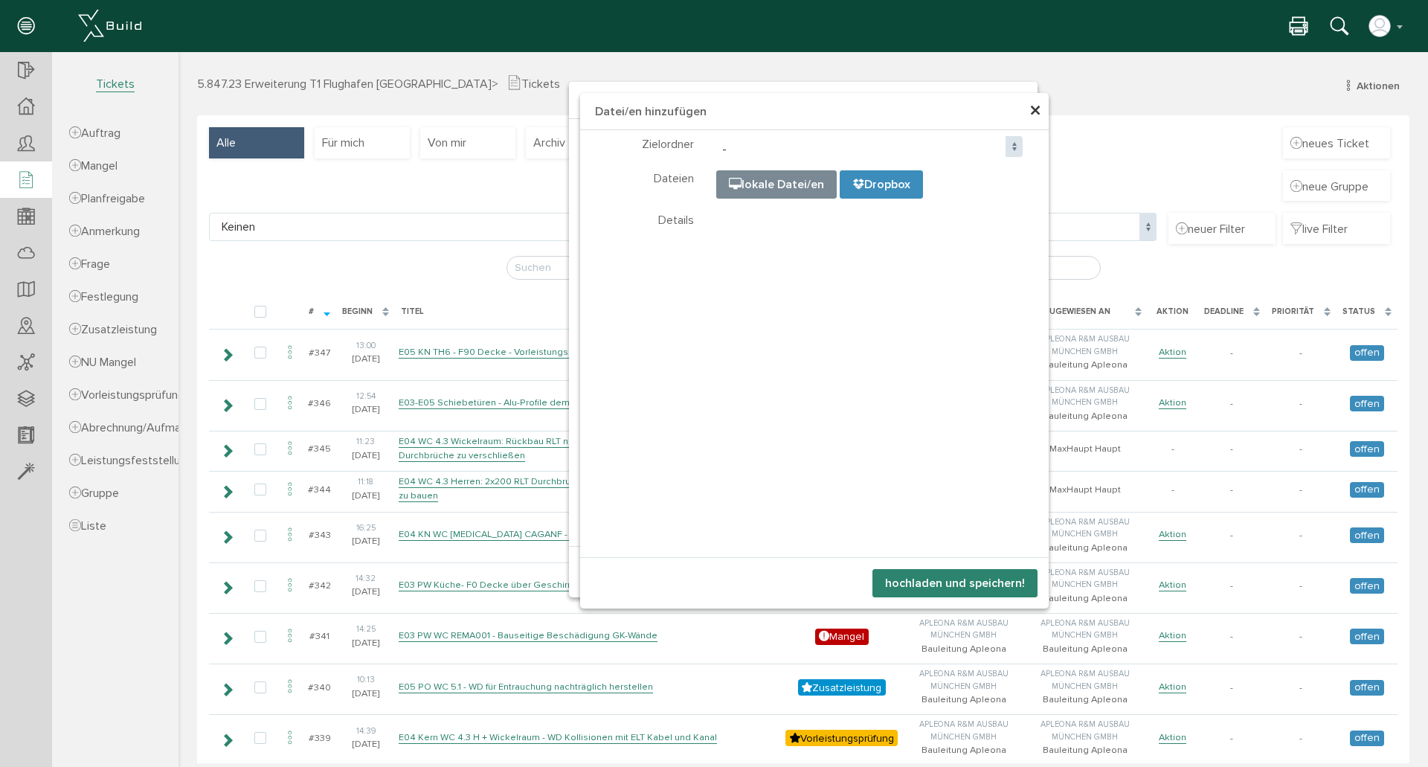
click at [759, 180] on input "file" at bounding box center [1089, 245] width 744 height 149
type input "C:\fakepath\IMG_2803.JPEG"
click at [947, 581] on button "hochladen und speichern!" at bounding box center [954, 583] width 165 height 28
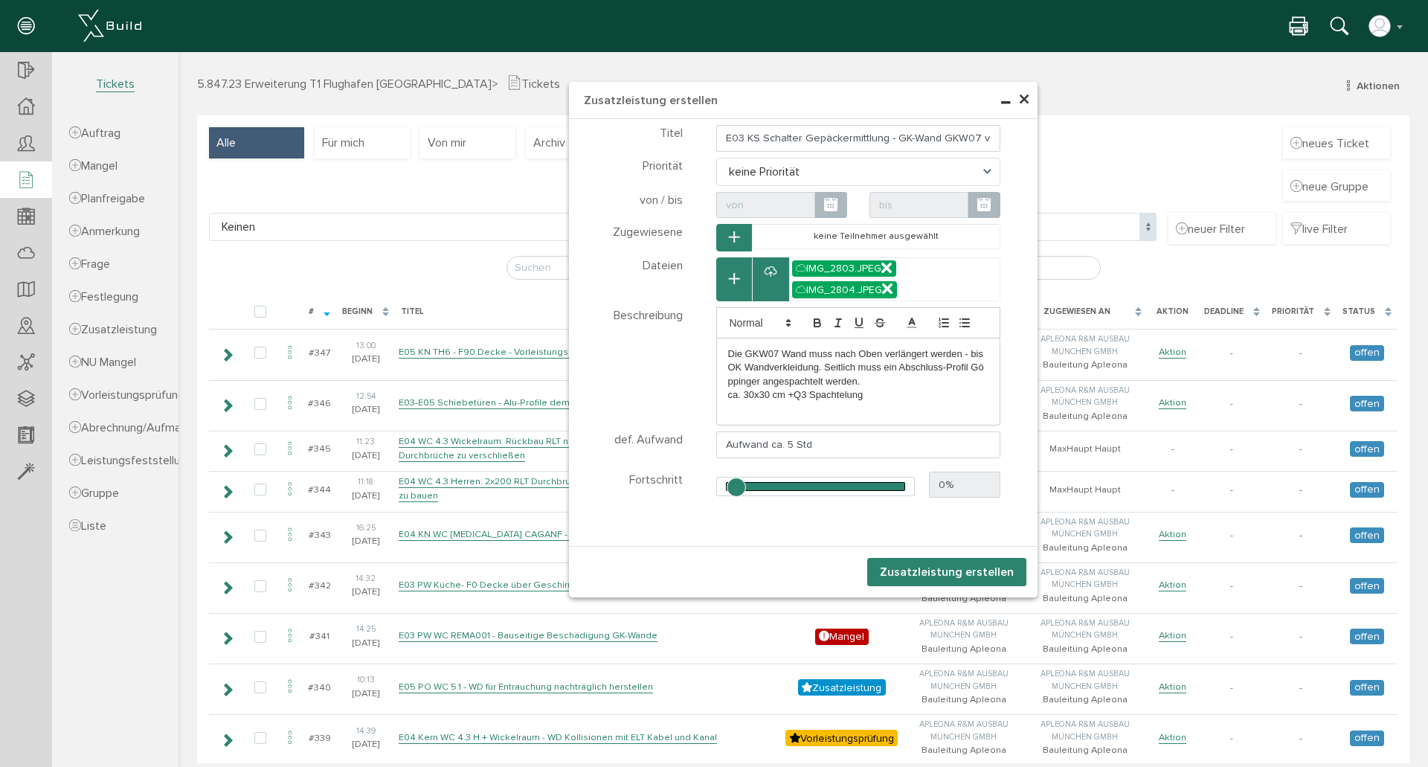
click at [936, 566] on button "Zusatzleistung erstellen" at bounding box center [946, 572] width 159 height 28
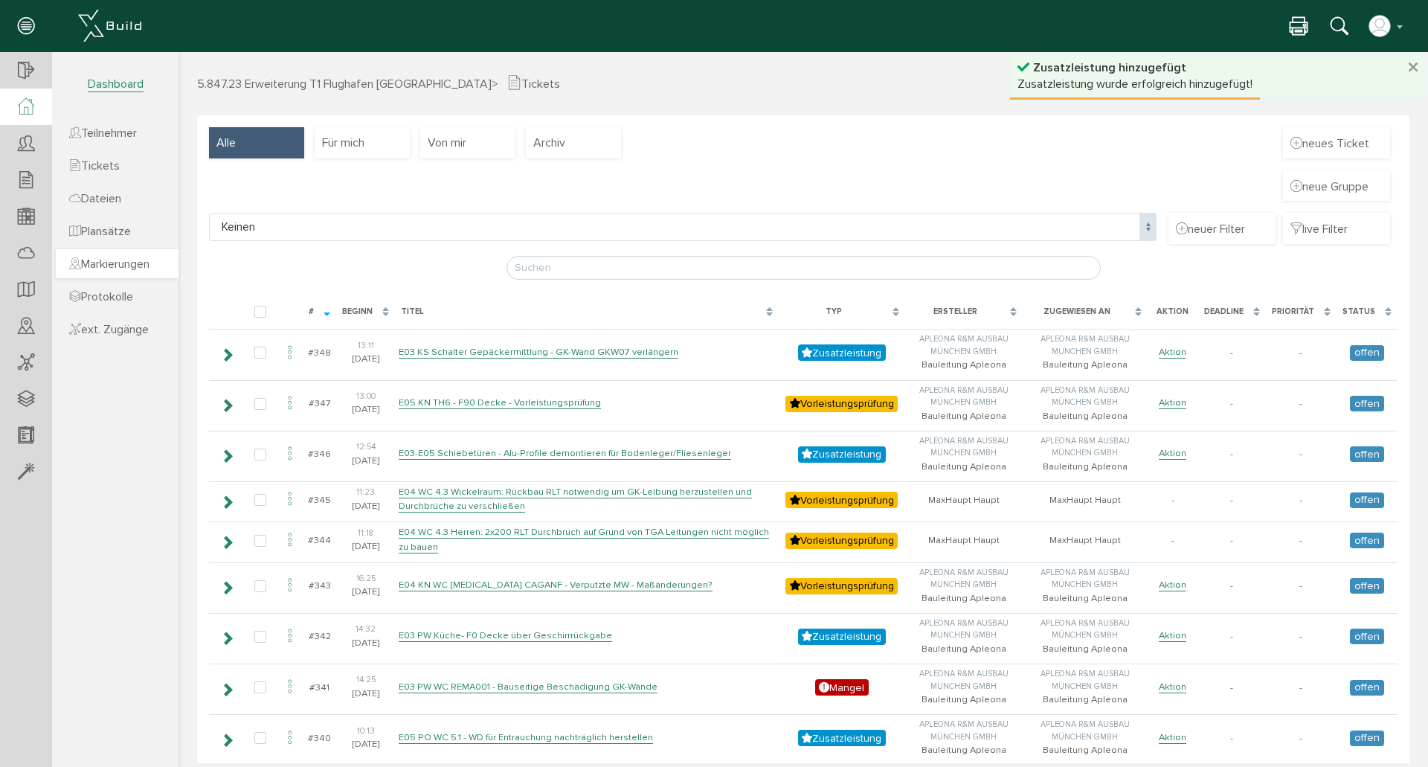
click at [126, 260] on span "Markierungen" at bounding box center [109, 264] width 80 height 15
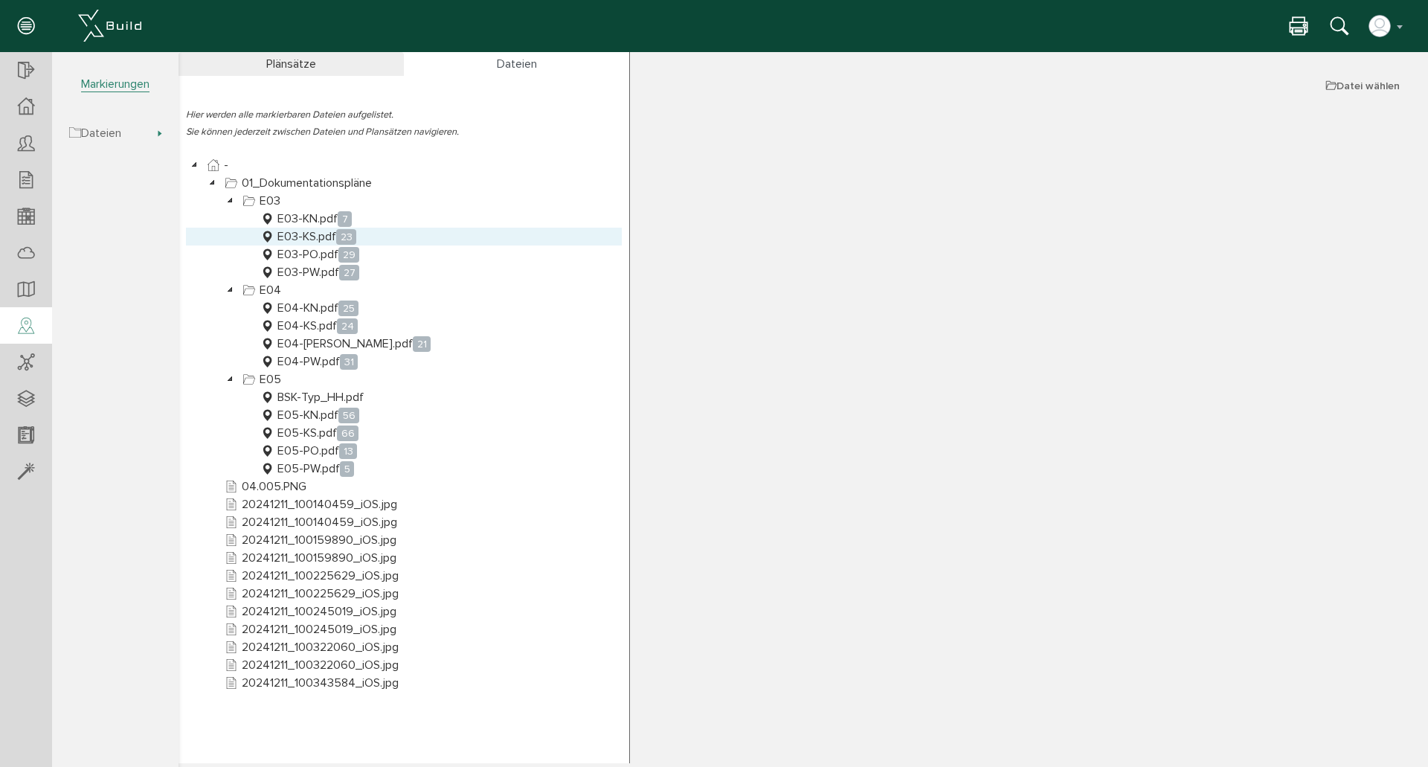
click at [316, 233] on link "E03-KS.pdf 23" at bounding box center [308, 237] width 102 height 18
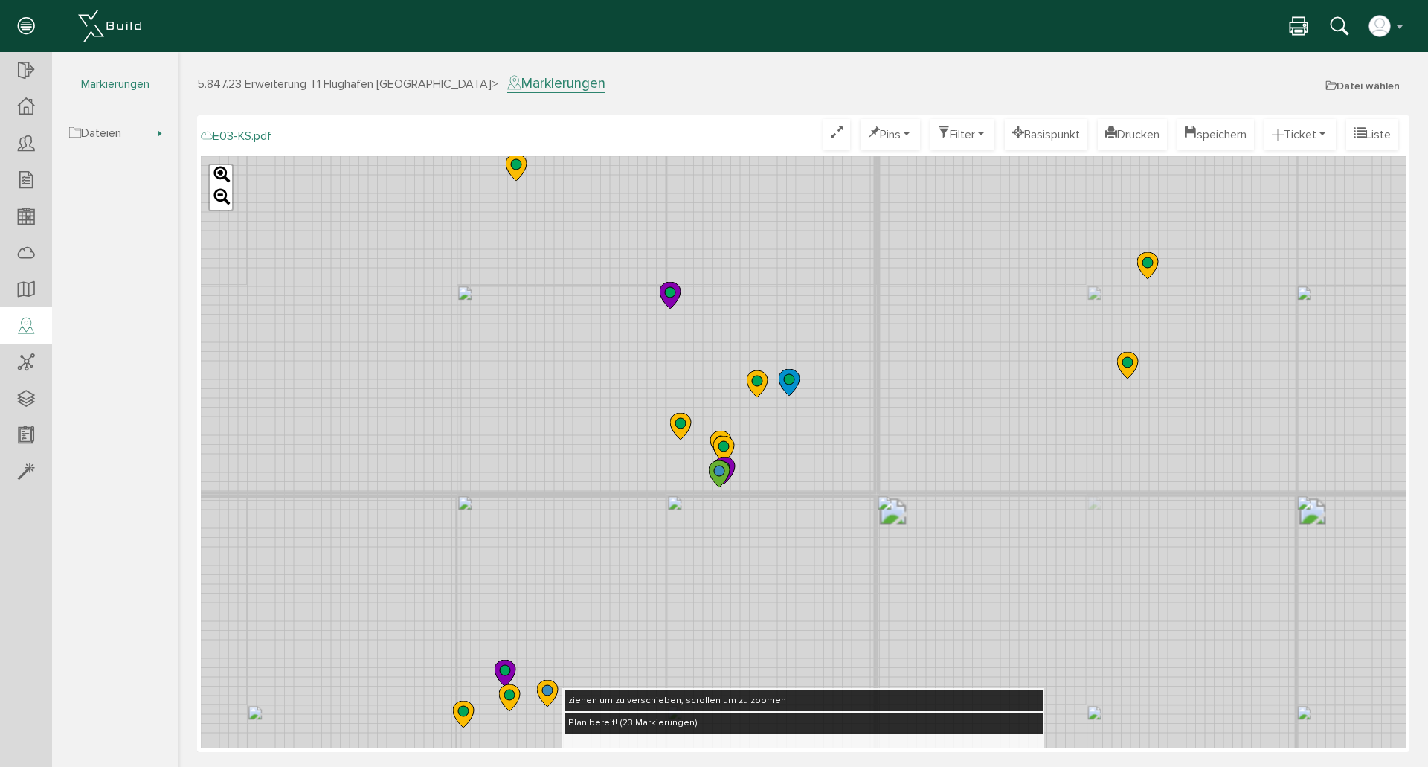
drag, startPoint x: 606, startPoint y: 289, endPoint x: 810, endPoint y: 522, distance: 309.9
click at [813, 533] on div "Leaflet" at bounding box center [803, 452] width 1205 height 592
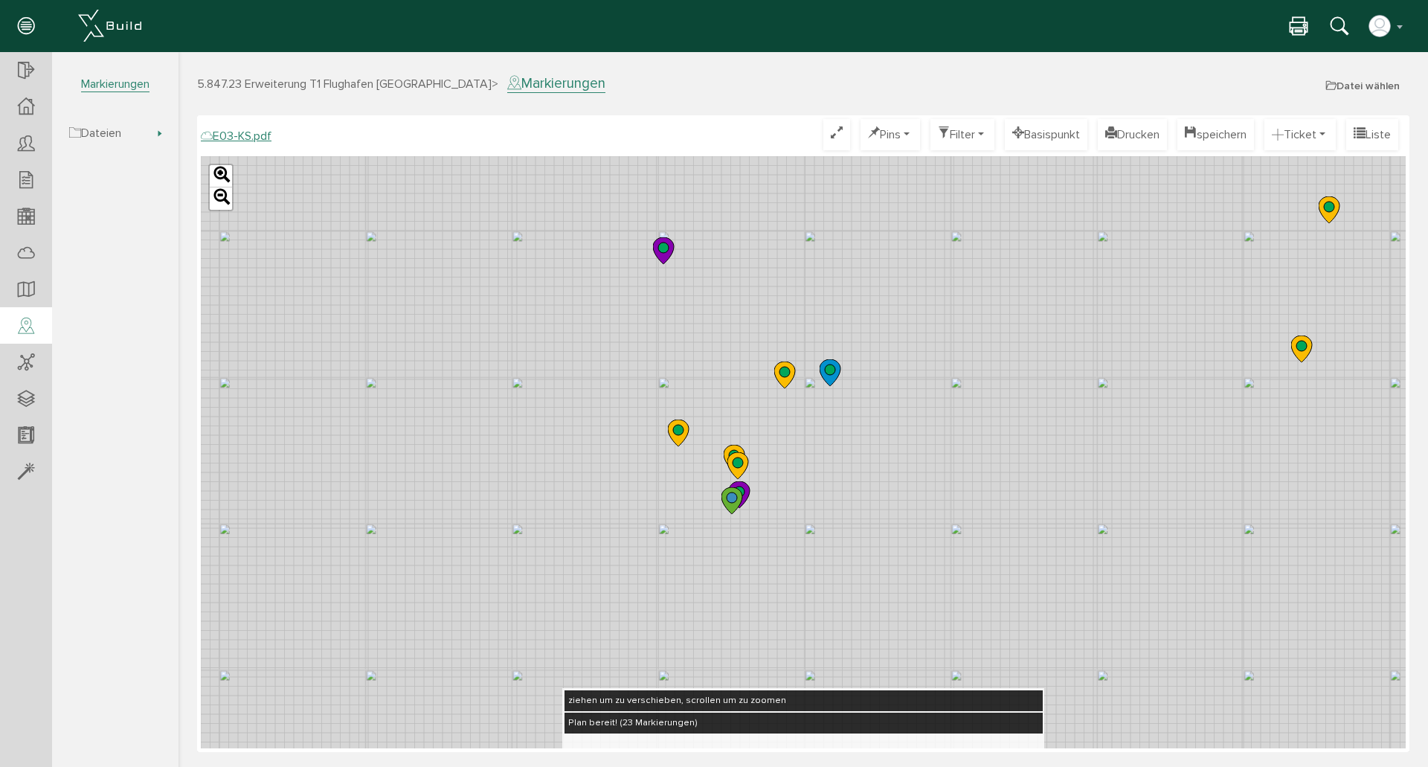
drag, startPoint x: 779, startPoint y: 500, endPoint x: 815, endPoint y: 453, distance: 59.9
click at [815, 453] on div "Leaflet" at bounding box center [803, 452] width 1205 height 592
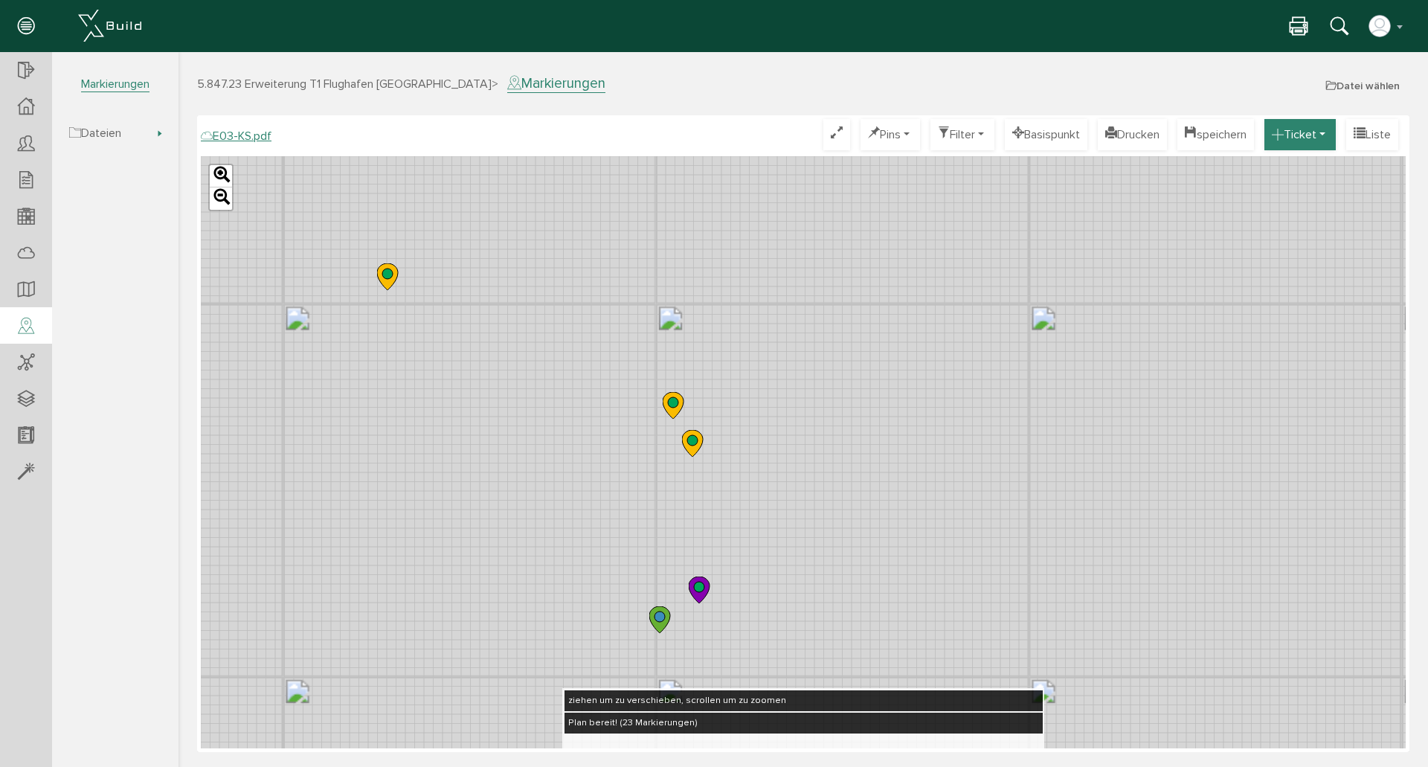
click at [1309, 135] on button "Ticket" at bounding box center [1299, 134] width 71 height 31
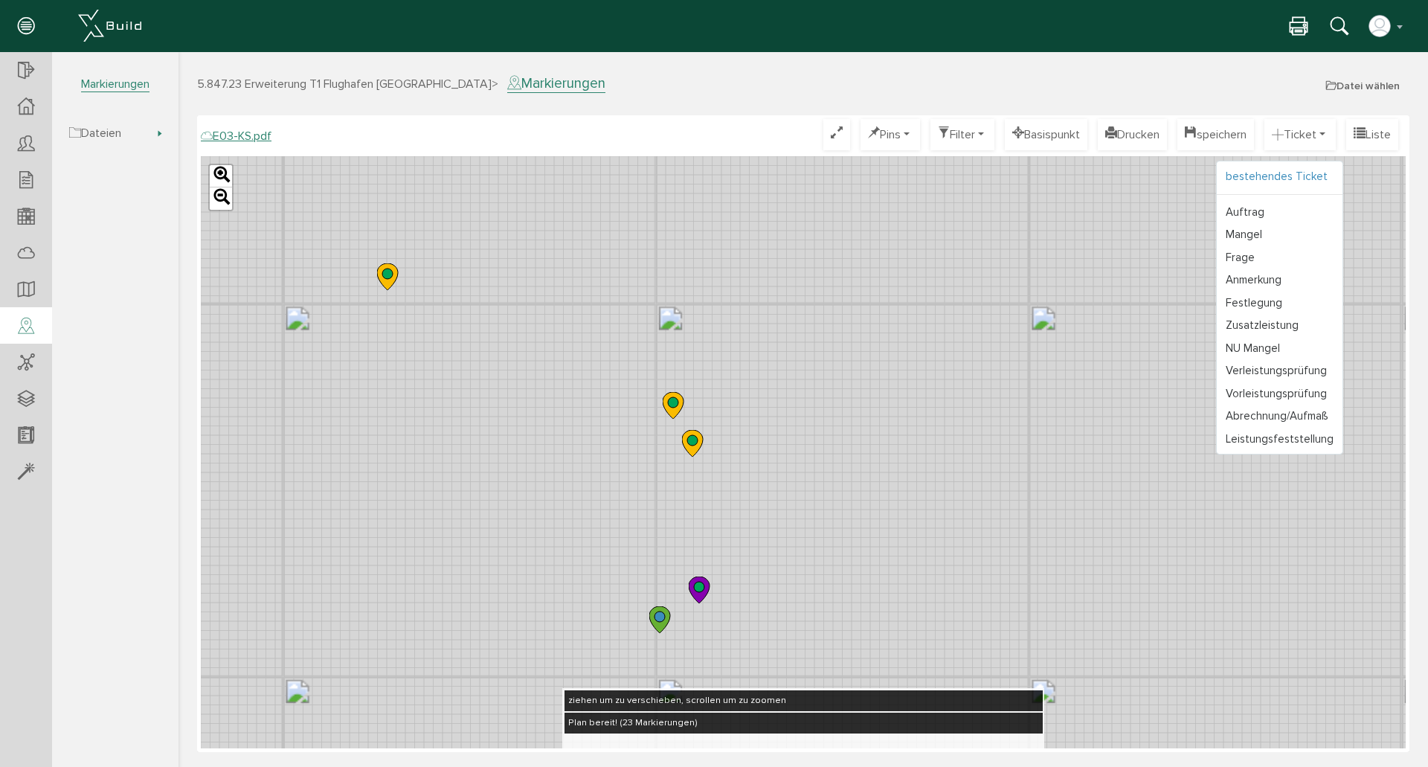
click at [1275, 180] on link "bestehendes Ticket" at bounding box center [1280, 176] width 126 height 23
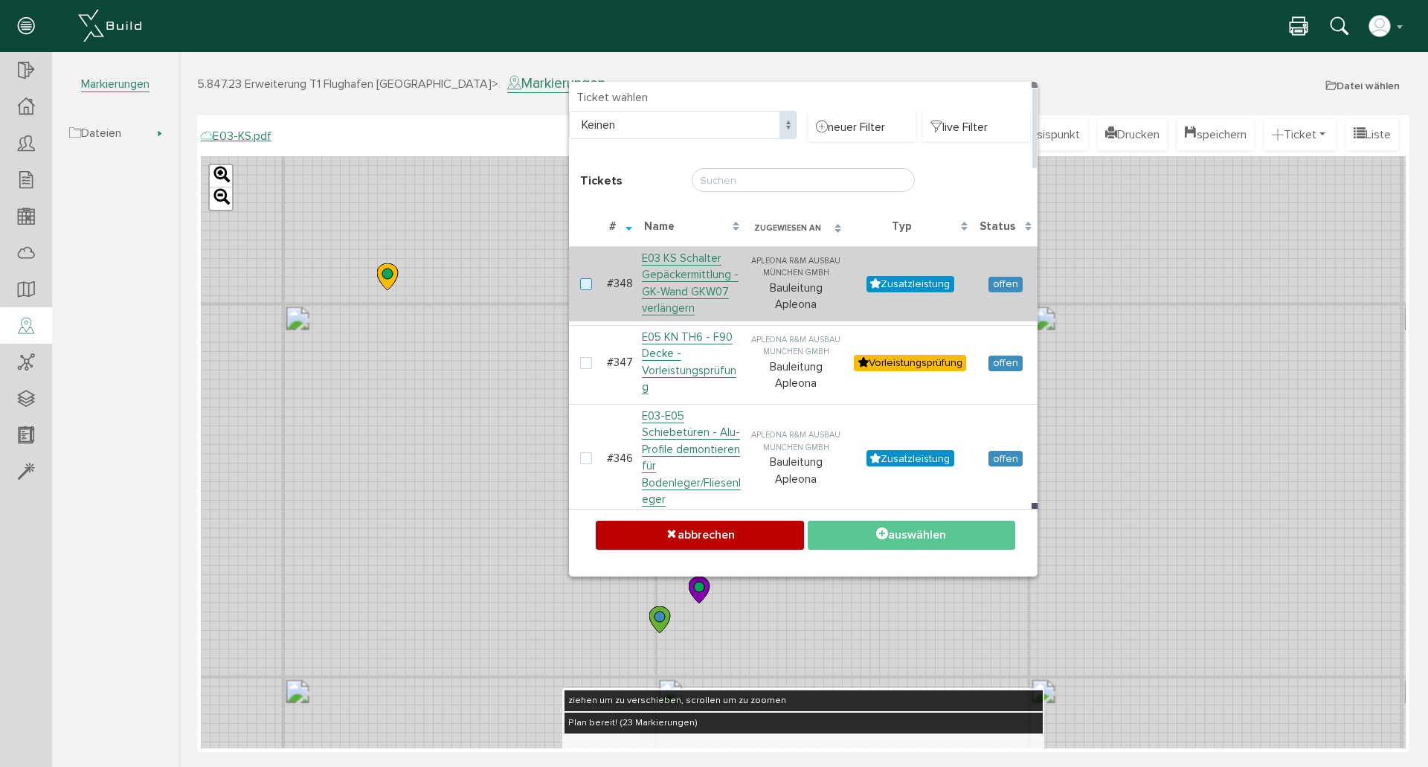
click at [588, 289] on label at bounding box center [589, 284] width 18 height 13
click at [588, 288] on input "checkbox" at bounding box center [585, 283] width 10 height 10
checkbox input "true"
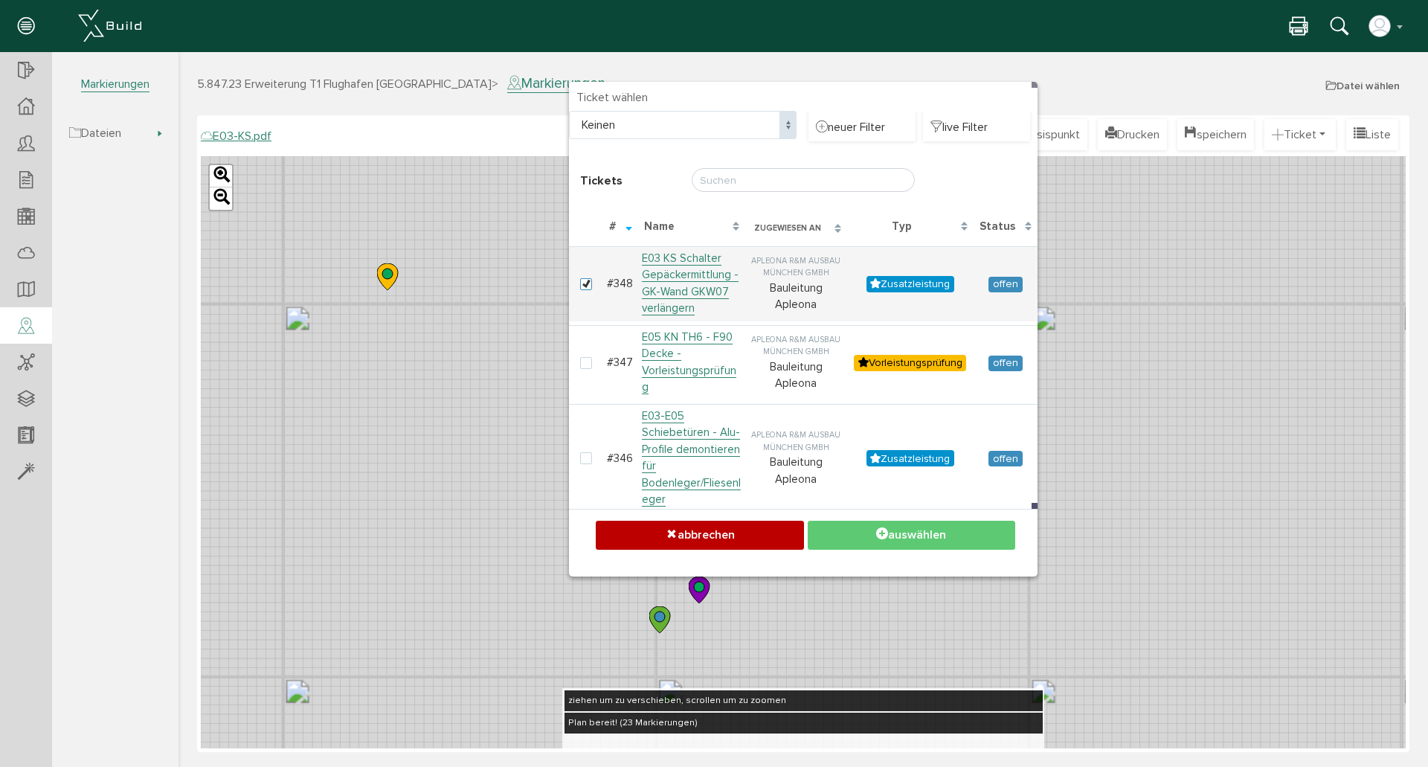
click at [876, 532] on icon at bounding box center [882, 534] width 12 height 15
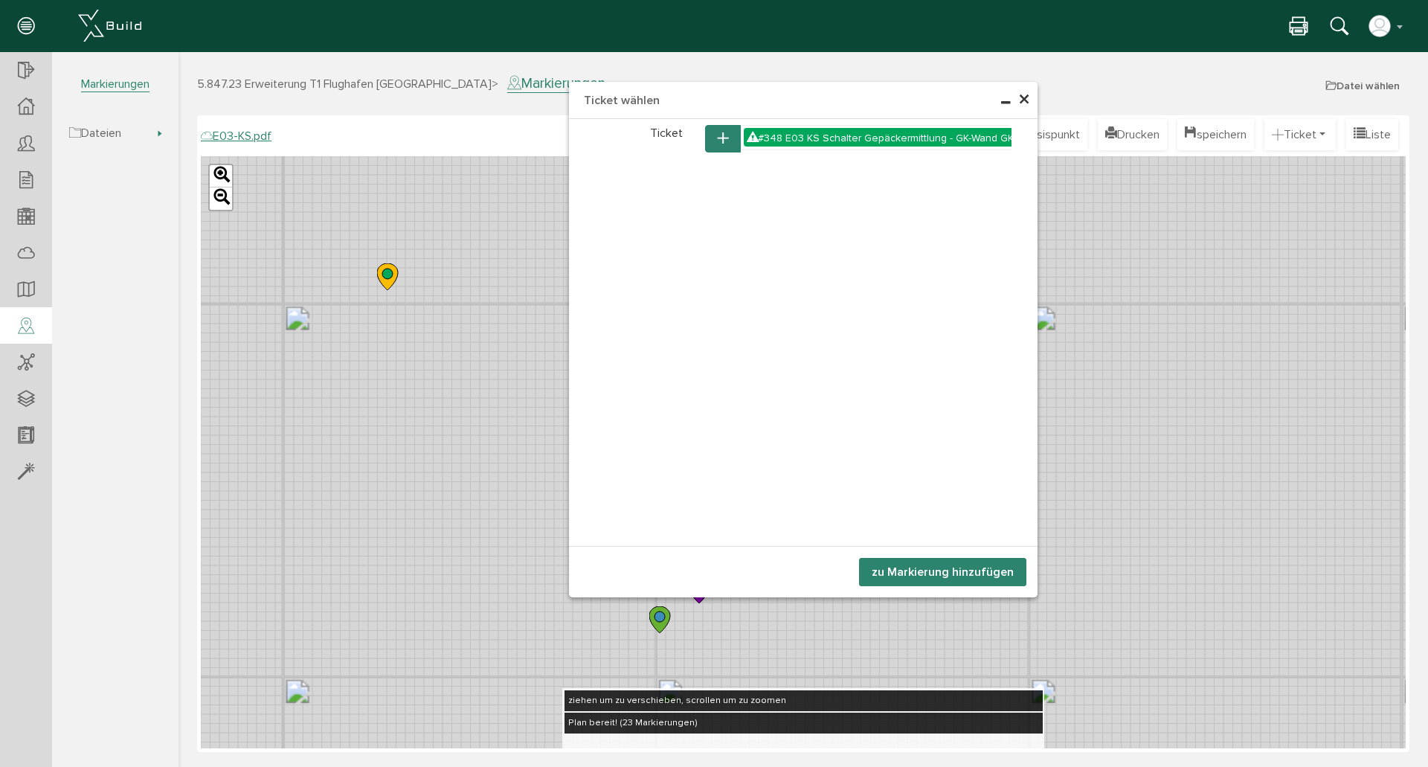
click at [935, 567] on button "zu Markierung hinzufügen" at bounding box center [942, 572] width 167 height 28
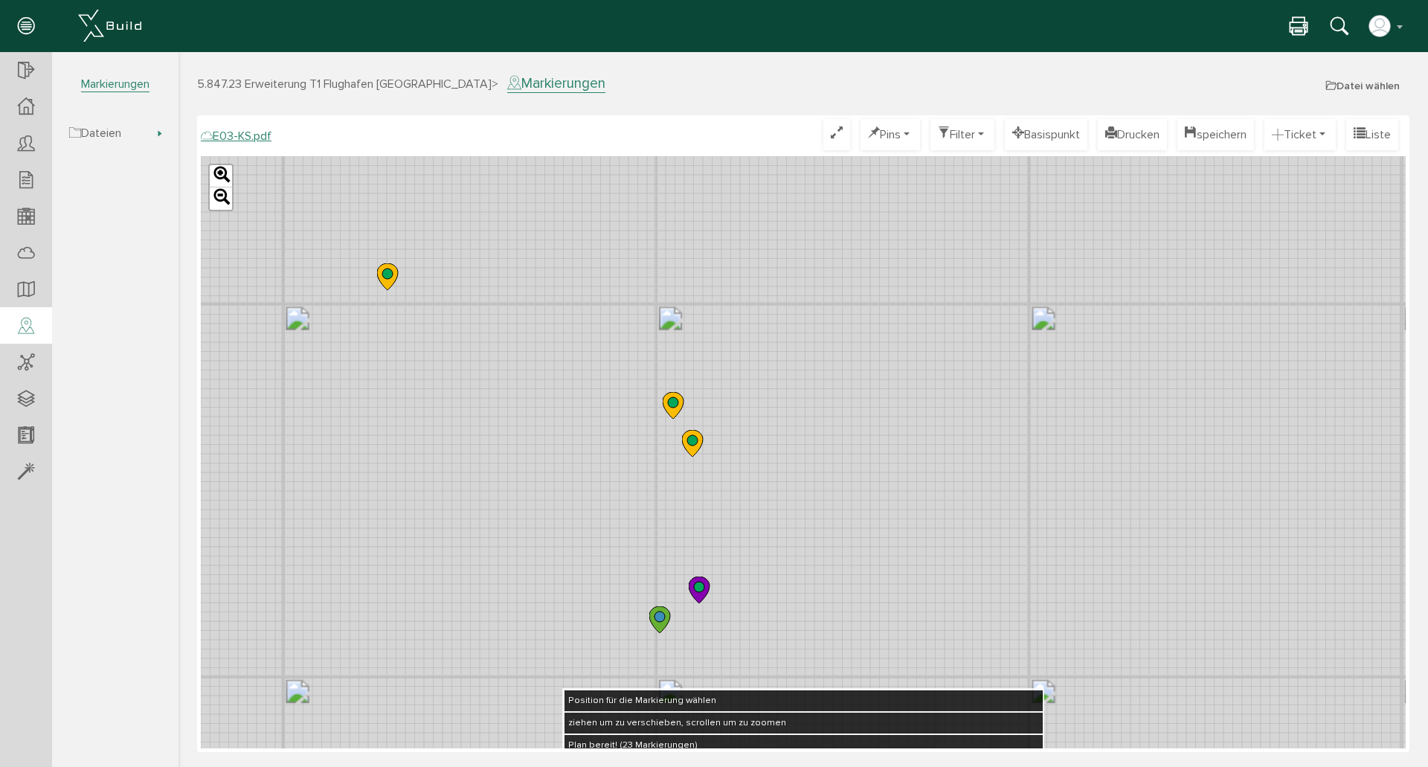
click at [687, 423] on div "Leaflet" at bounding box center [803, 452] width 1205 height 592
click at [1245, 136] on button "speichern" at bounding box center [1215, 134] width 77 height 31
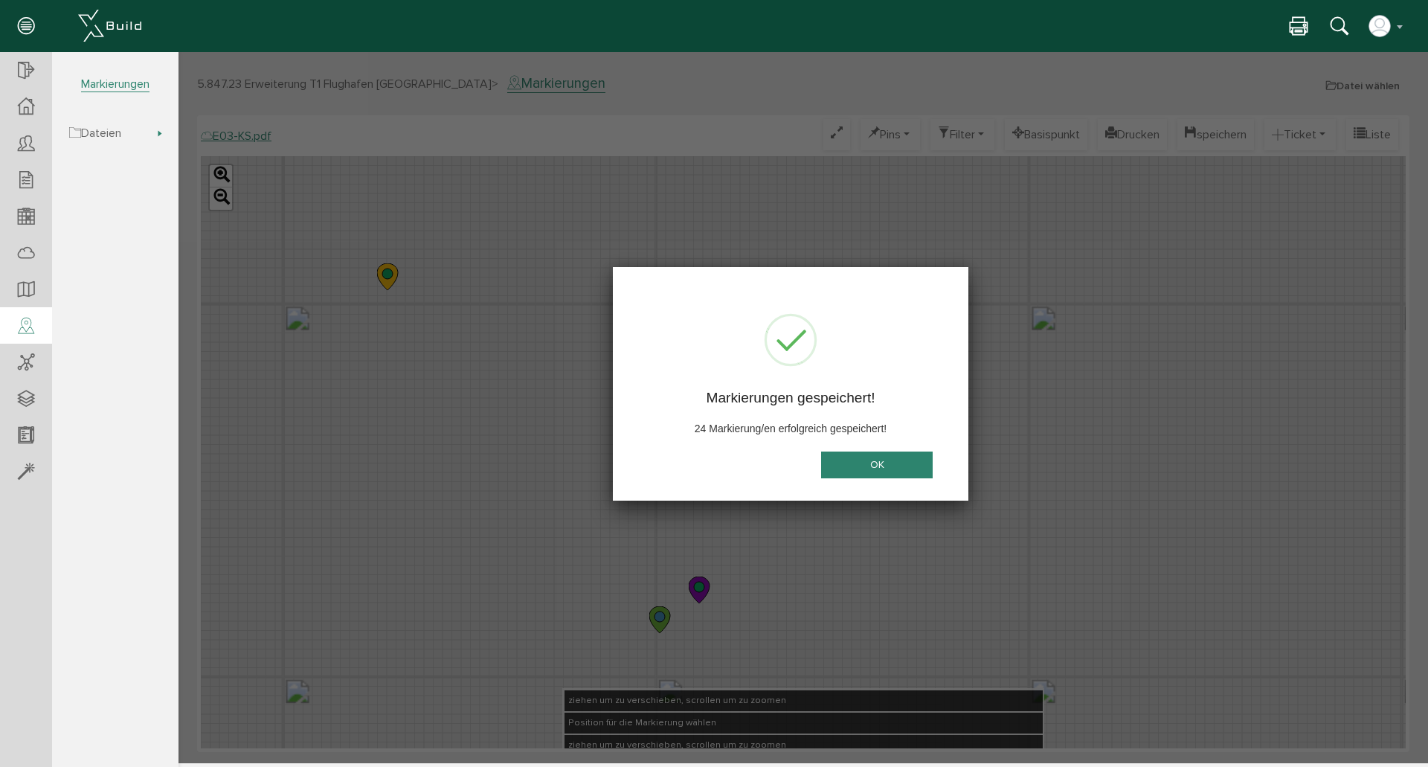
click at [871, 467] on button "OK" at bounding box center [877, 465] width 112 height 28
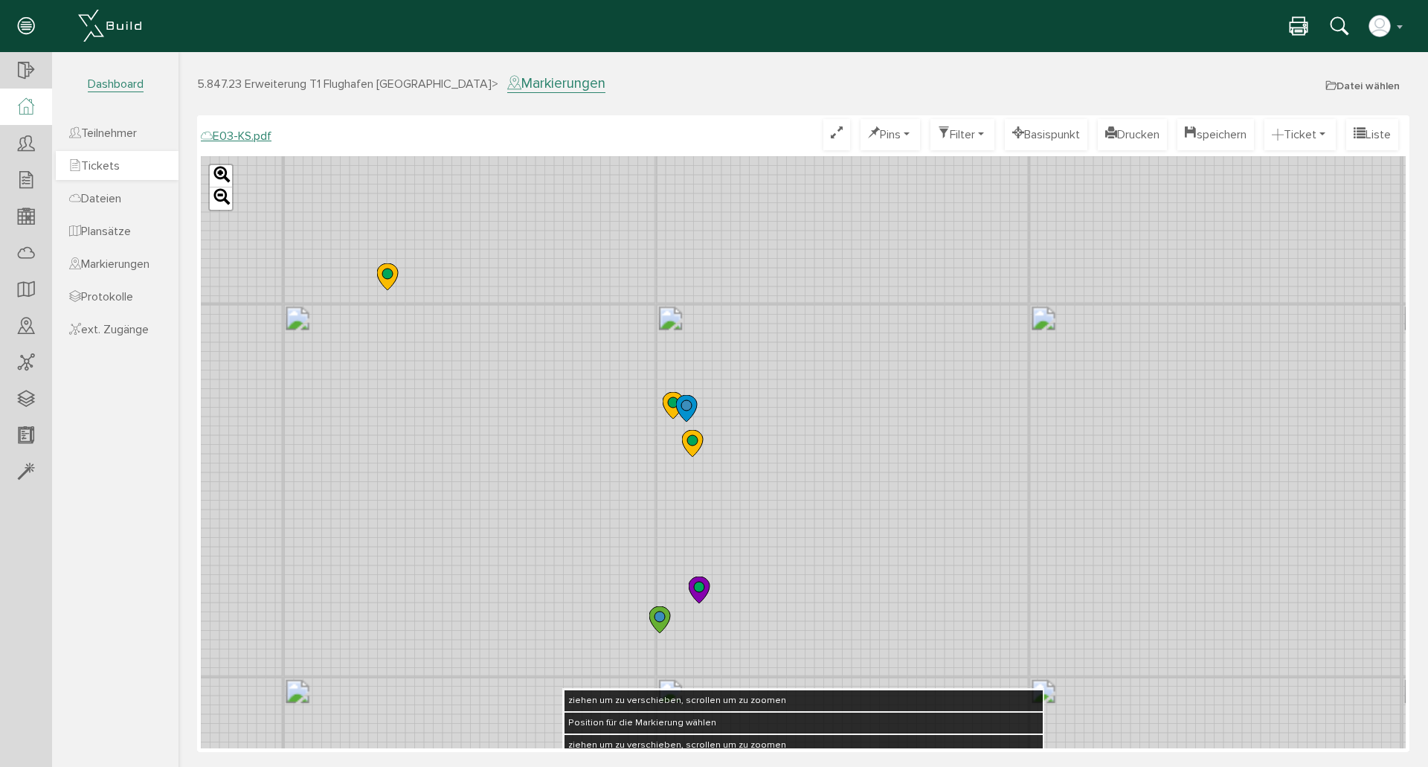
click at [120, 161] on span "Tickets" at bounding box center [94, 165] width 51 height 15
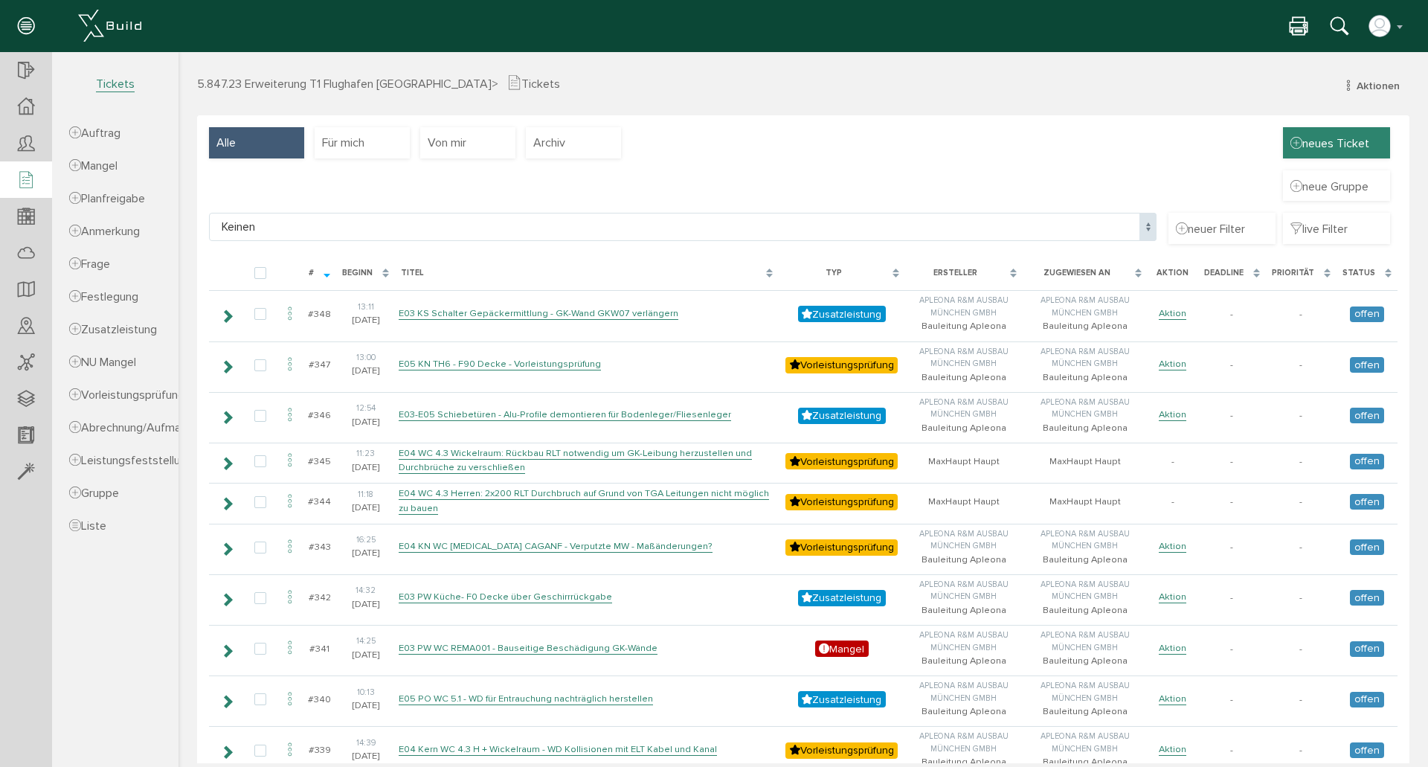
click at [1312, 138] on span "neues Ticket" at bounding box center [1329, 143] width 79 height 16
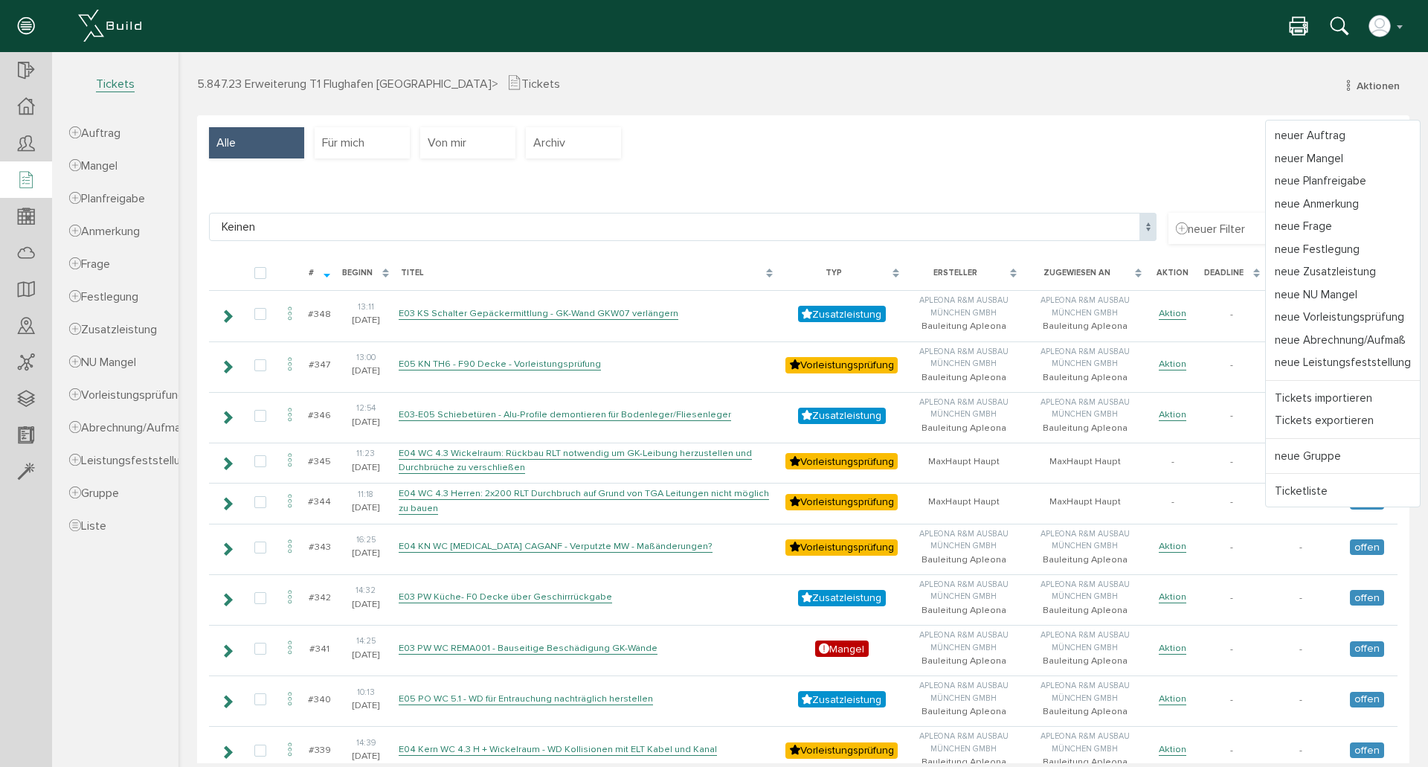
click at [1344, 268] on link "neue Zusatzleistung" at bounding box center [1343, 271] width 154 height 23
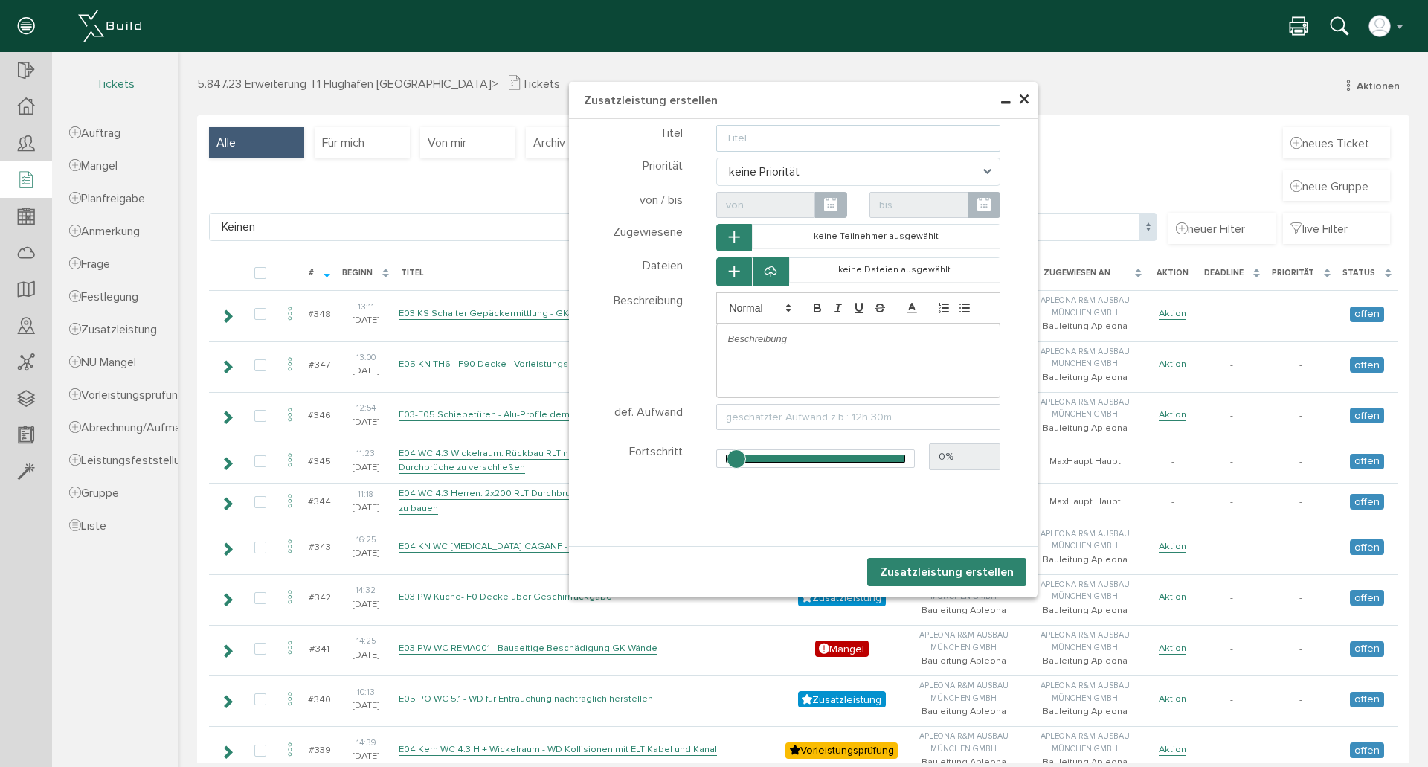
click at [886, 135] on input "text" at bounding box center [858, 138] width 285 height 27
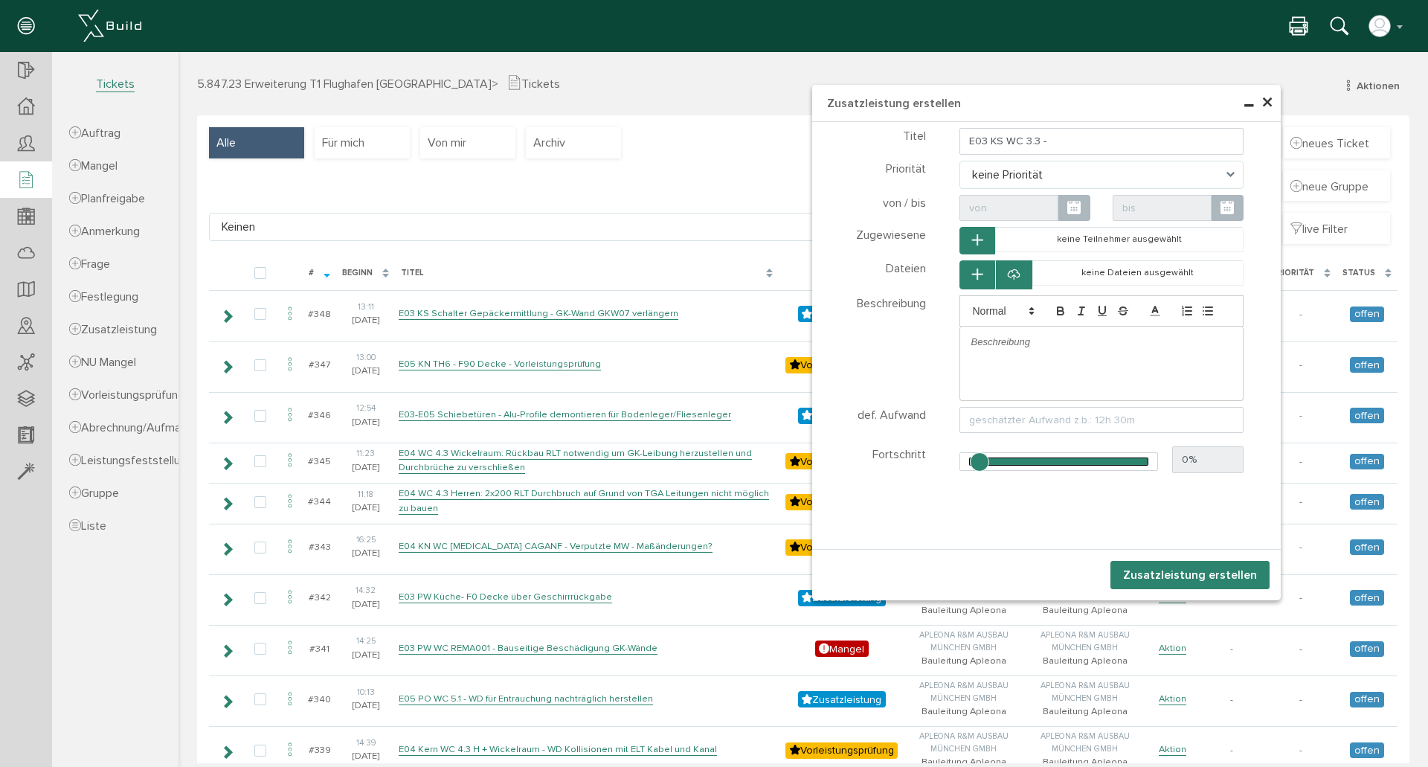
drag, startPoint x: 761, startPoint y: 101, endPoint x: 1004, endPoint y: 104, distance: 243.2
click at [1004, 104] on h4 "Zusatzleistung erstellen" at bounding box center [1046, 103] width 468 height 37
click at [1092, 132] on input "E03 KS WC 3.3 -" at bounding box center [1101, 141] width 285 height 27
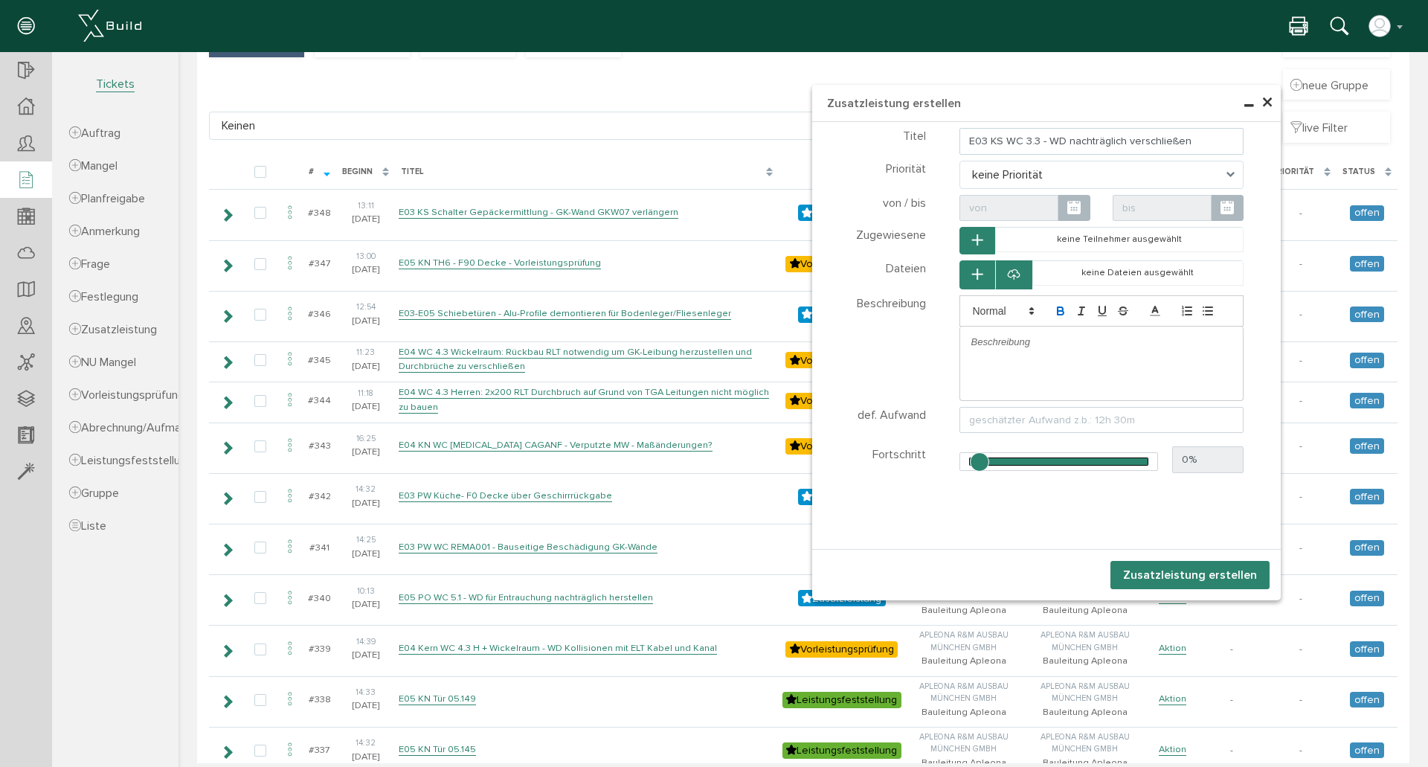
scroll to position [99, 0]
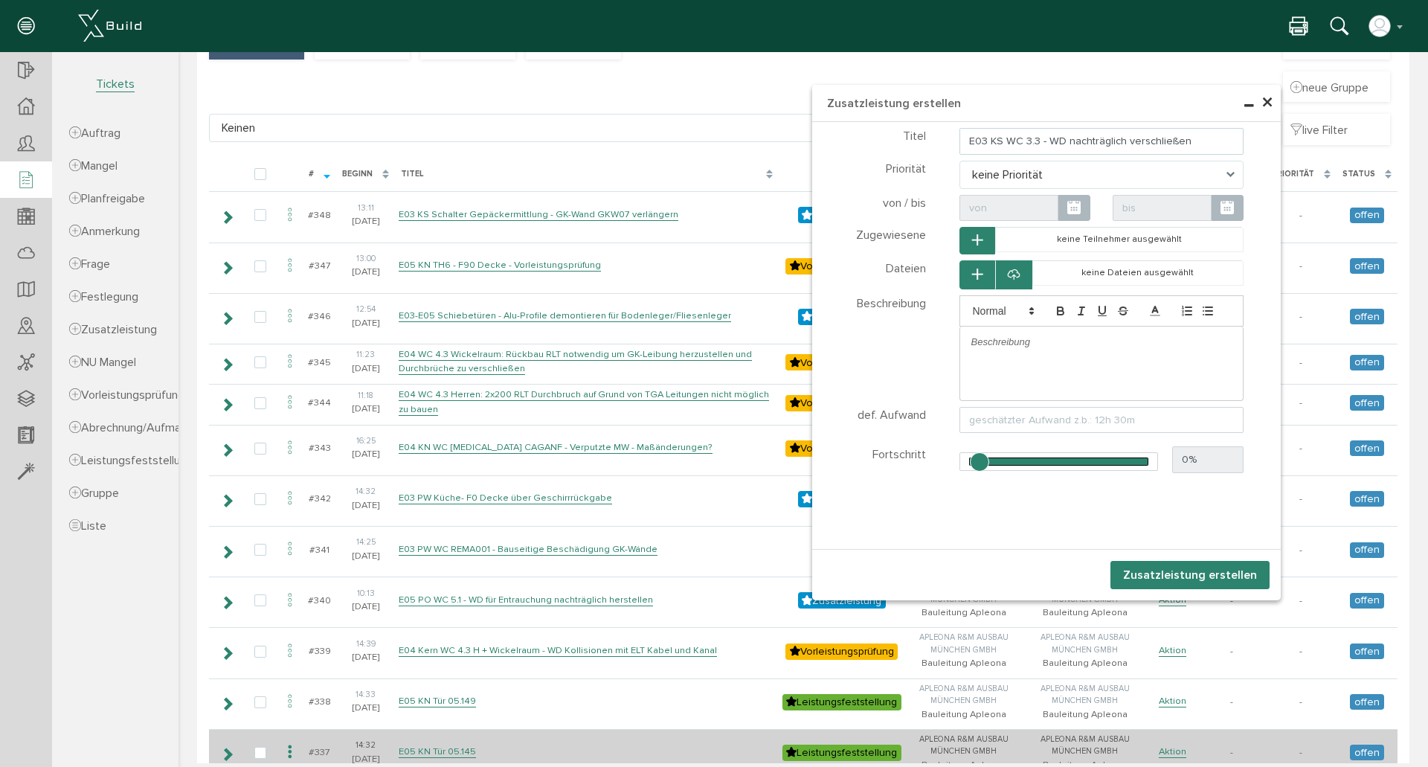
type input "E03 KS WC 3.3 - WD nachträglich verschließen"
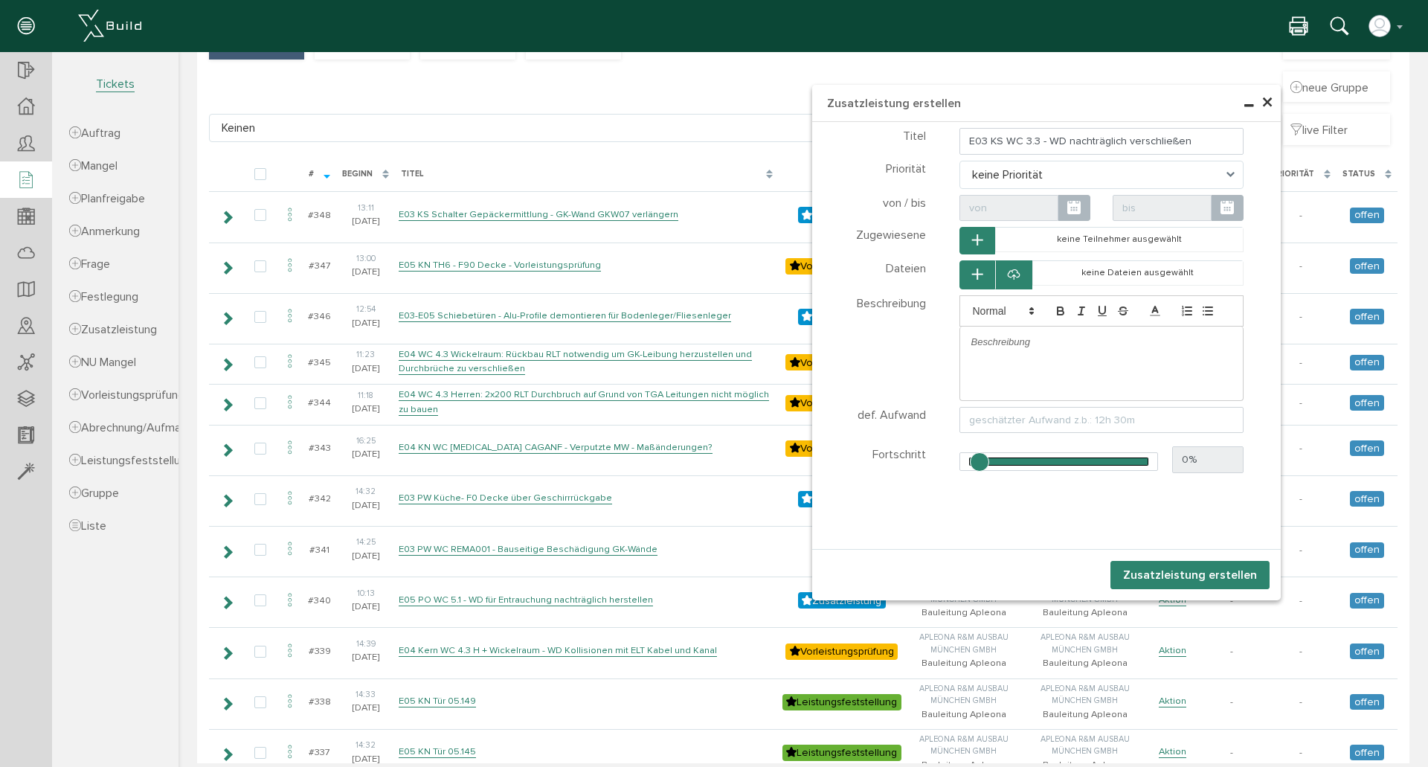
click at [1071, 341] on p at bounding box center [1101, 341] width 261 height 13
click at [1075, 343] on p "WD nachträglich verschlkießen" at bounding box center [1101, 341] width 261 height 13
click at [1114, 344] on p "WD nachträglich verschließen" at bounding box center [1101, 341] width 261 height 13
click at [1005, 353] on p "WD nachträglich verschließen mit Aufdopplungen und/oder spachteln es fehlen nic…" at bounding box center [1101, 355] width 261 height 41
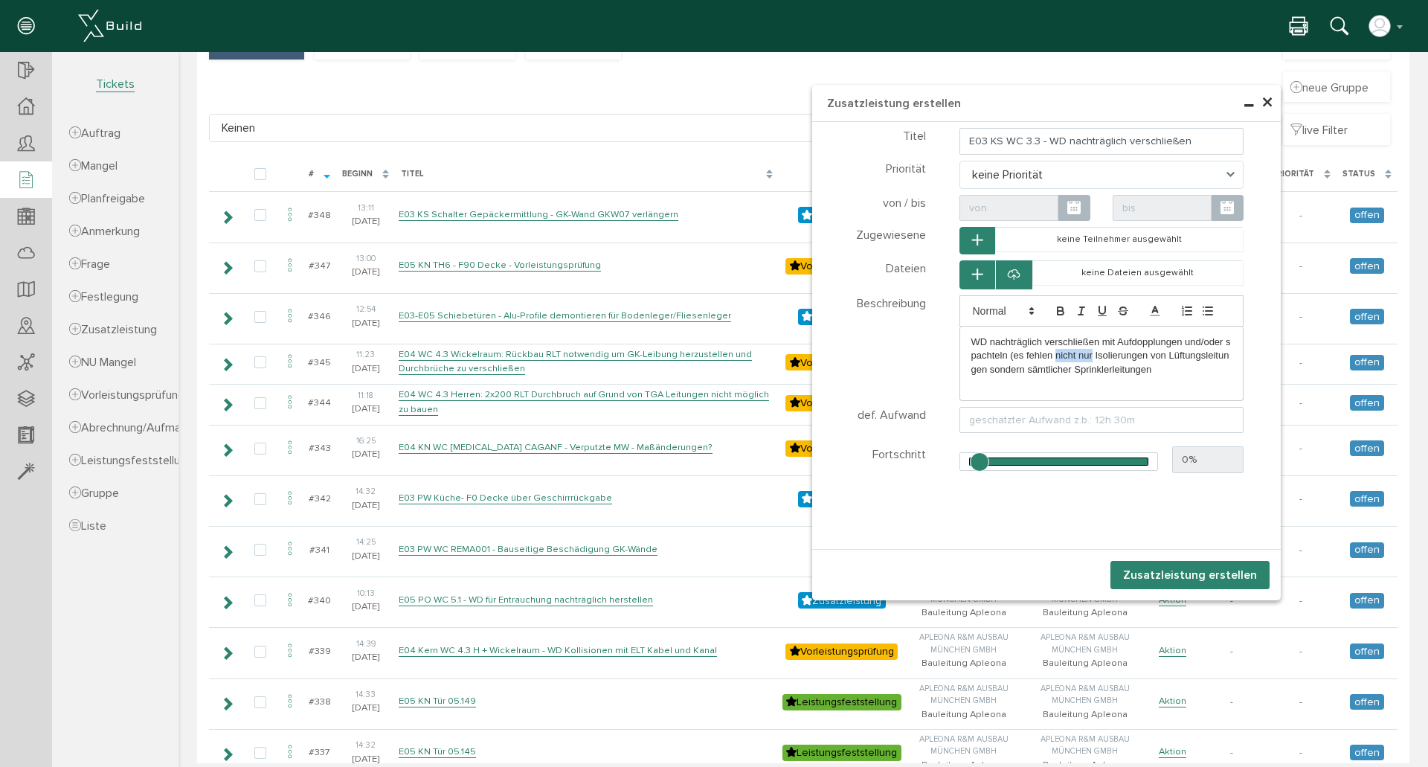
drag, startPoint x: 1051, startPoint y: 357, endPoint x: 1087, endPoint y: 356, distance: 36.4
click at [1087, 356] on p "WD nachträglich verschließen mit Aufdopplungen und/oder spachteln (es fehlen ni…" at bounding box center [1101, 355] width 261 height 41
drag, startPoint x: 1154, startPoint y: 355, endPoint x: 1224, endPoint y: 353, distance: 69.9
click at [1224, 353] on p "WD nachträglich verschließen mit Aufdopplungen und/oder spachteln (es fehlen no…" at bounding box center [1101, 355] width 261 height 41
drag, startPoint x: 1162, startPoint y: 356, endPoint x: 981, endPoint y: 371, distance: 182.0
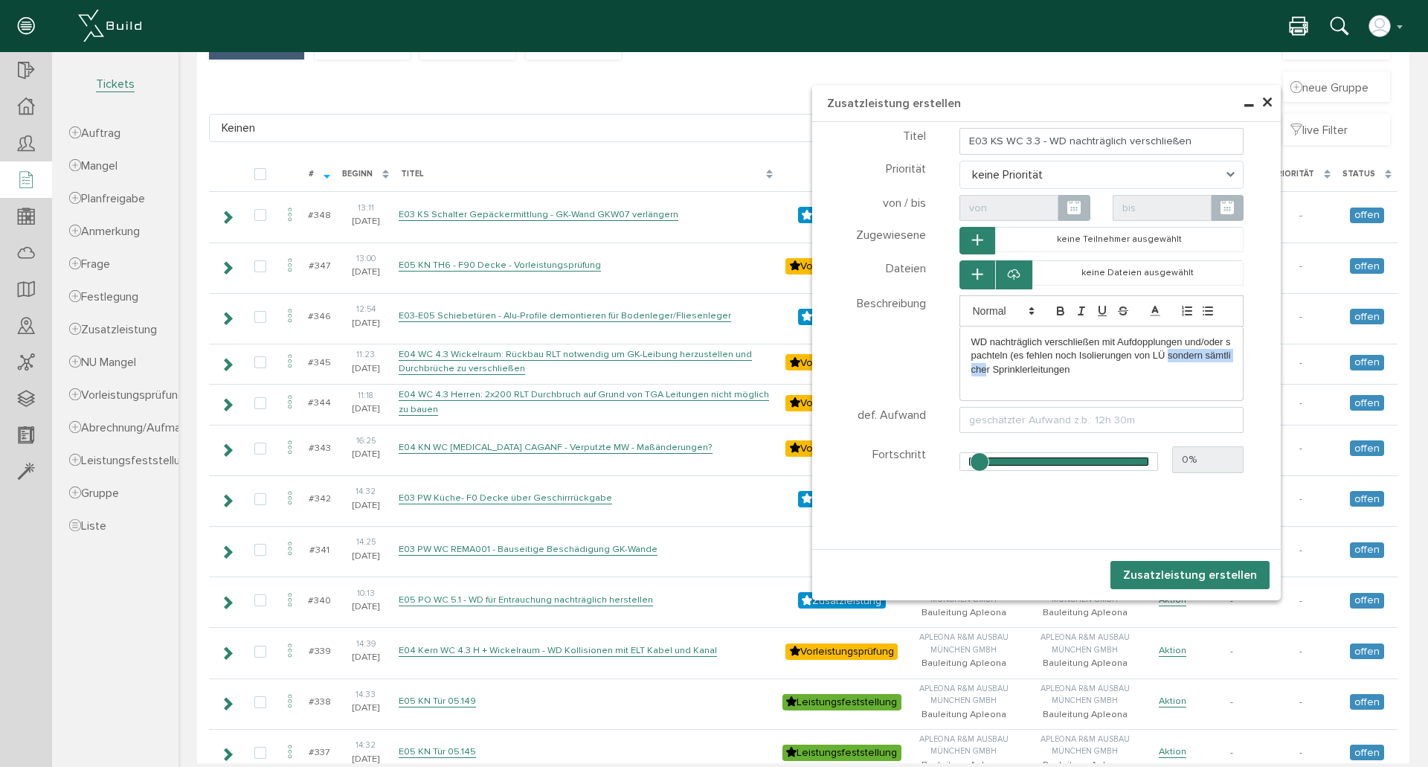
click at [981, 371] on p "WD nachträglich verschließen mit Aufdopplungen und/oder spachteln (es fehlen no…" at bounding box center [1101, 355] width 261 height 41
drag, startPoint x: 1005, startPoint y: 370, endPoint x: 971, endPoint y: 368, distance: 34.3
click at [971, 369] on p "WD nachträglich verschließen mit Aufdopplungen und/oder spachteln (es fehlen no…" at bounding box center [1101, 355] width 261 height 41
click at [1034, 416] on input "text" at bounding box center [1101, 420] width 285 height 27
type input "Aufwand ca 2x25 Std = 30 Std"
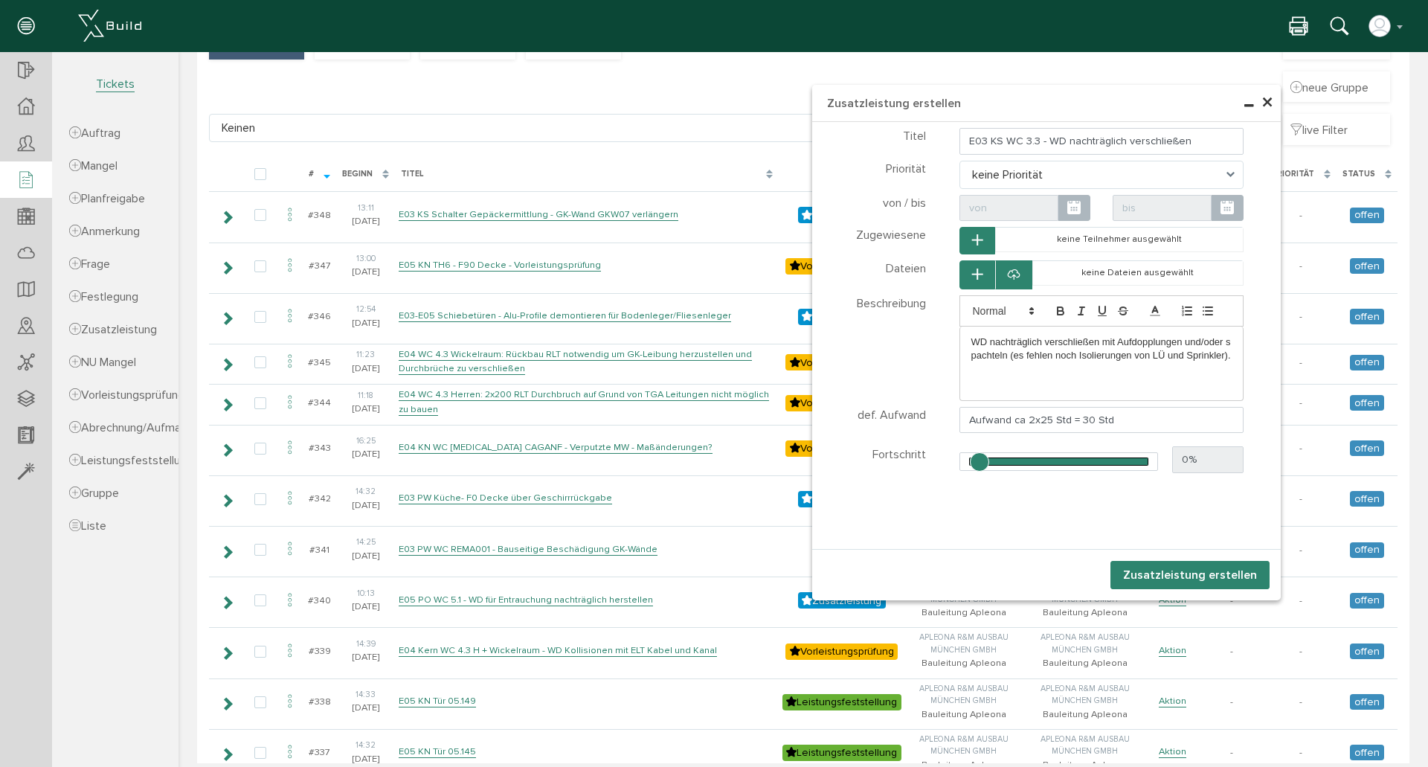
click at [1228, 352] on div "WD nachträglich verschließen mit Aufdopplungen und/oder spachteln (es fehlen no…" at bounding box center [1101, 348] width 283 height 45
click at [998, 366] on p "Beschrängte" at bounding box center [1101, 369] width 261 height 13
click at [971, 374] on p "Zugang durch bereits montierte Decken-UK" at bounding box center [1101, 377] width 261 height 28
drag, startPoint x: 1025, startPoint y: 370, endPoint x: 964, endPoint y: 369, distance: 61.0
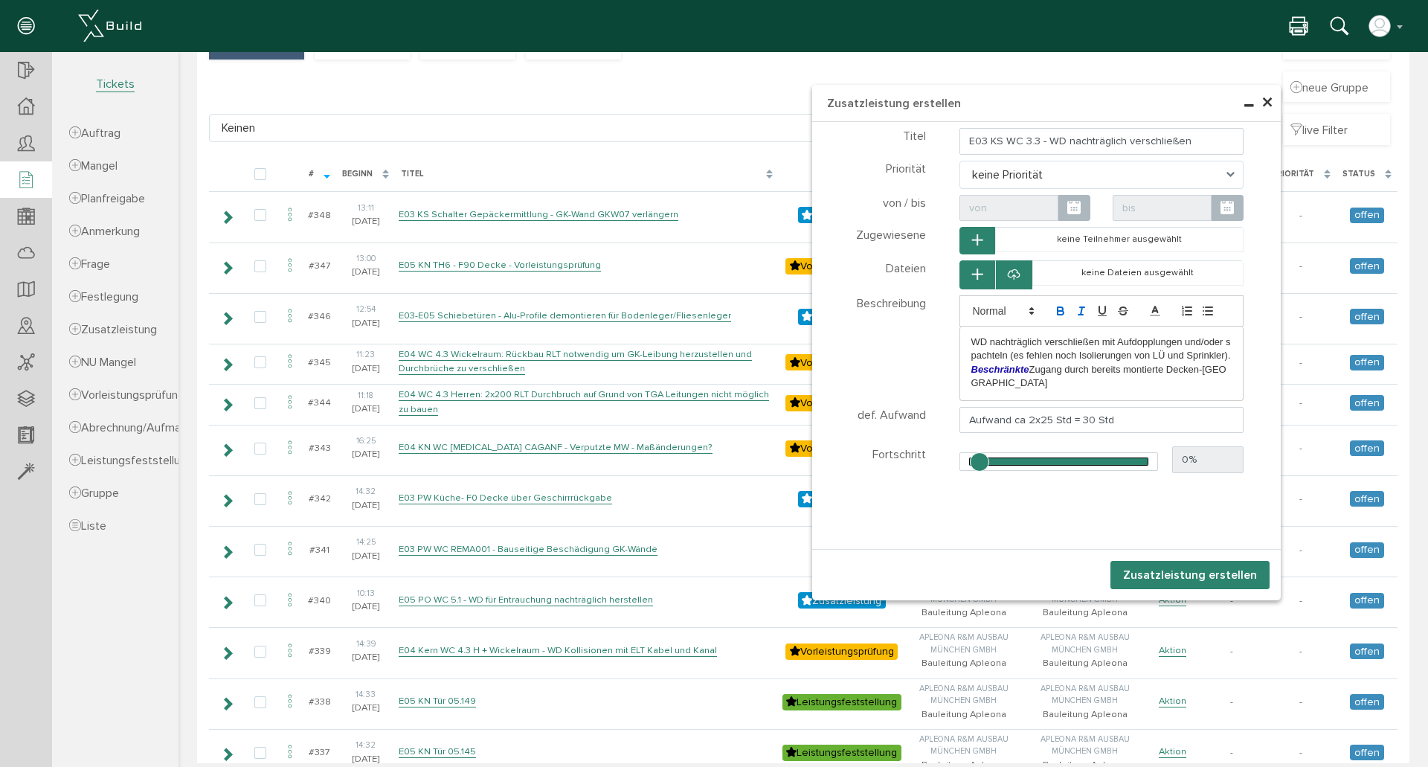
click at [964, 369] on div "WD nachträglich verschließen mit Aufdopplungen und/oder spachteln (es fehlen no…" at bounding box center [1101, 362] width 283 height 73
click at [1213, 368] on p "Beschränkte Zugang durch bereits montierte Decken-[GEOGRAPHIC_DATA]" at bounding box center [1101, 377] width 261 height 28
click at [1008, 268] on icon at bounding box center [1014, 275] width 12 height 15
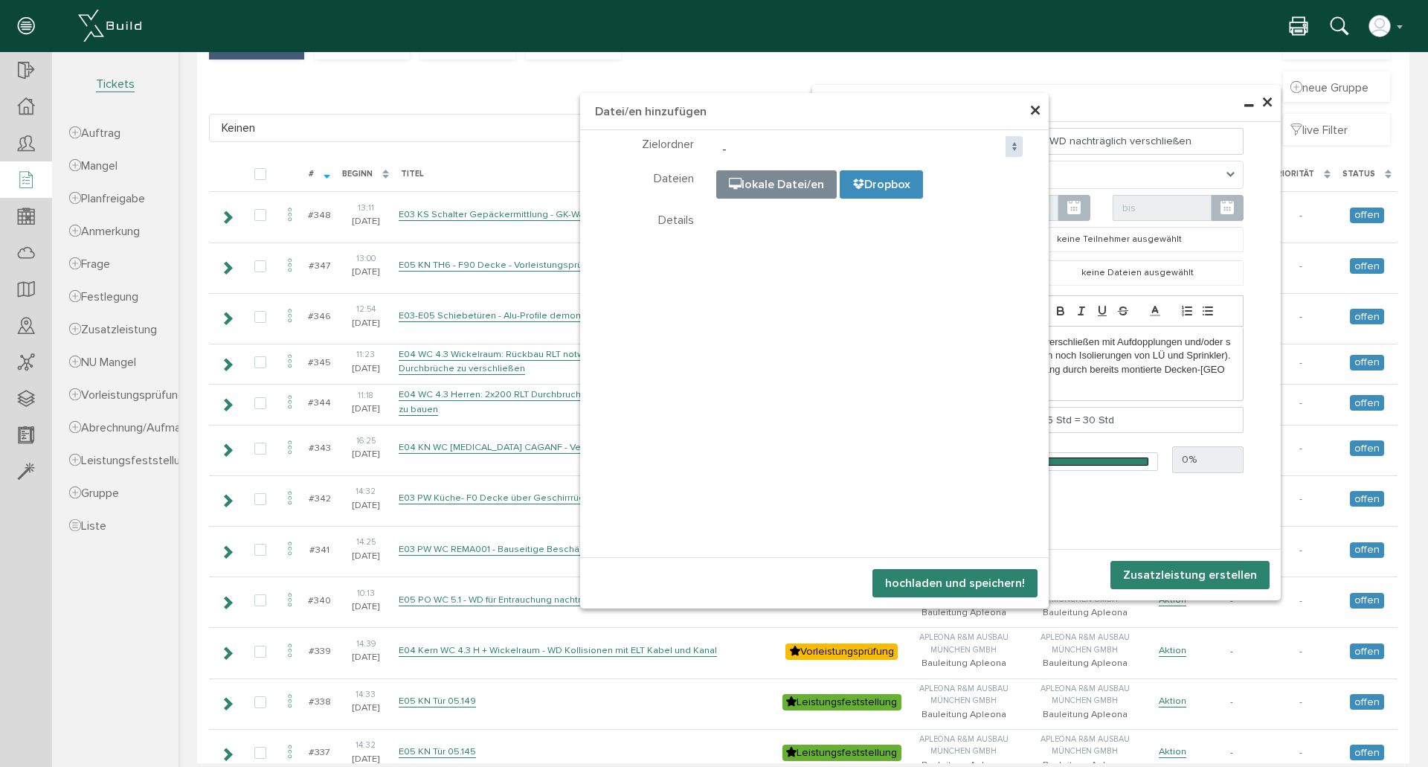
click at [748, 180] on input "file" at bounding box center [1089, 245] width 744 height 149
type input "C:\fakepath\IMG_2805.JPEG"
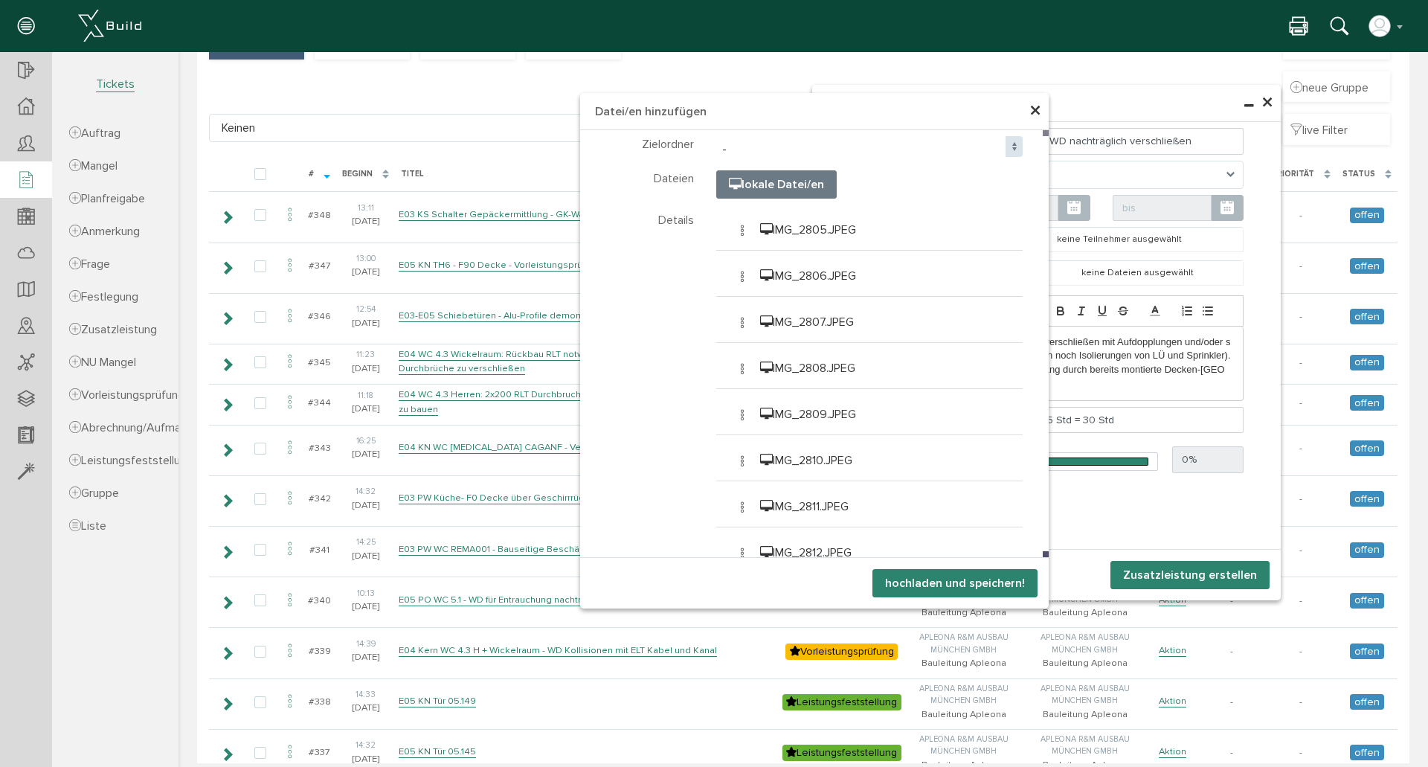
click at [925, 581] on button "hochladen und speichern!" at bounding box center [954, 583] width 165 height 28
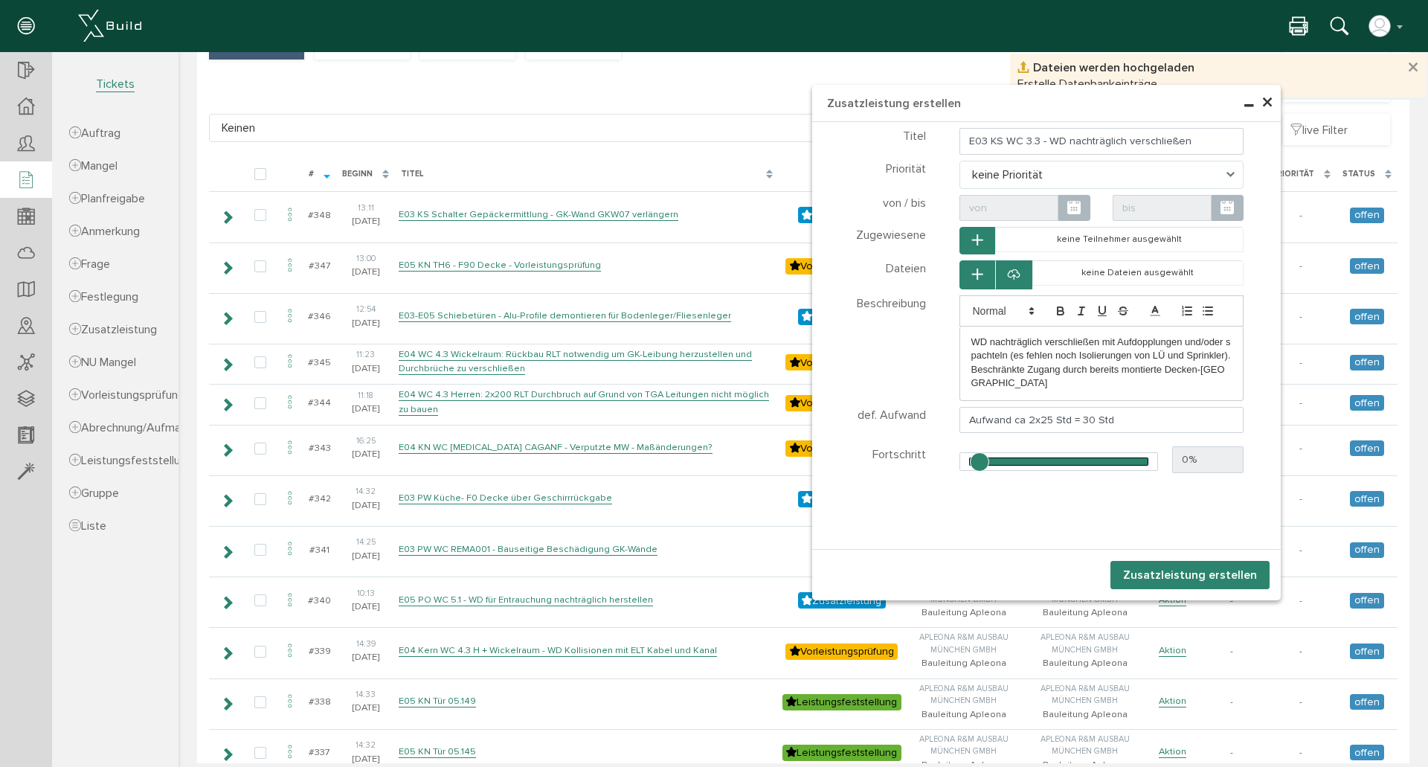
click at [1213, 577] on button "Zusatzleistung erstellen" at bounding box center [1189, 575] width 159 height 28
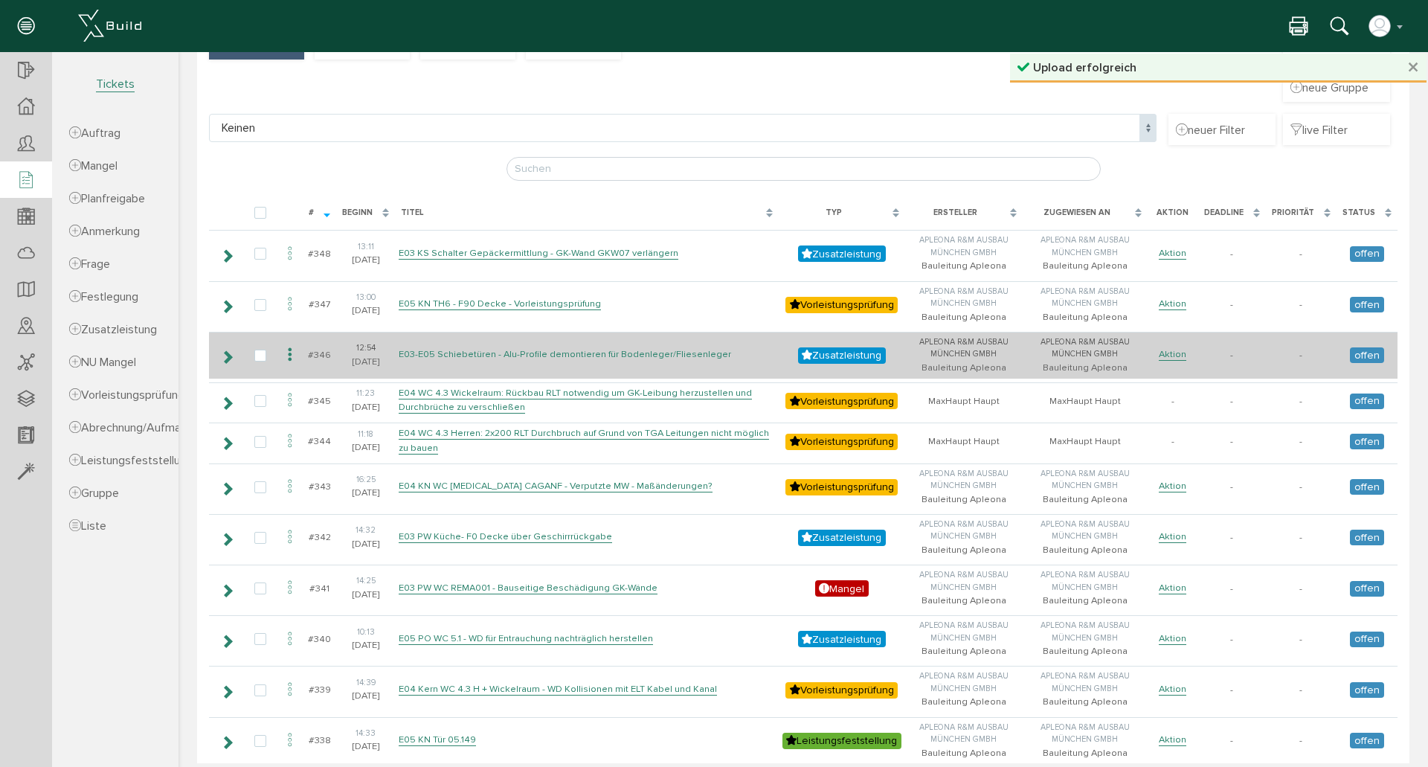
click at [454, 353] on link "E03-E05 Schiebetüren - Alu-Profile demontieren für Bodenleger/Fliesenleger" at bounding box center [565, 354] width 332 height 13
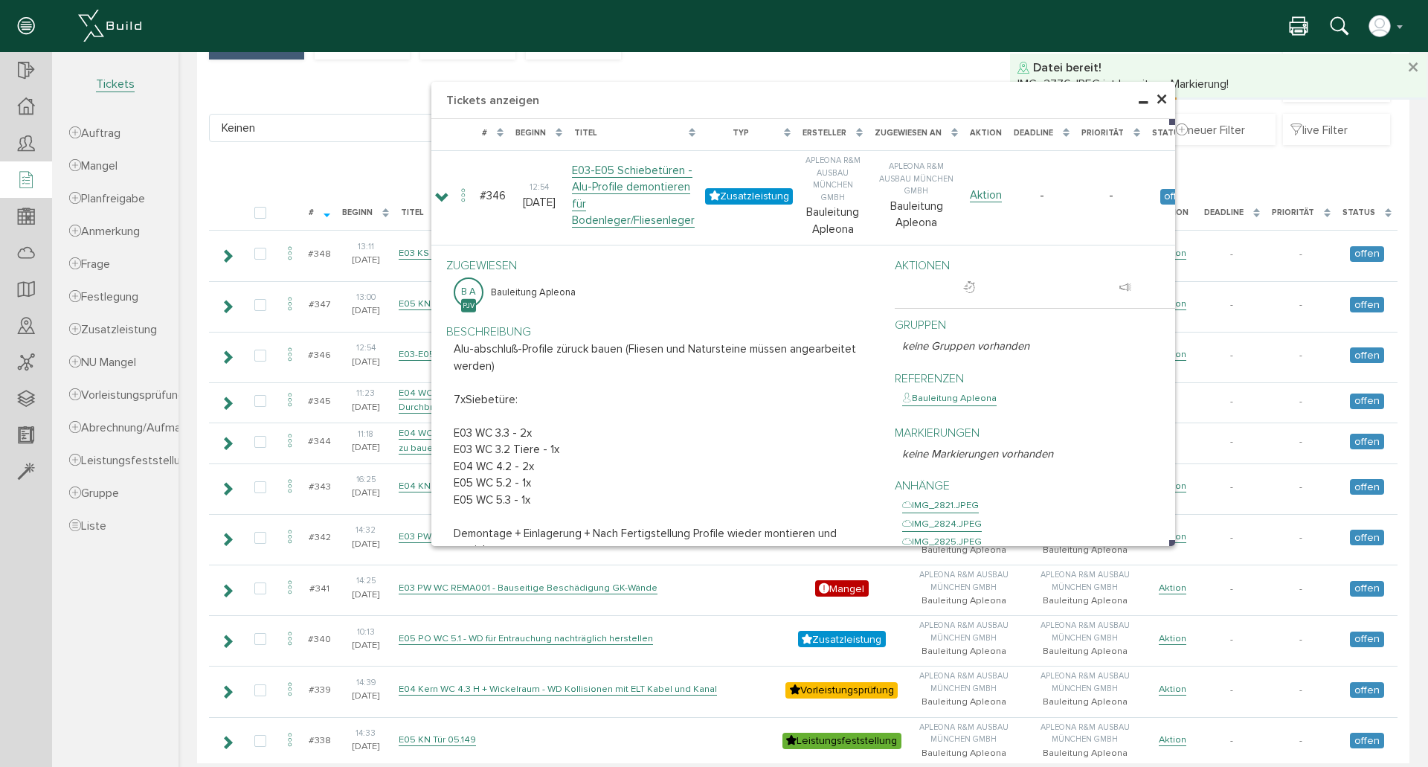
scroll to position [99, 0]
click at [1156, 102] on span "×" at bounding box center [1162, 100] width 12 height 29
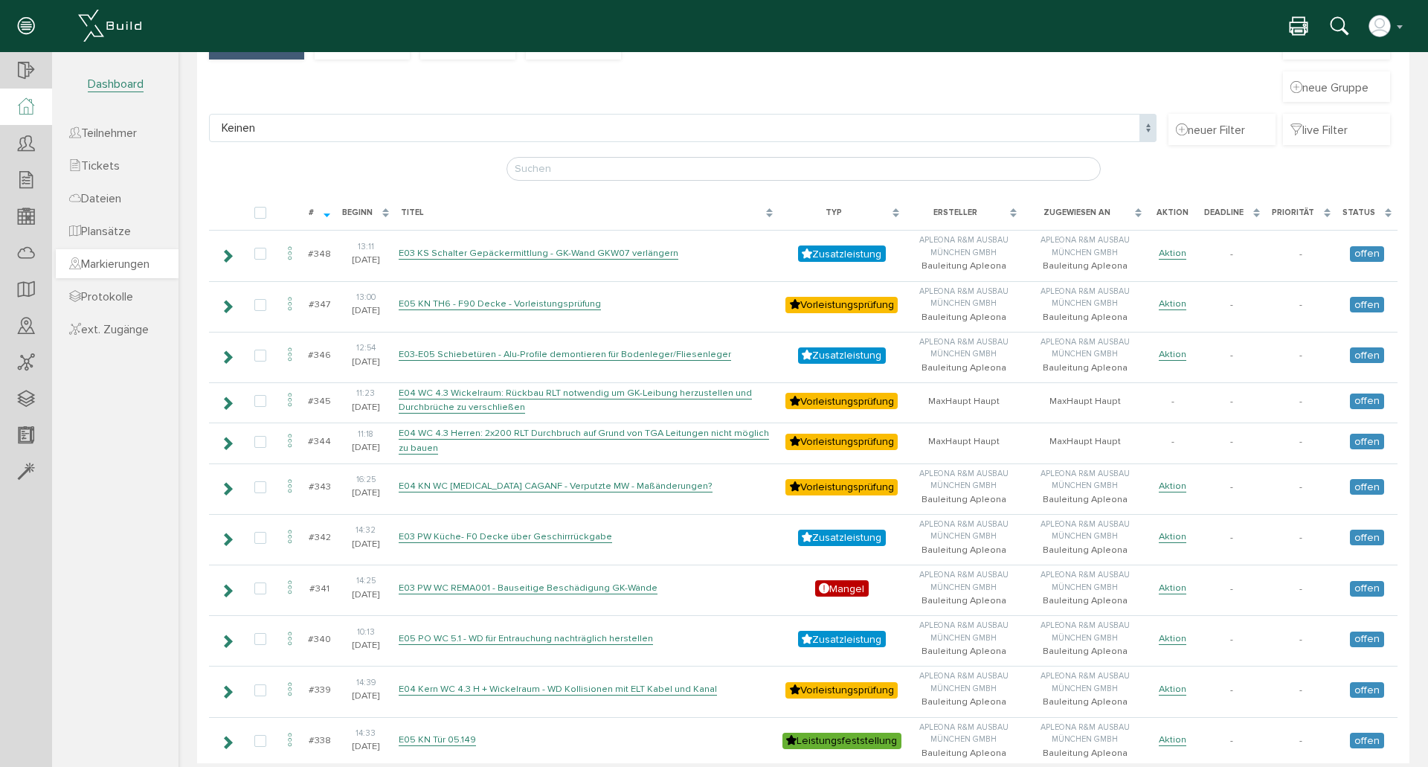
click at [108, 260] on span "Markierungen" at bounding box center [109, 264] width 80 height 15
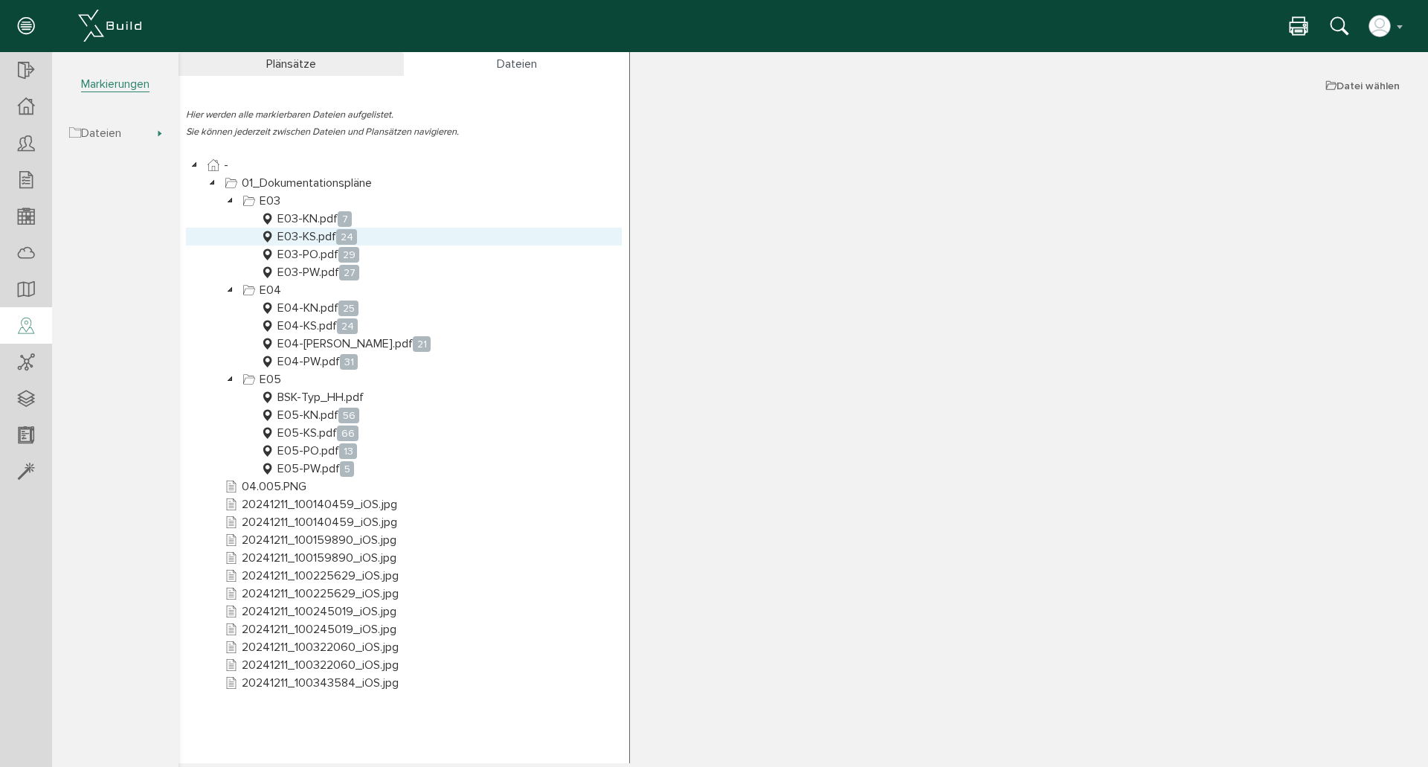
click at [312, 233] on link "E03-KS.pdf 24" at bounding box center [308, 237] width 103 height 18
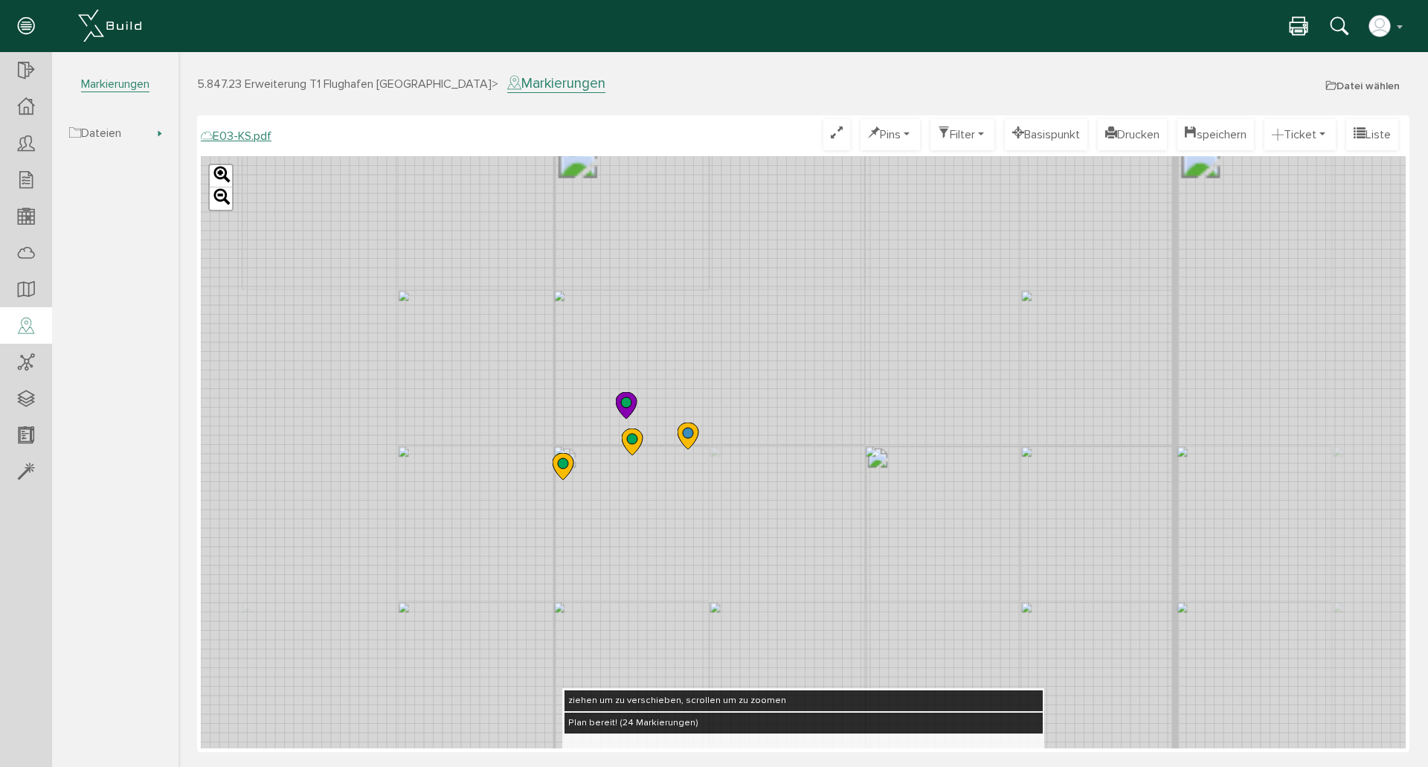
drag, startPoint x: 651, startPoint y: 384, endPoint x: 787, endPoint y: 390, distance: 136.2
click at [787, 390] on div "Leaflet" at bounding box center [803, 452] width 1205 height 592
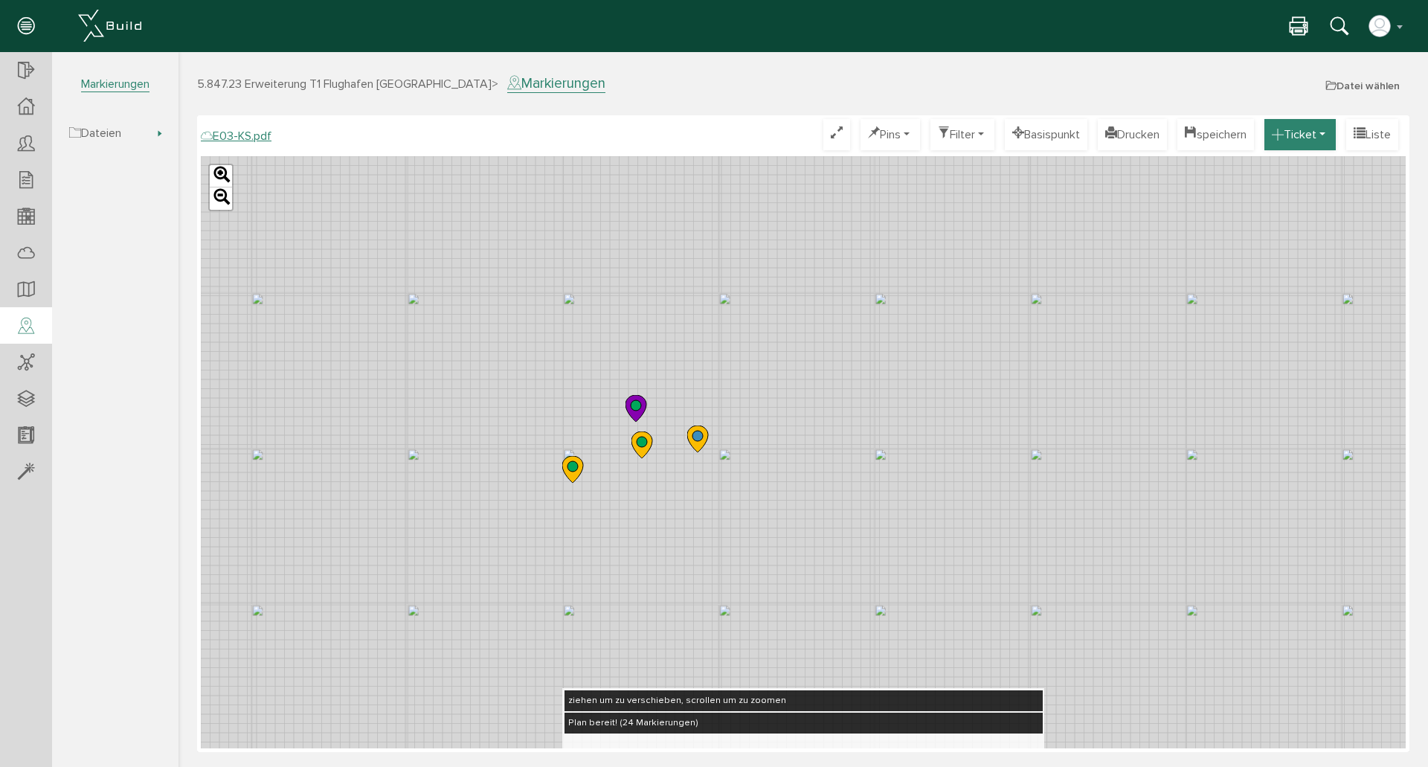
click at [1314, 132] on button "Ticket" at bounding box center [1299, 134] width 71 height 31
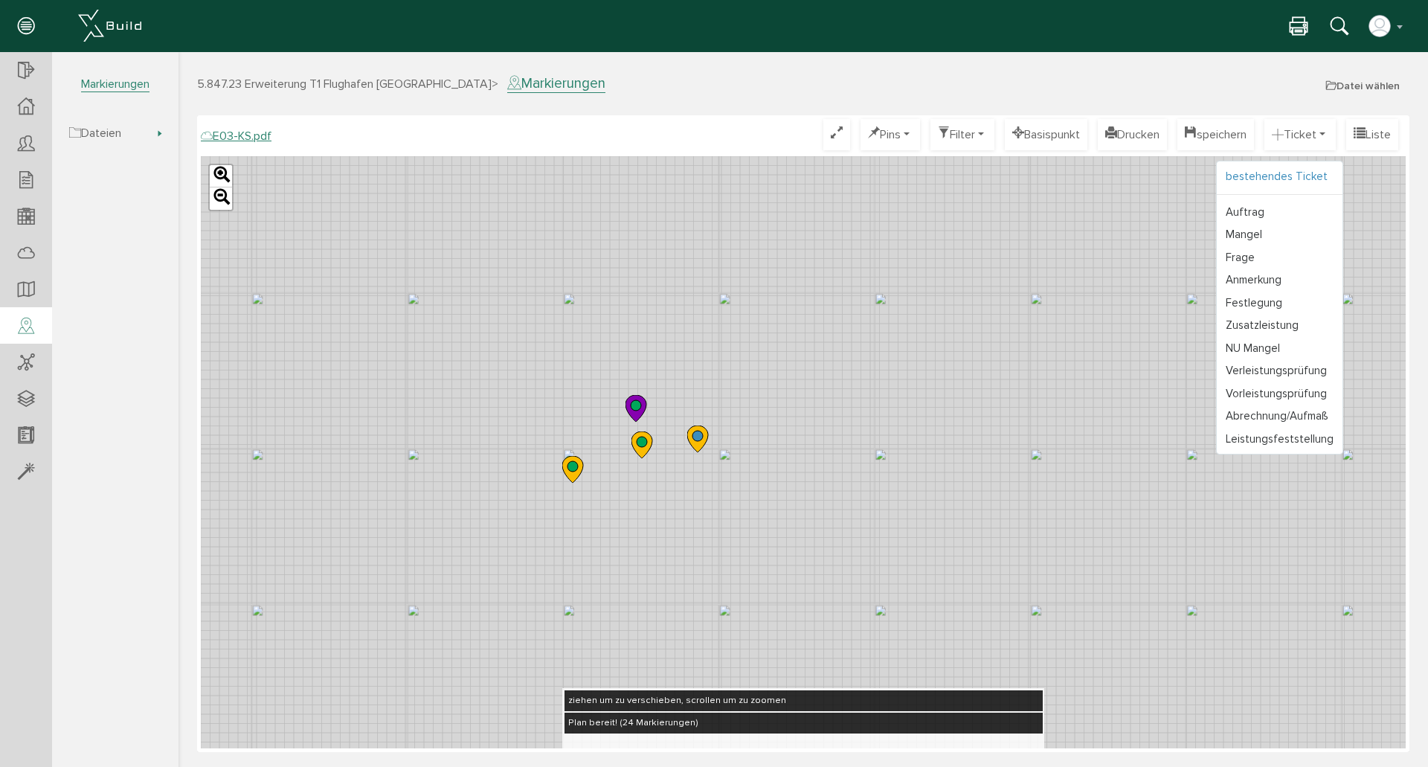
click at [1260, 179] on link "bestehendes Ticket" at bounding box center [1280, 176] width 126 height 23
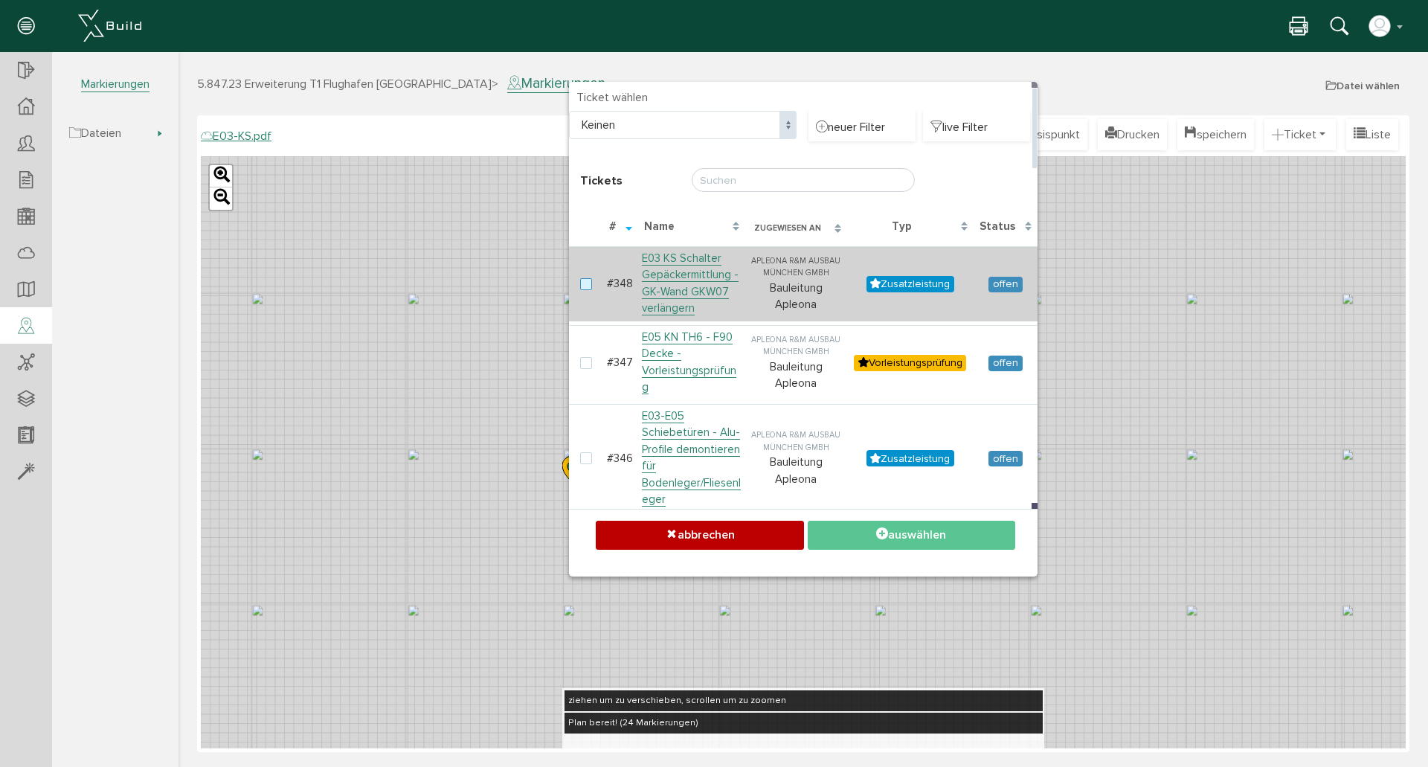
click at [584, 282] on label at bounding box center [589, 284] width 18 height 13
click at [584, 282] on input "checkbox" at bounding box center [585, 283] width 10 height 10
checkbox input "true"
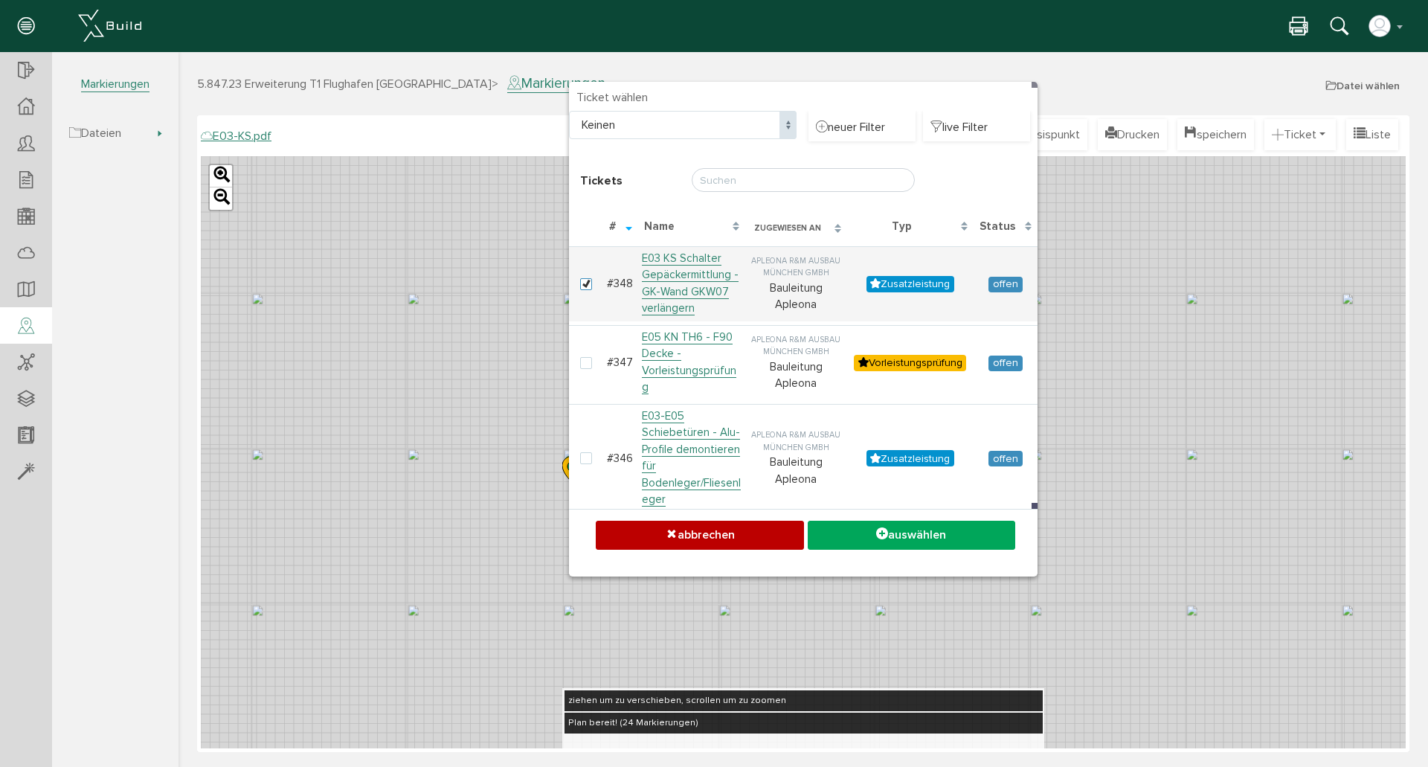
click at [1083, 77] on div "× Ticket wählen Ticket wählen Keinen Offen Keinen neuer Filter live Filter Tick…" at bounding box center [802, 407] width 1249 height 711
click at [703, 538] on button "abbrechen" at bounding box center [699, 535] width 207 height 29
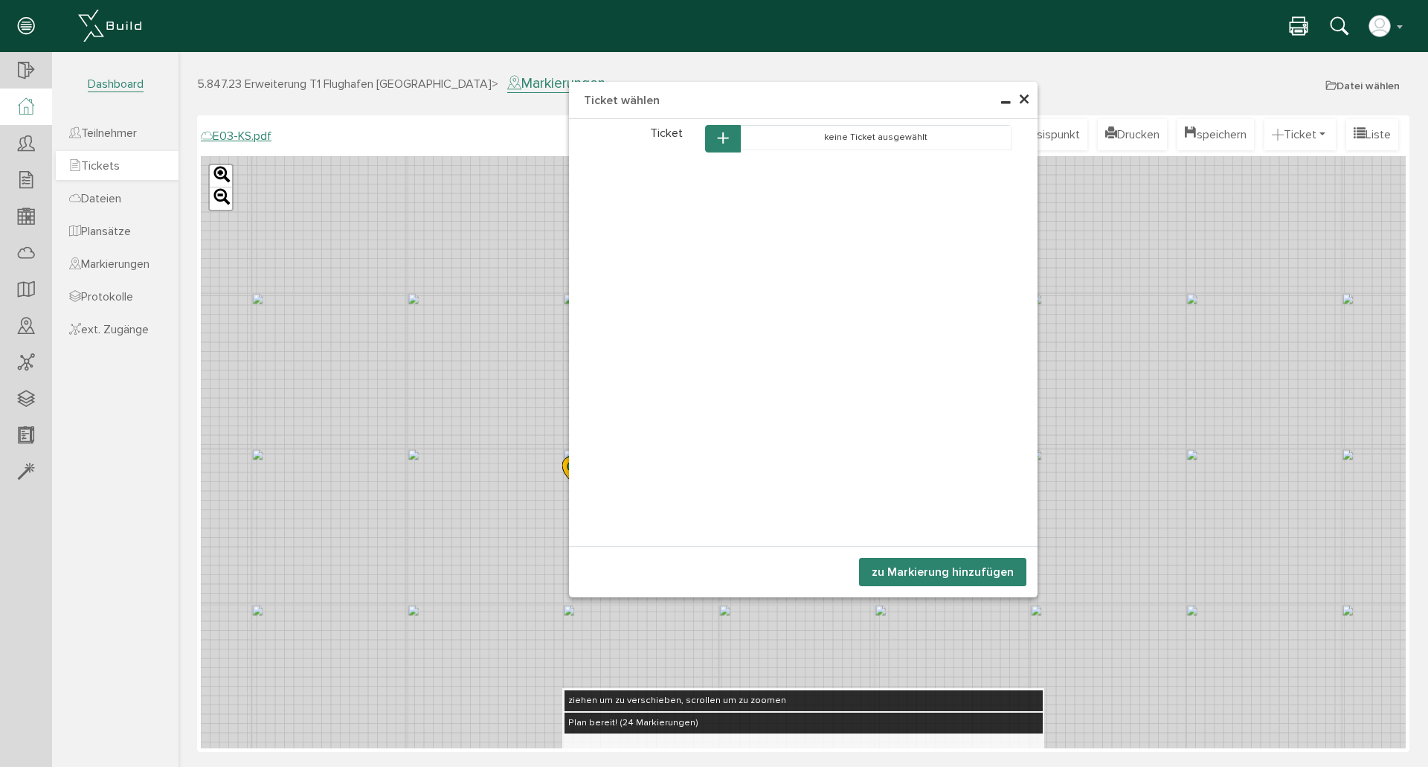
click at [103, 164] on span "Tickets" at bounding box center [94, 165] width 51 height 15
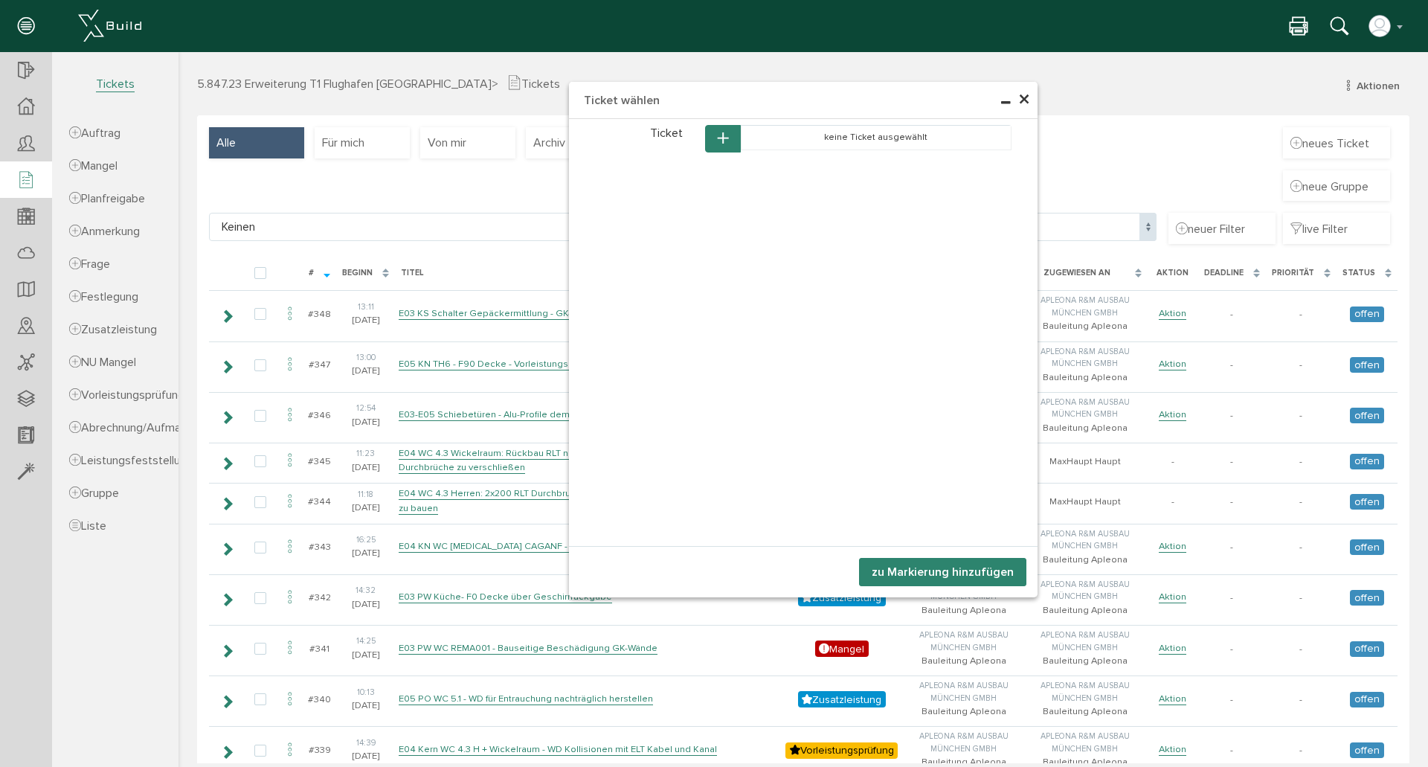
click at [1020, 101] on span "×" at bounding box center [1024, 100] width 12 height 29
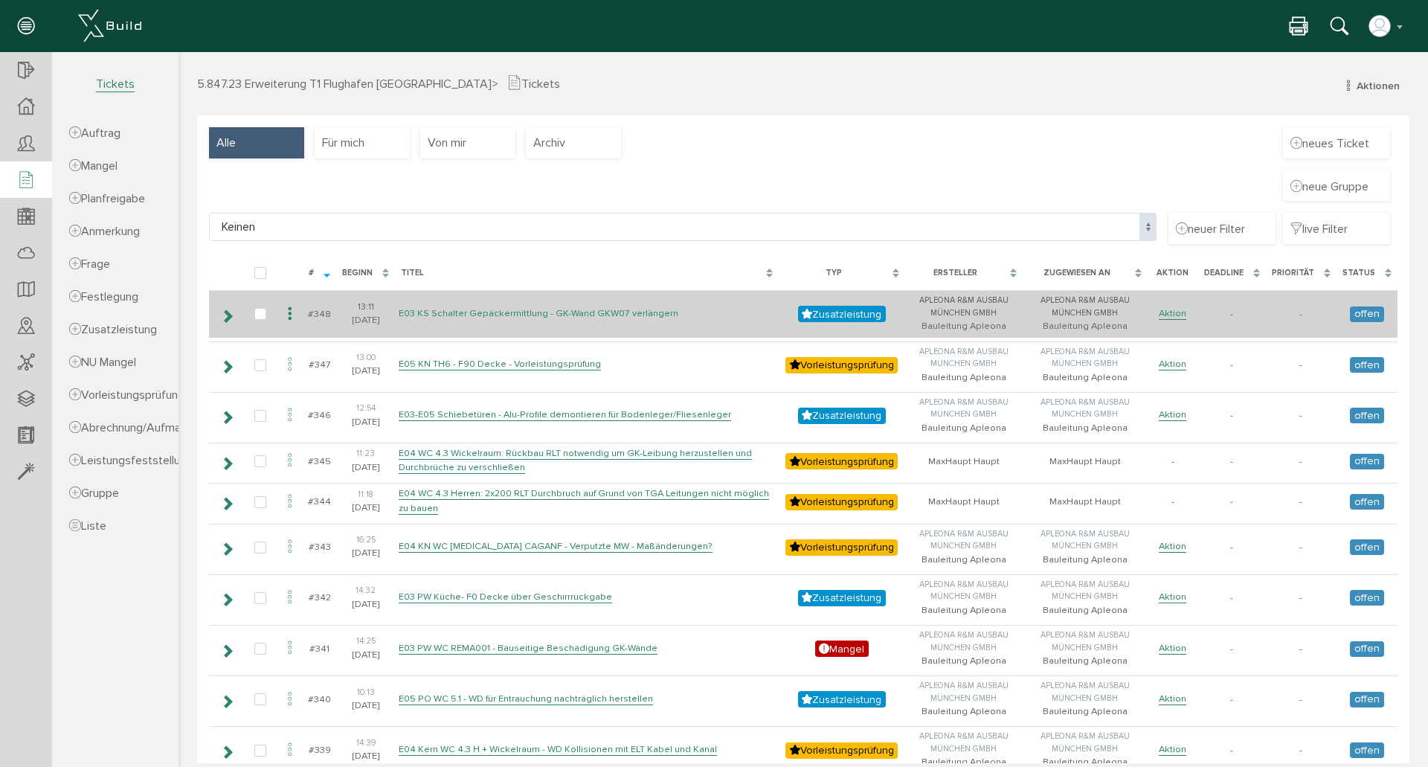
click at [570, 312] on link "E03 KS Schalter Gepäckermittlung - GK-Wand GKW07 verlängern" at bounding box center [539, 313] width 280 height 13
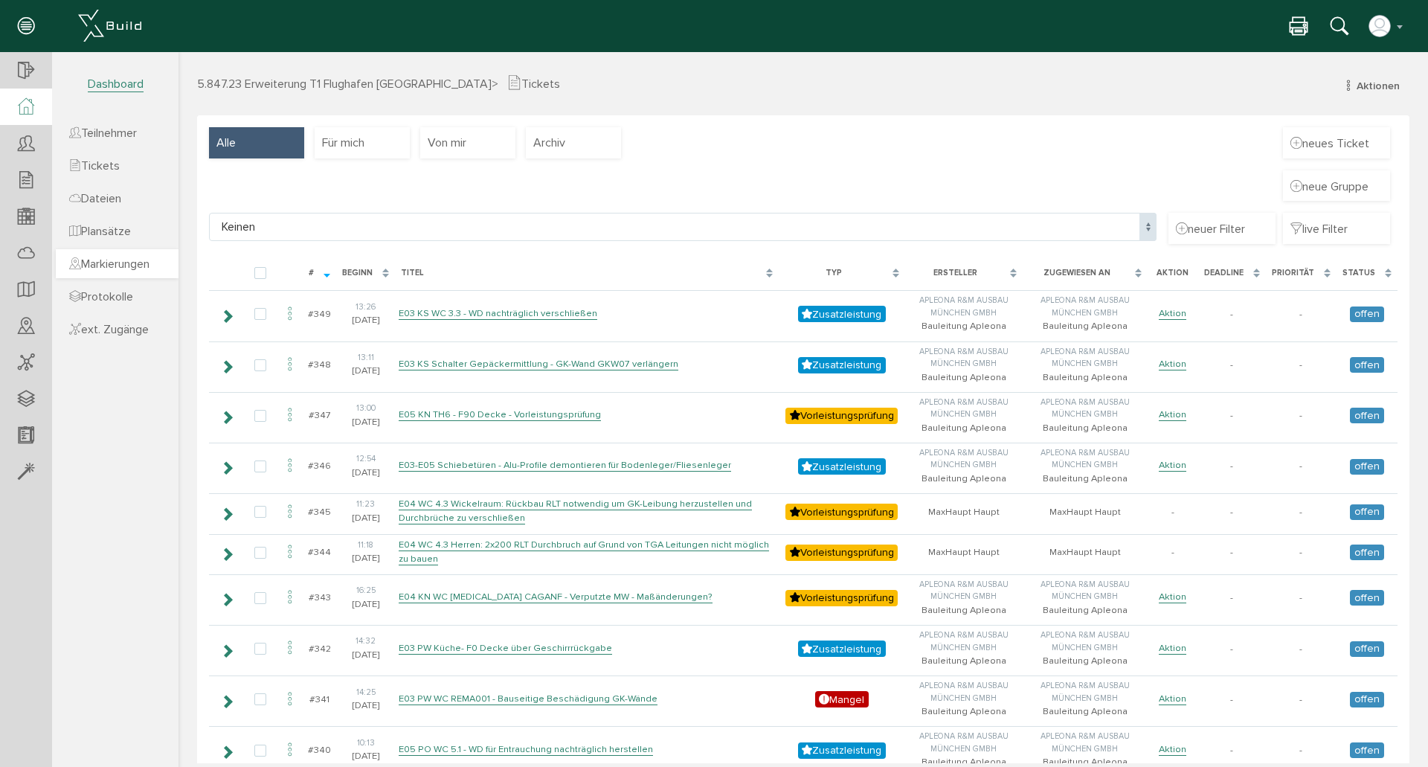
click at [129, 268] on span "Markierungen" at bounding box center [109, 264] width 80 height 15
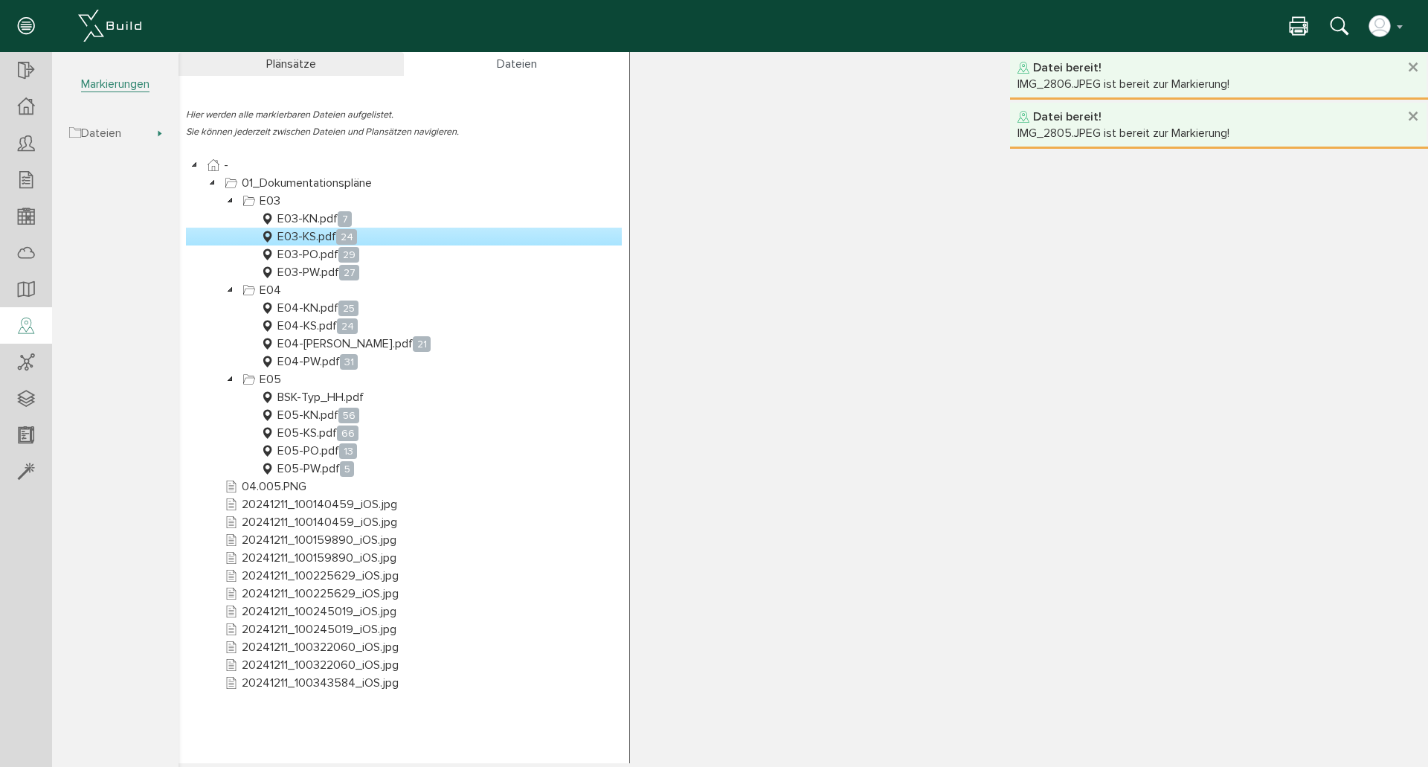
click at [313, 234] on link "E03-KS.pdf 24" at bounding box center [308, 237] width 103 height 18
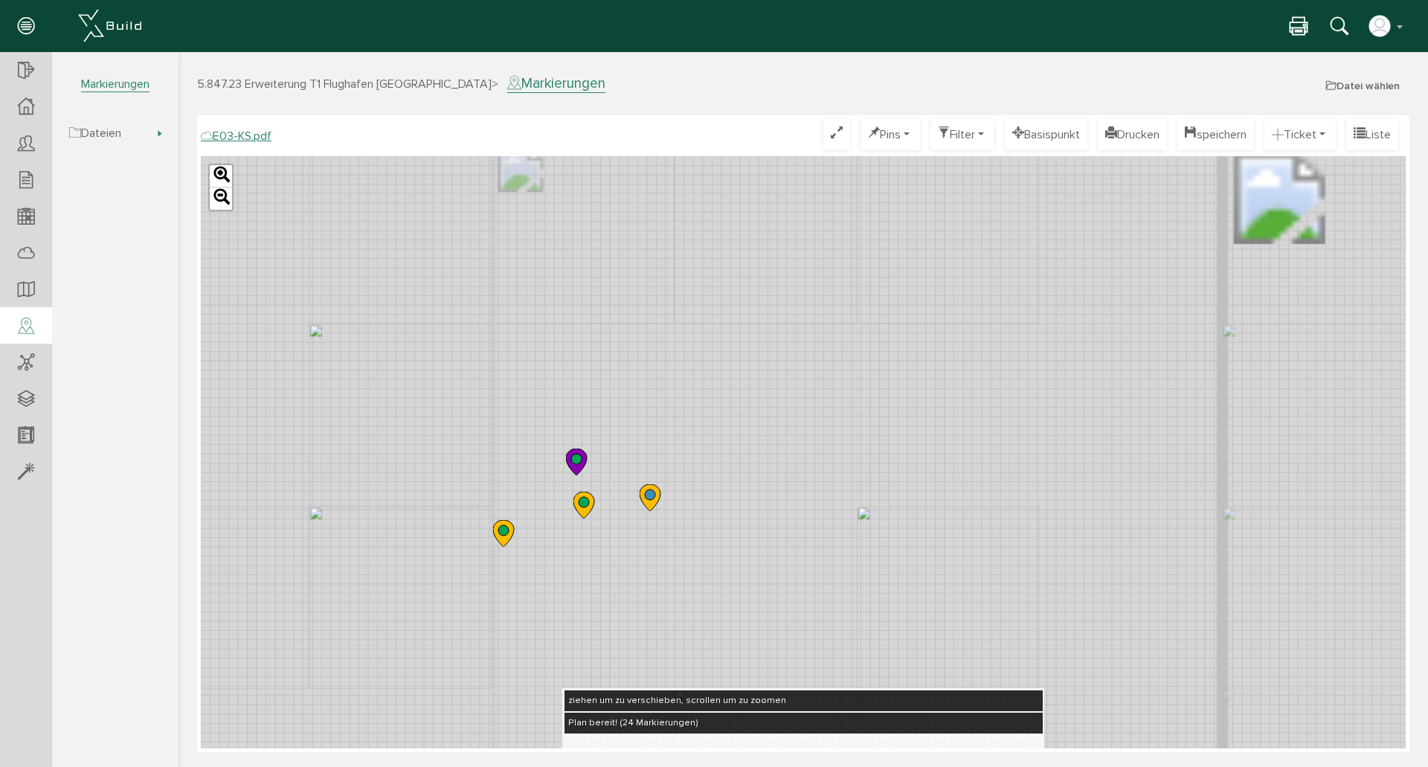
drag, startPoint x: 720, startPoint y: 434, endPoint x: 734, endPoint y: 375, distance: 60.4
click at [728, 330] on div "Leaflet" at bounding box center [803, 452] width 1205 height 592
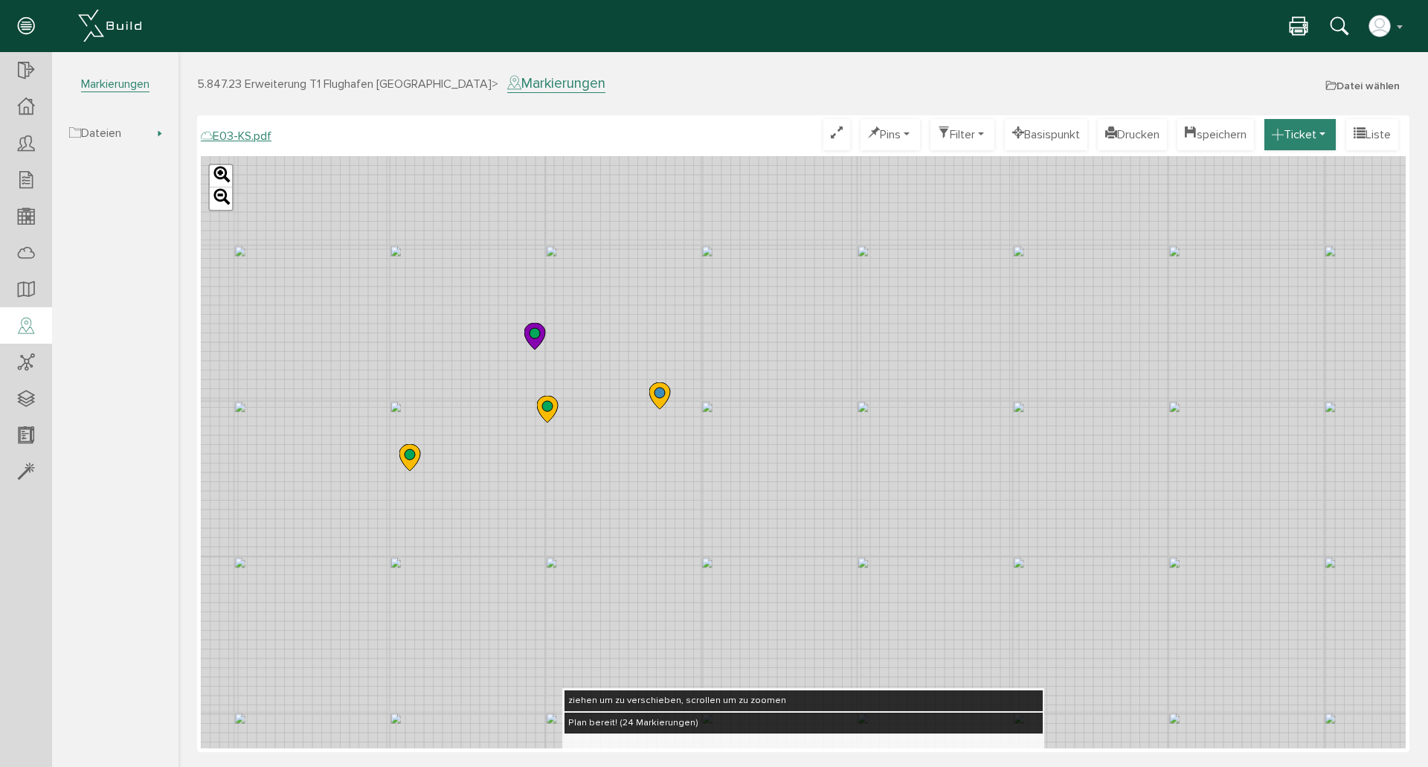
click at [1309, 135] on button "Ticket" at bounding box center [1299, 134] width 71 height 31
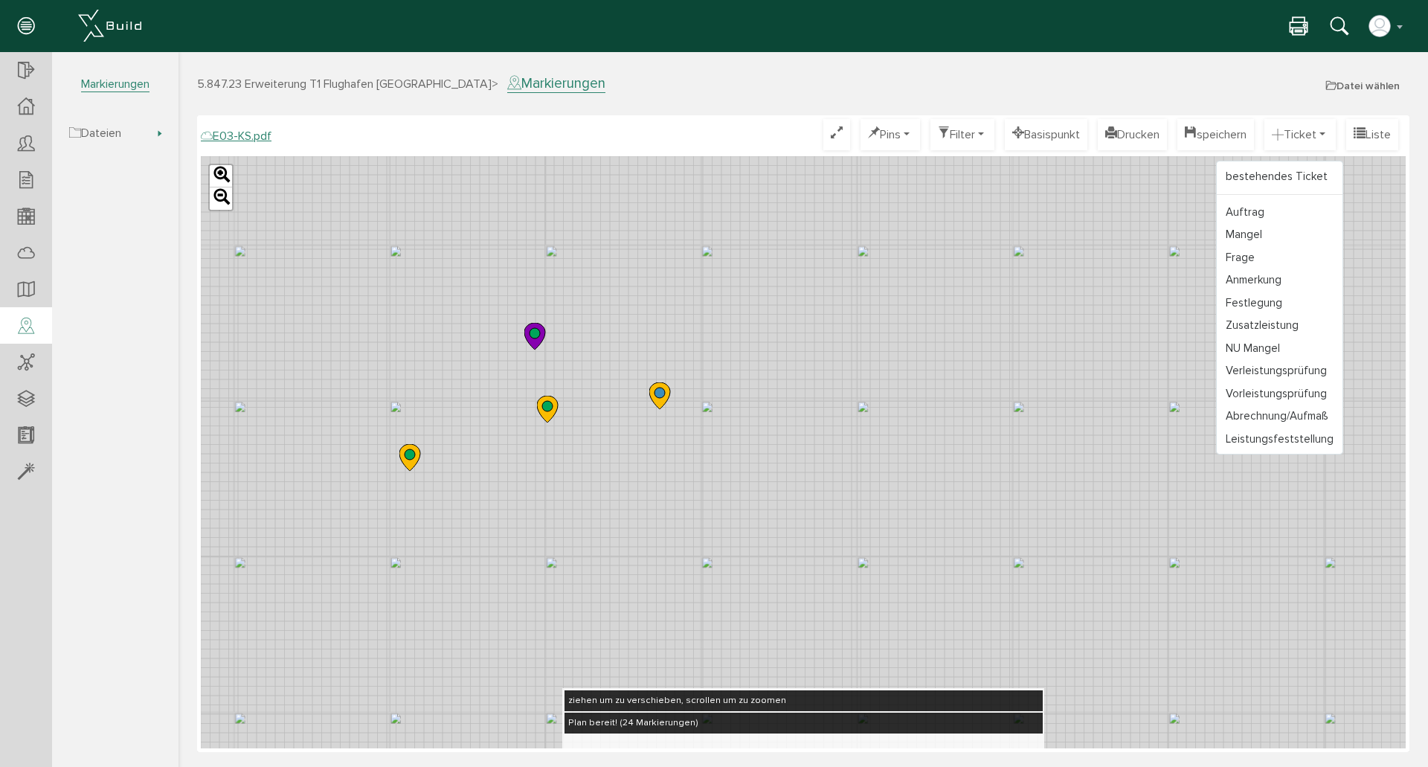
click at [1288, 177] on link "bestehendes Ticket" at bounding box center [1280, 176] width 126 height 23
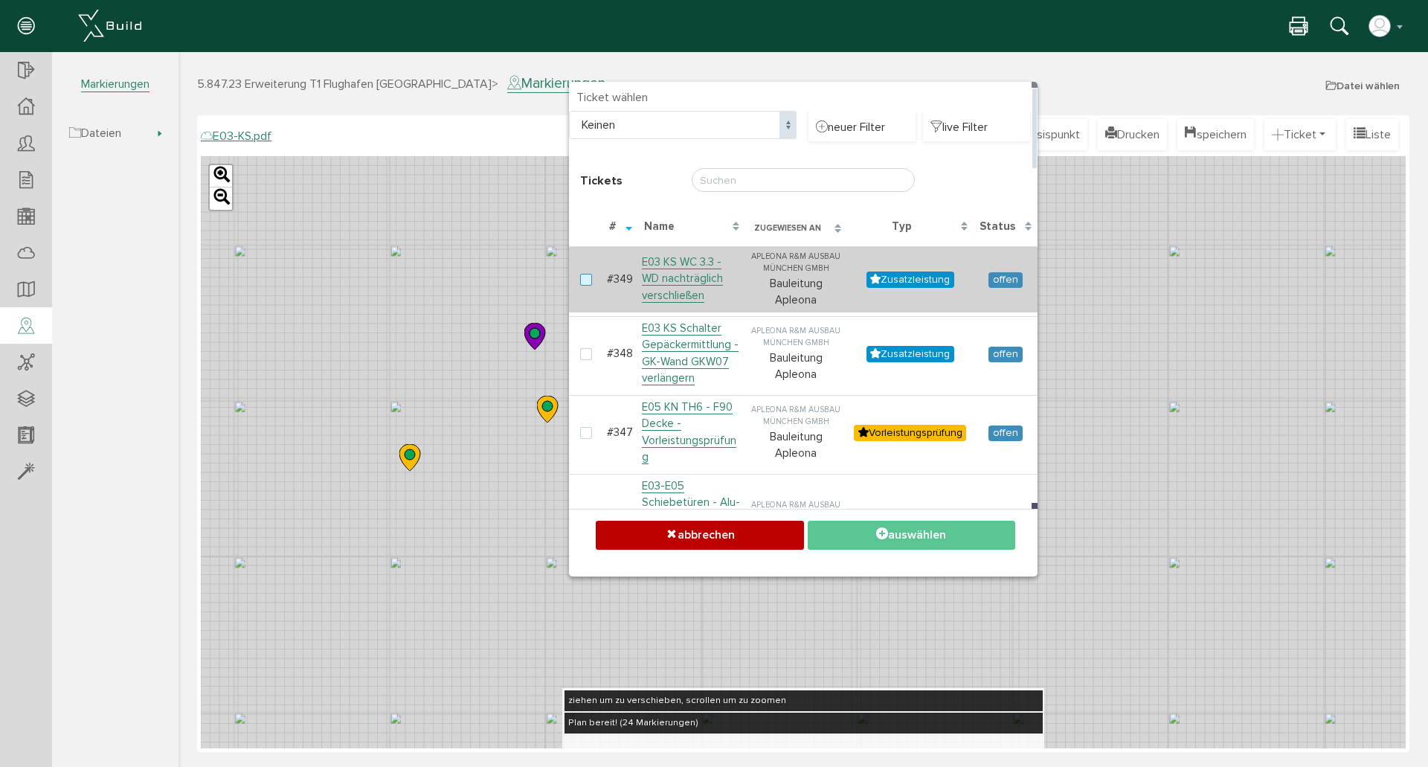
click at [587, 281] on label at bounding box center [589, 280] width 18 height 13
click at [587, 281] on input "checkbox" at bounding box center [585, 279] width 10 height 10
checkbox input "true"
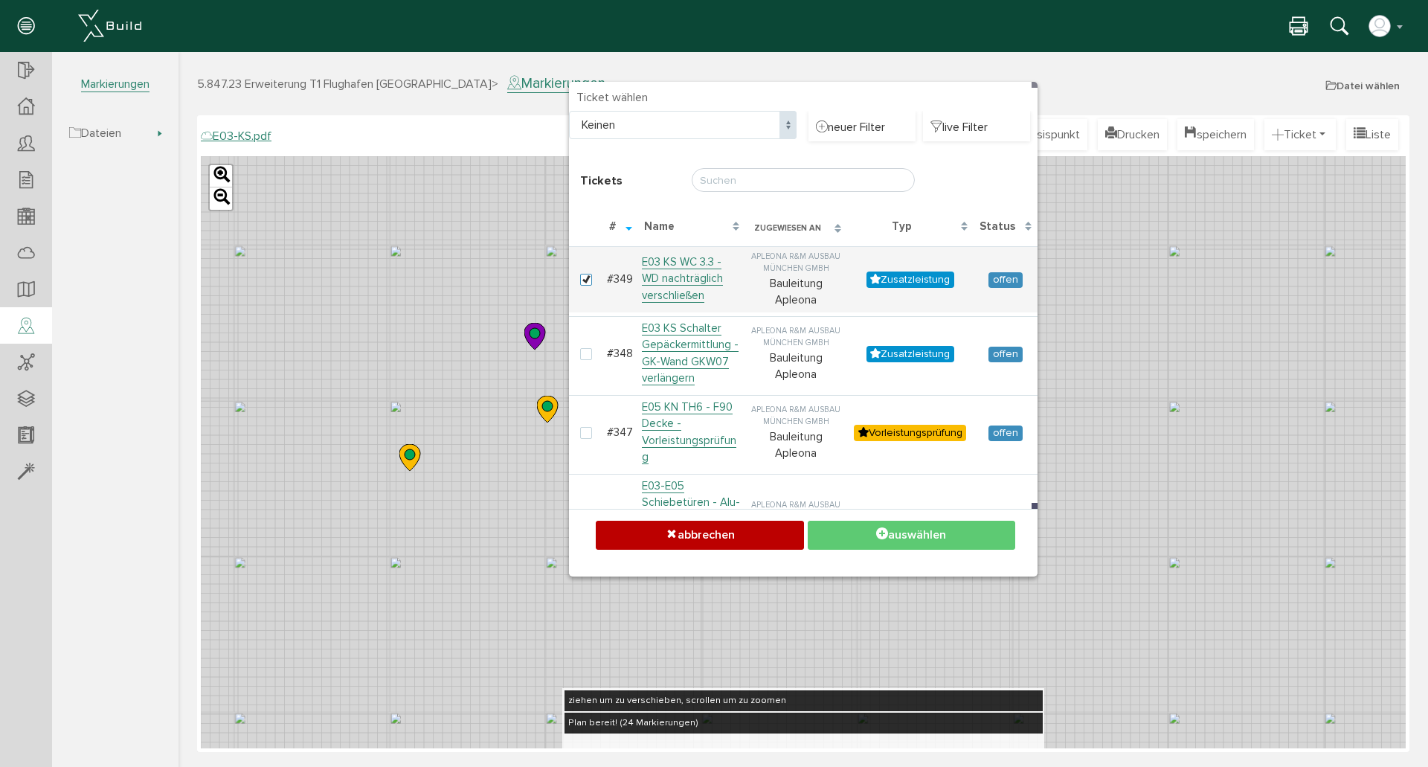
click at [921, 534] on button "auswählen" at bounding box center [911, 535] width 207 height 29
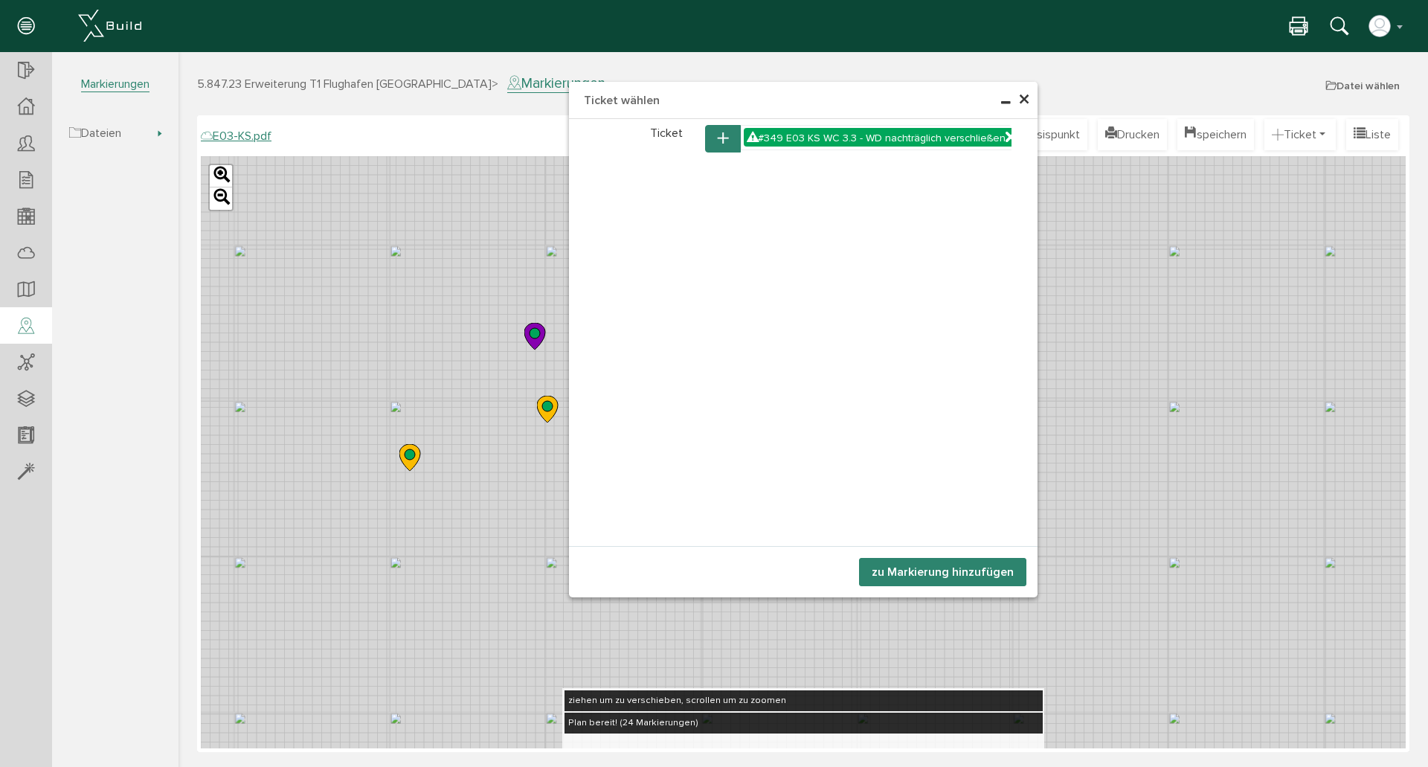
click at [913, 573] on button "zu Markierung hinzufügen" at bounding box center [942, 572] width 167 height 28
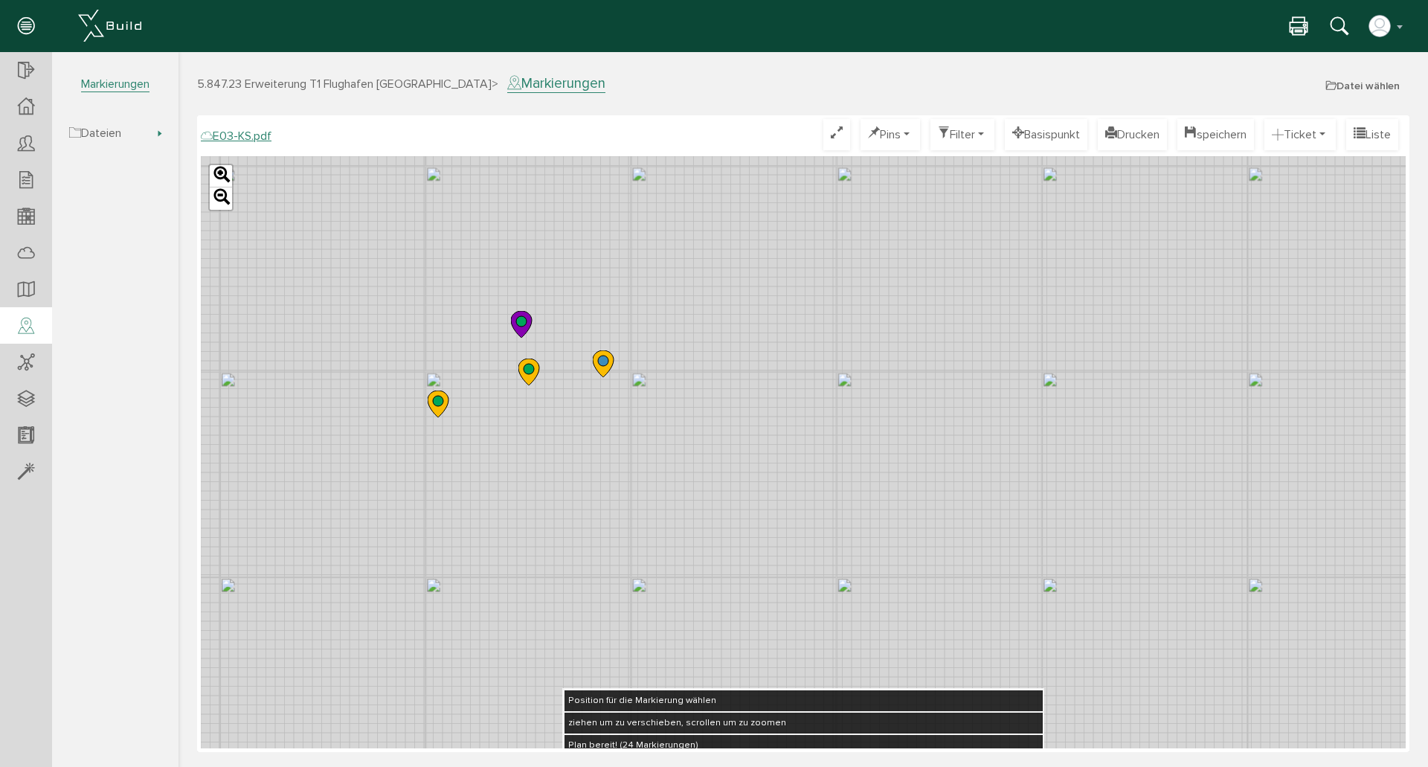
click at [492, 246] on div "Leaflet" at bounding box center [803, 452] width 1205 height 592
click at [1311, 133] on button "Ticket" at bounding box center [1299, 134] width 71 height 31
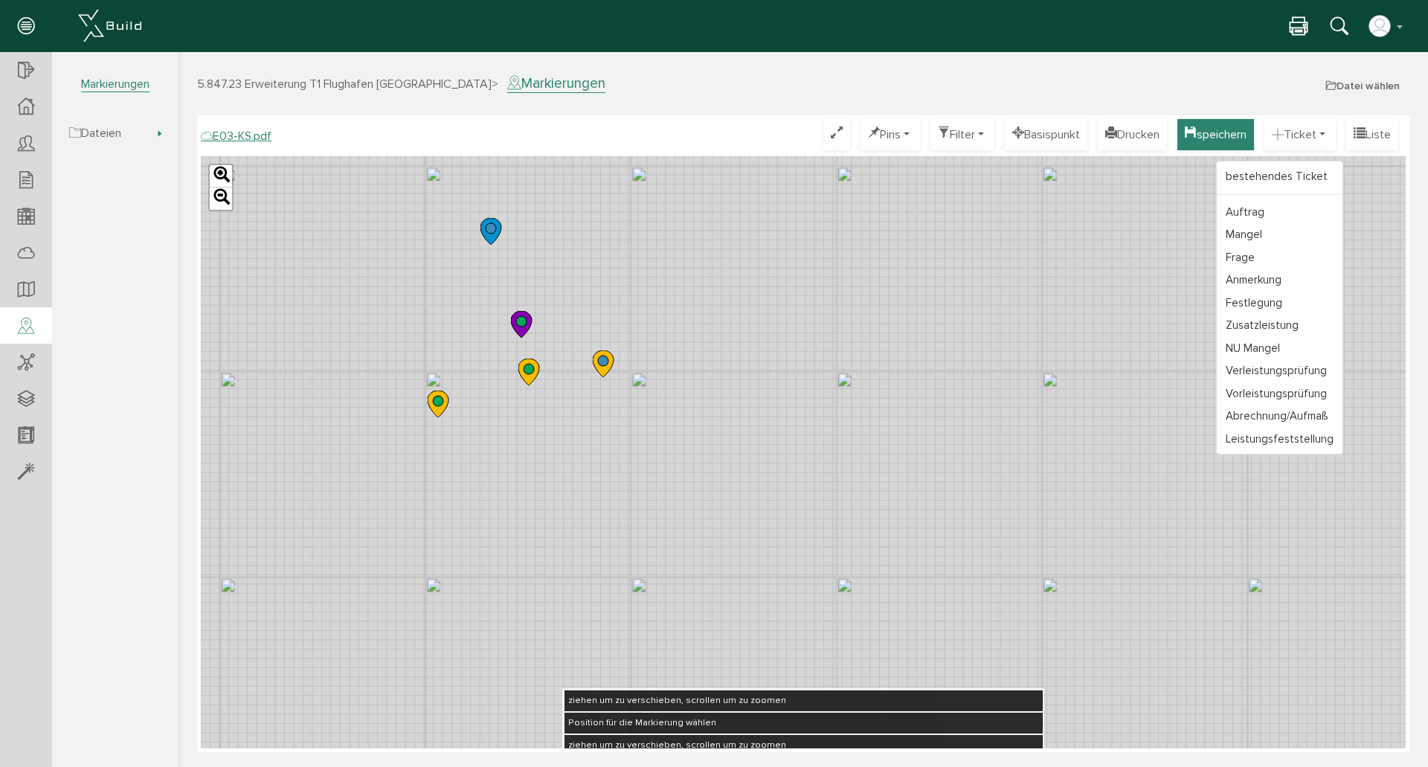
click at [1211, 131] on button "speichern" at bounding box center [1215, 134] width 77 height 31
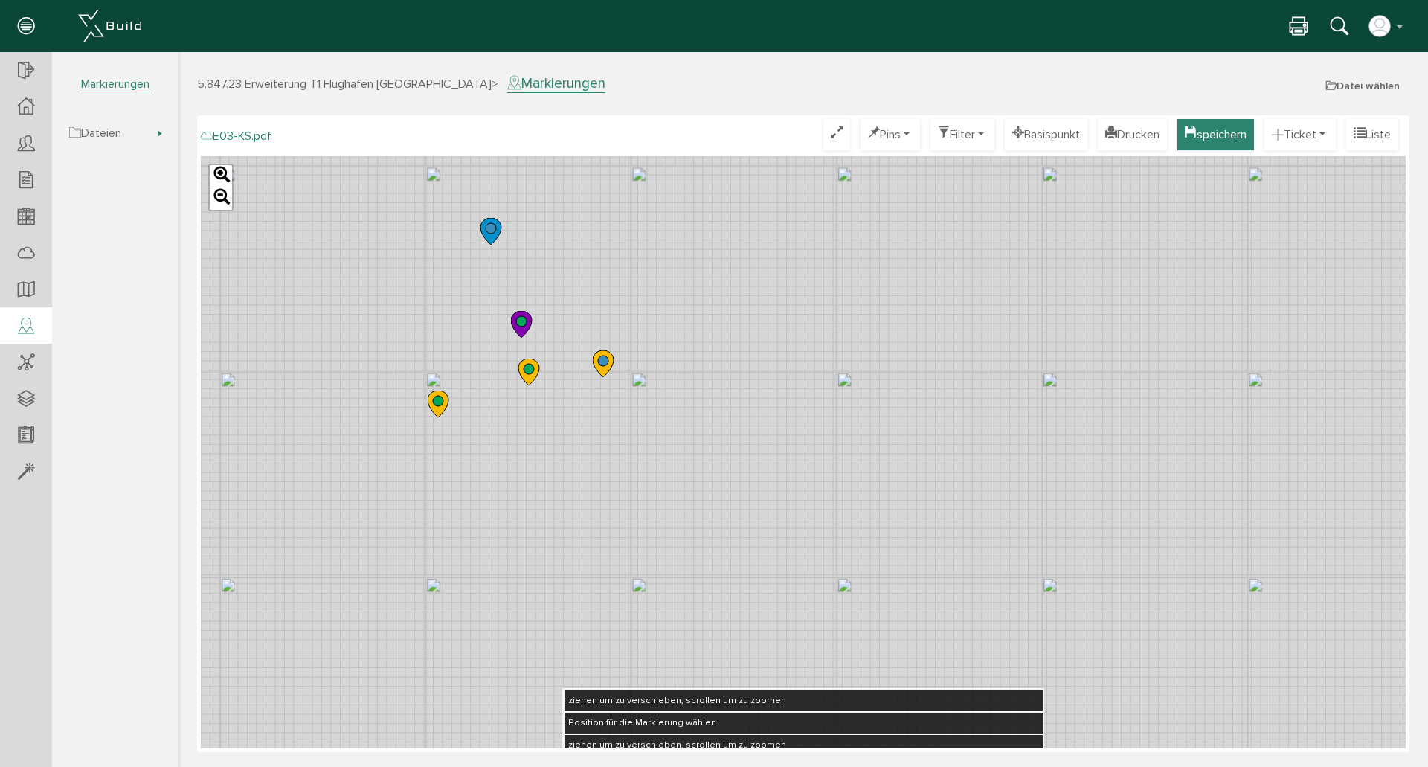
click at [1190, 132] on button "speichern" at bounding box center [1215, 134] width 77 height 31
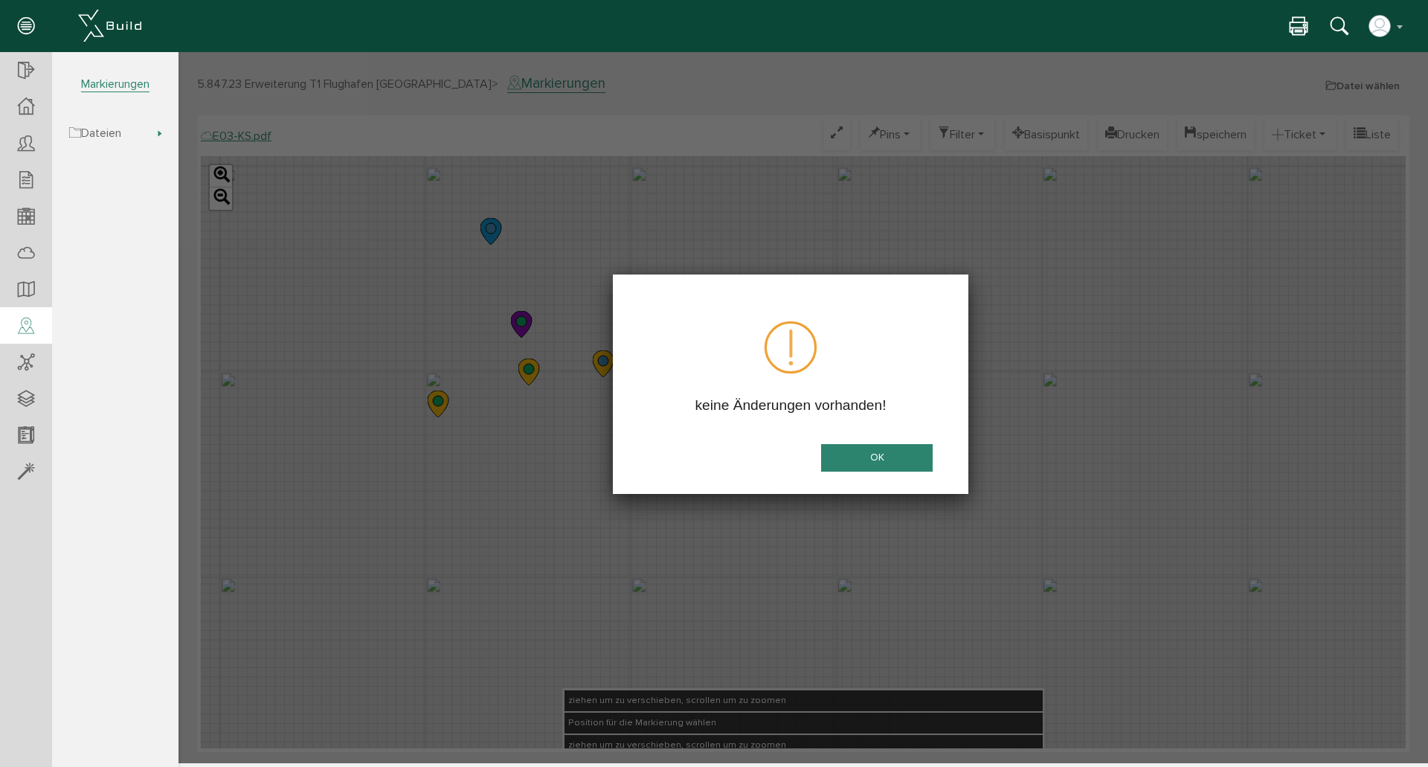
click at [886, 451] on button "OK" at bounding box center [877, 458] width 112 height 28
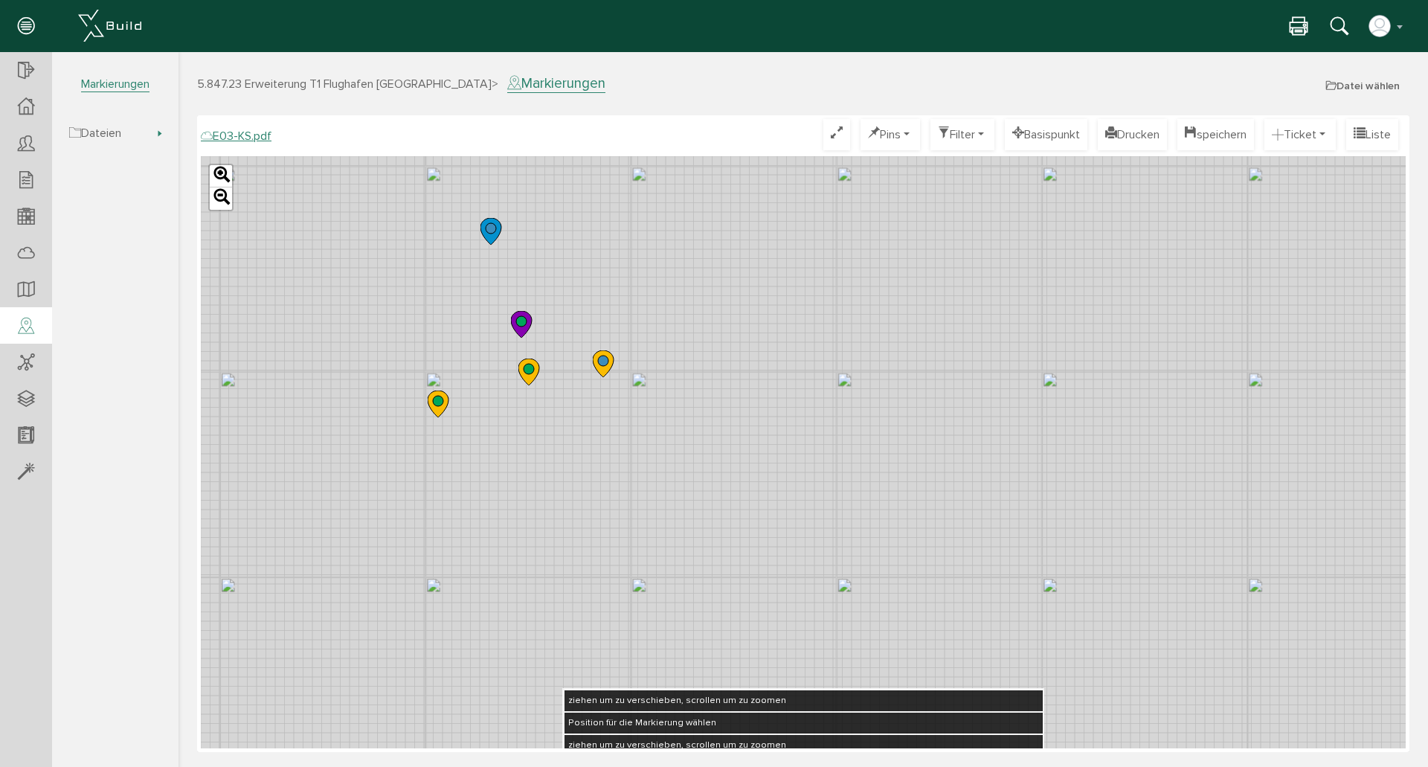
click at [605, 364] on circle at bounding box center [603, 360] width 10 height 10
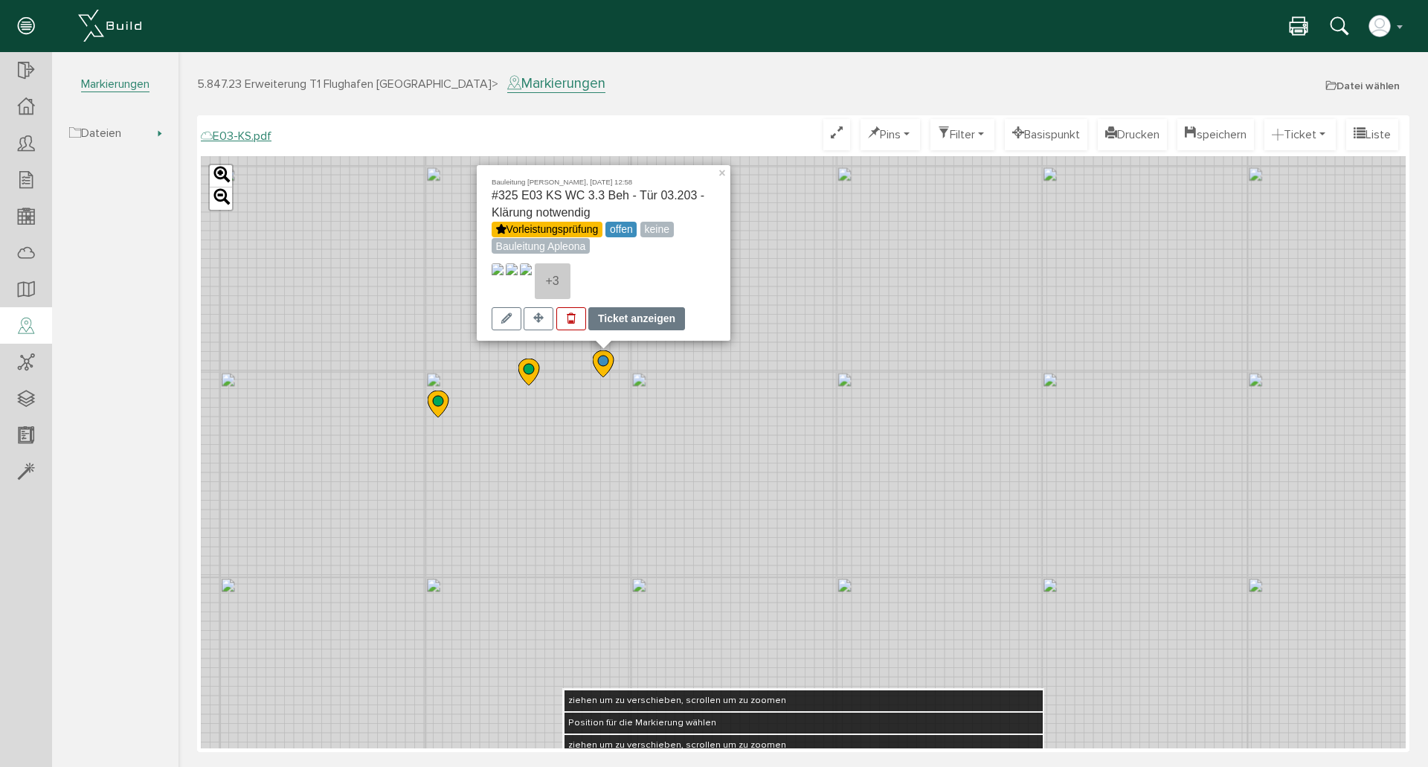
click at [626, 311] on div "Ticket anzeigen" at bounding box center [636, 318] width 97 height 23
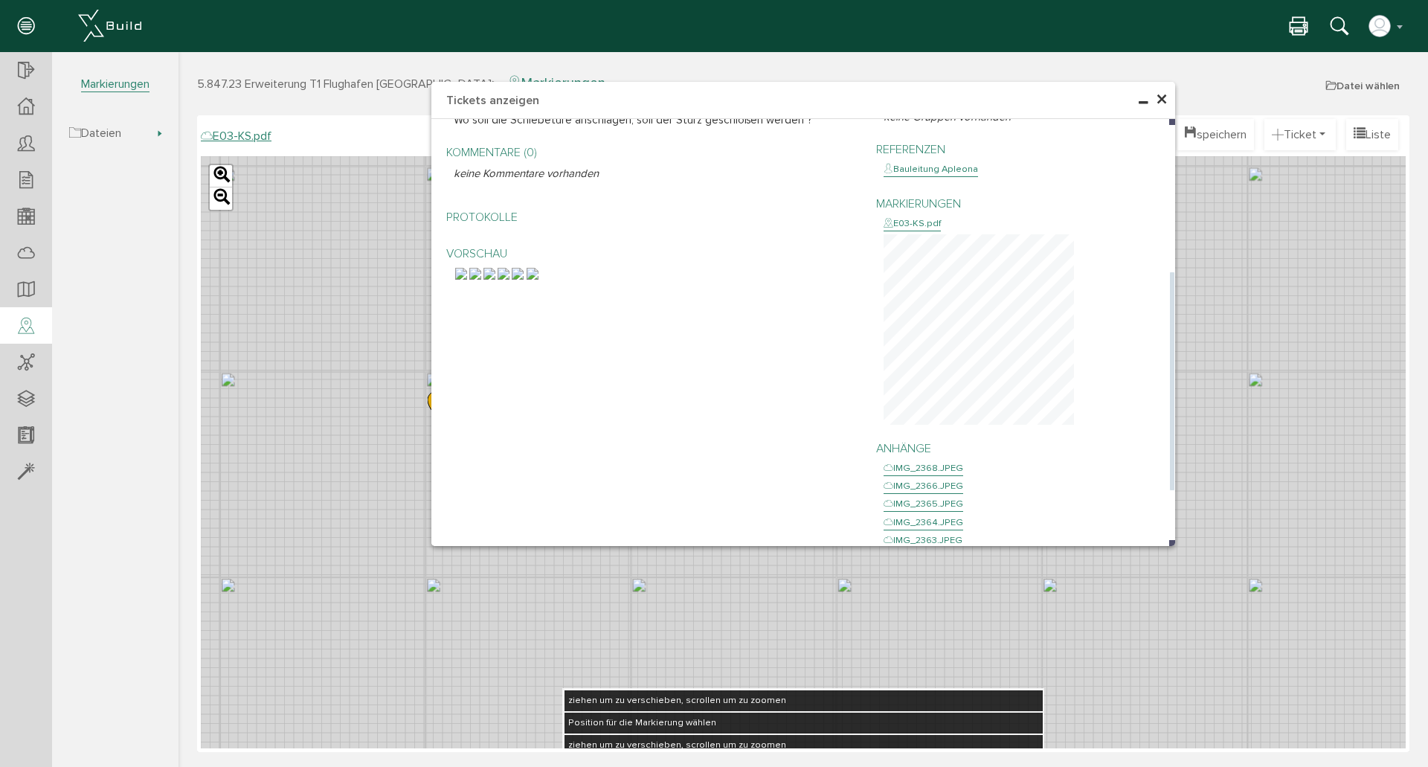
click at [509, 280] on img at bounding box center [503, 274] width 12 height 12
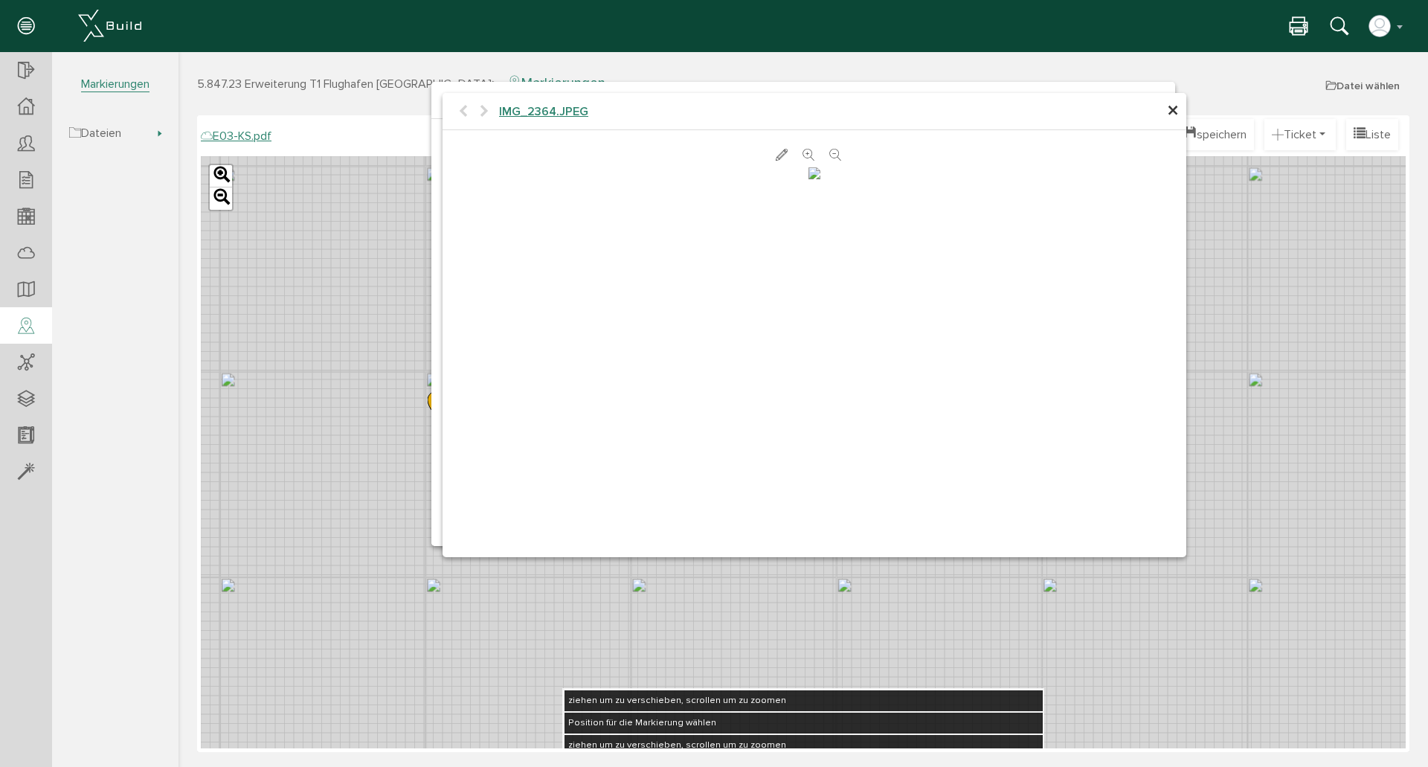
click at [1002, 181] on div at bounding box center [814, 172] width 744 height 16
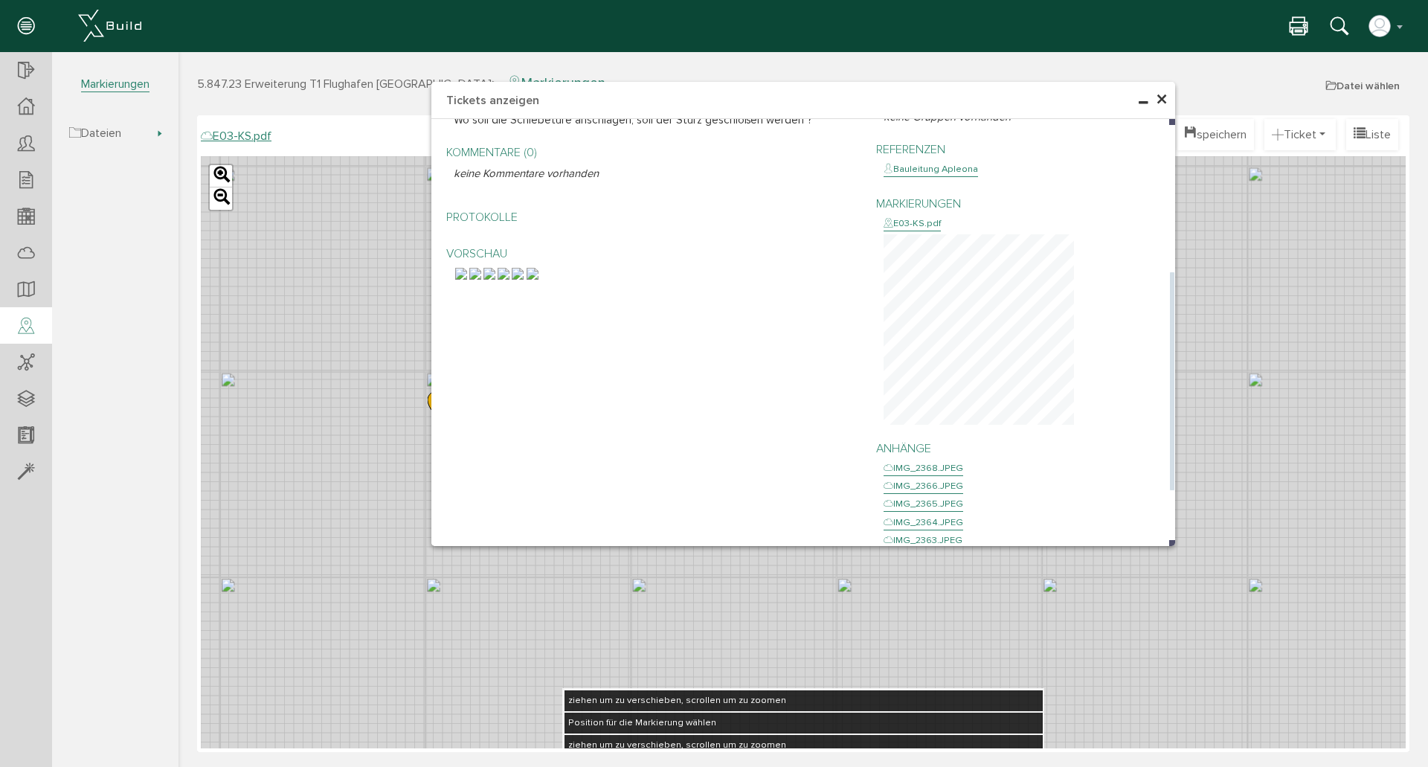
click at [523, 280] on img at bounding box center [518, 274] width 12 height 12
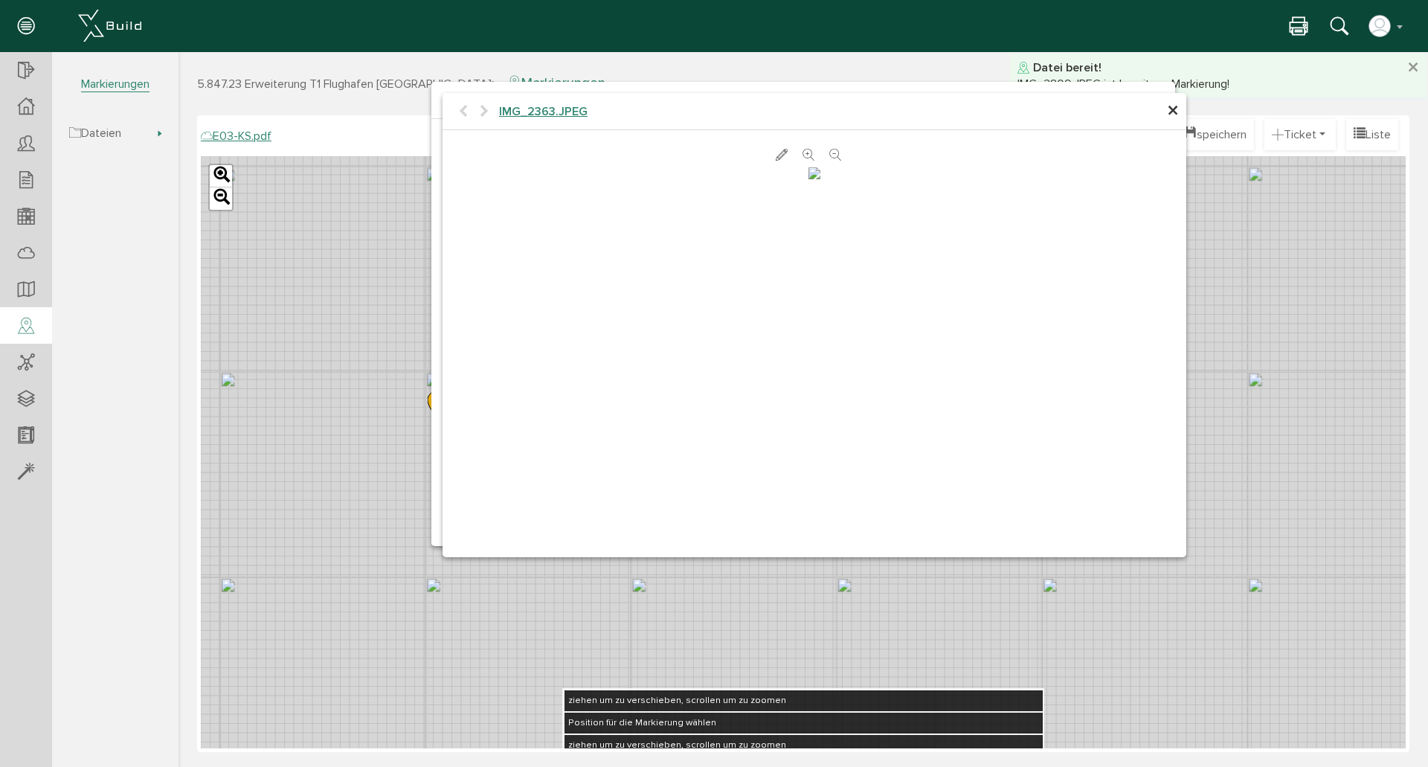
scroll to position [115, 0]
click at [1170, 115] on span "×" at bounding box center [1173, 111] width 12 height 29
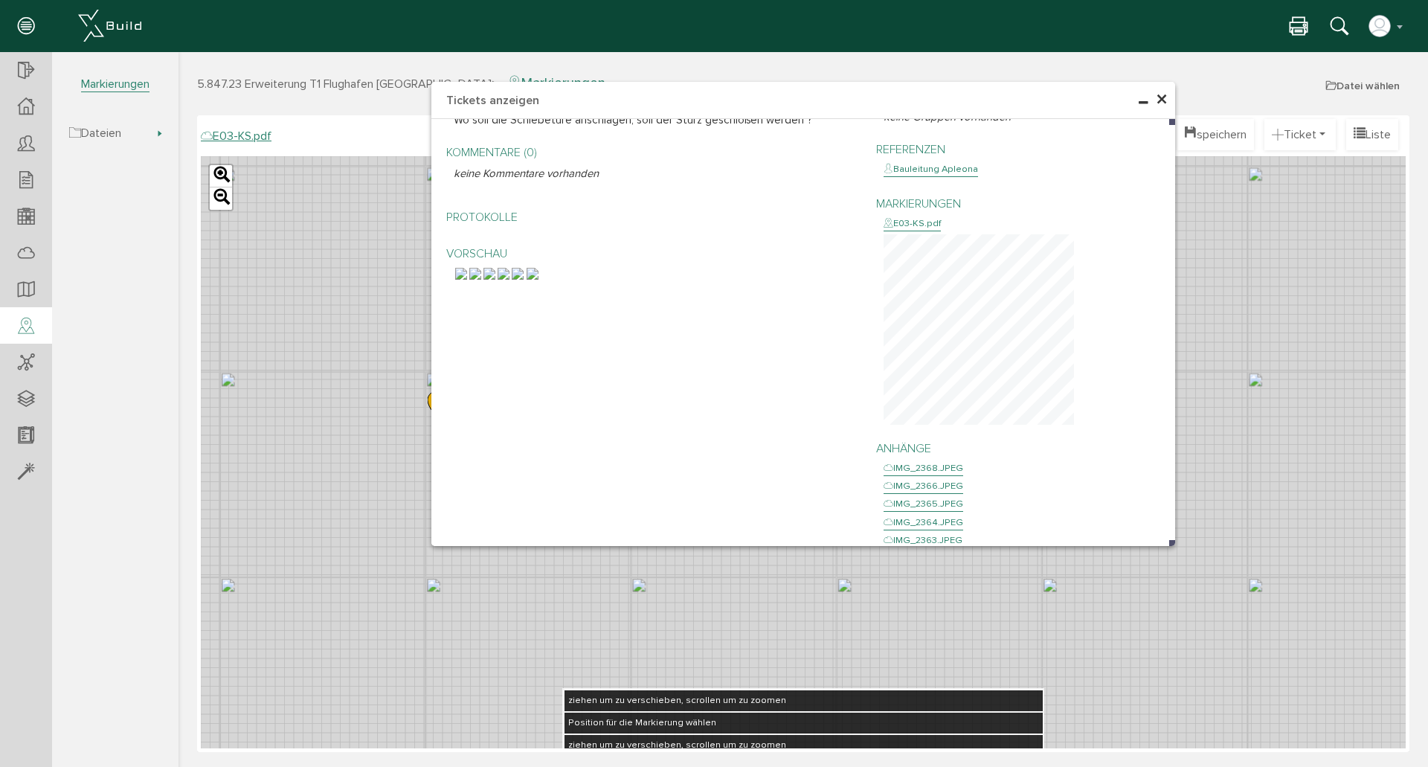
click at [1162, 103] on span "×" at bounding box center [1162, 100] width 12 height 29
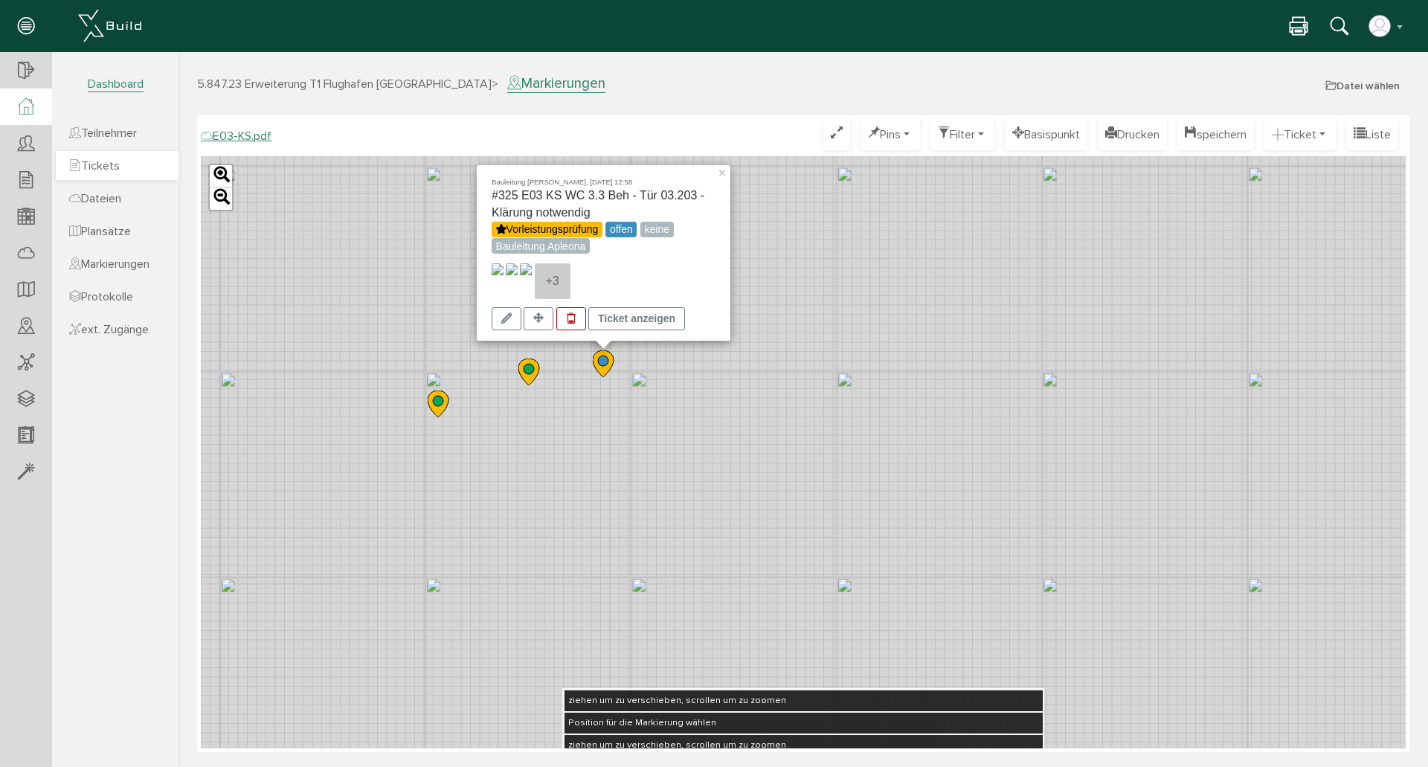
drag, startPoint x: 141, startPoint y: 164, endPoint x: 154, endPoint y: 162, distance: 12.7
click at [144, 164] on link "Tickets" at bounding box center [117, 165] width 123 height 29
